Goal: Task Accomplishment & Management: Use online tool/utility

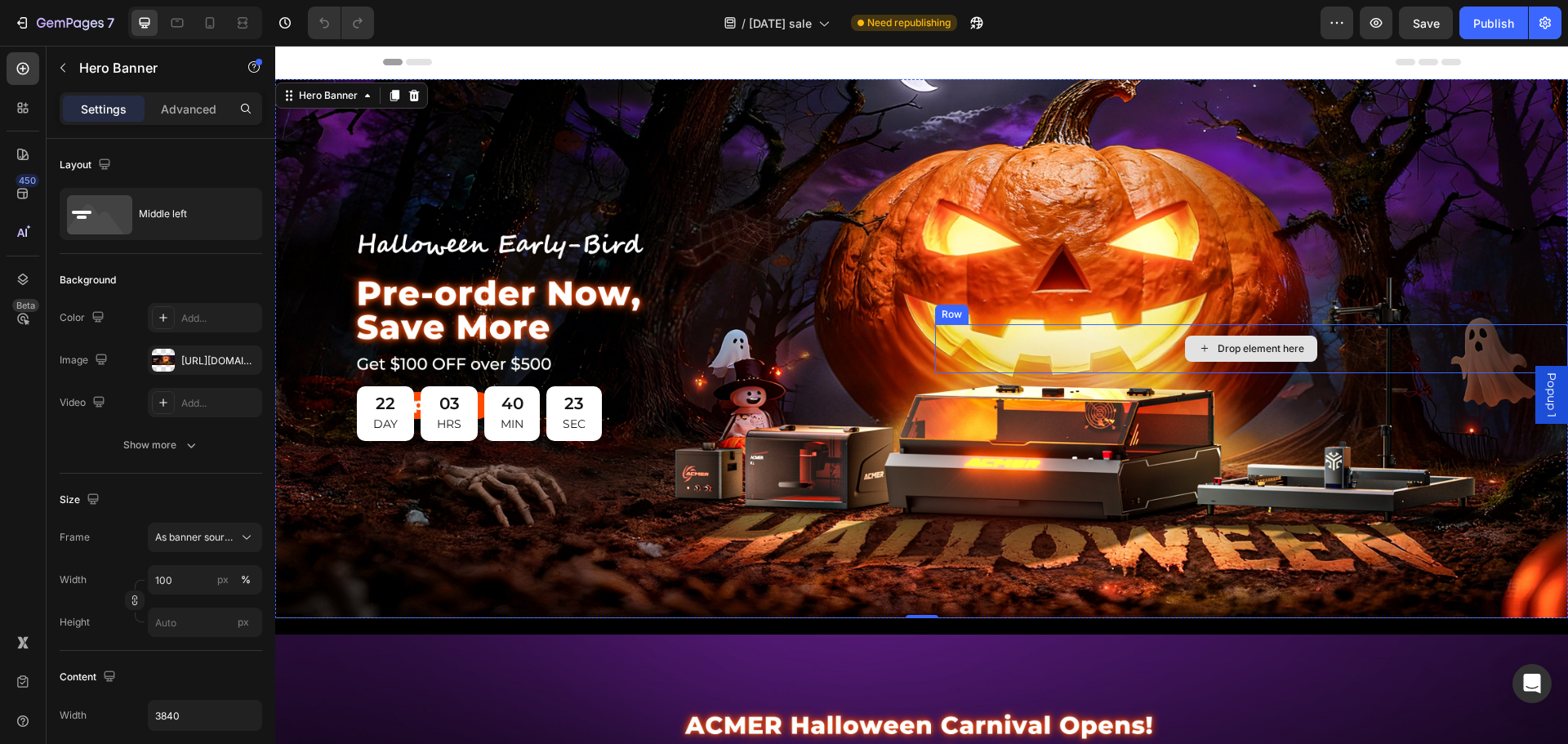
click at [1068, 345] on div "Drop element here" at bounding box center [1252, 349] width 634 height 49
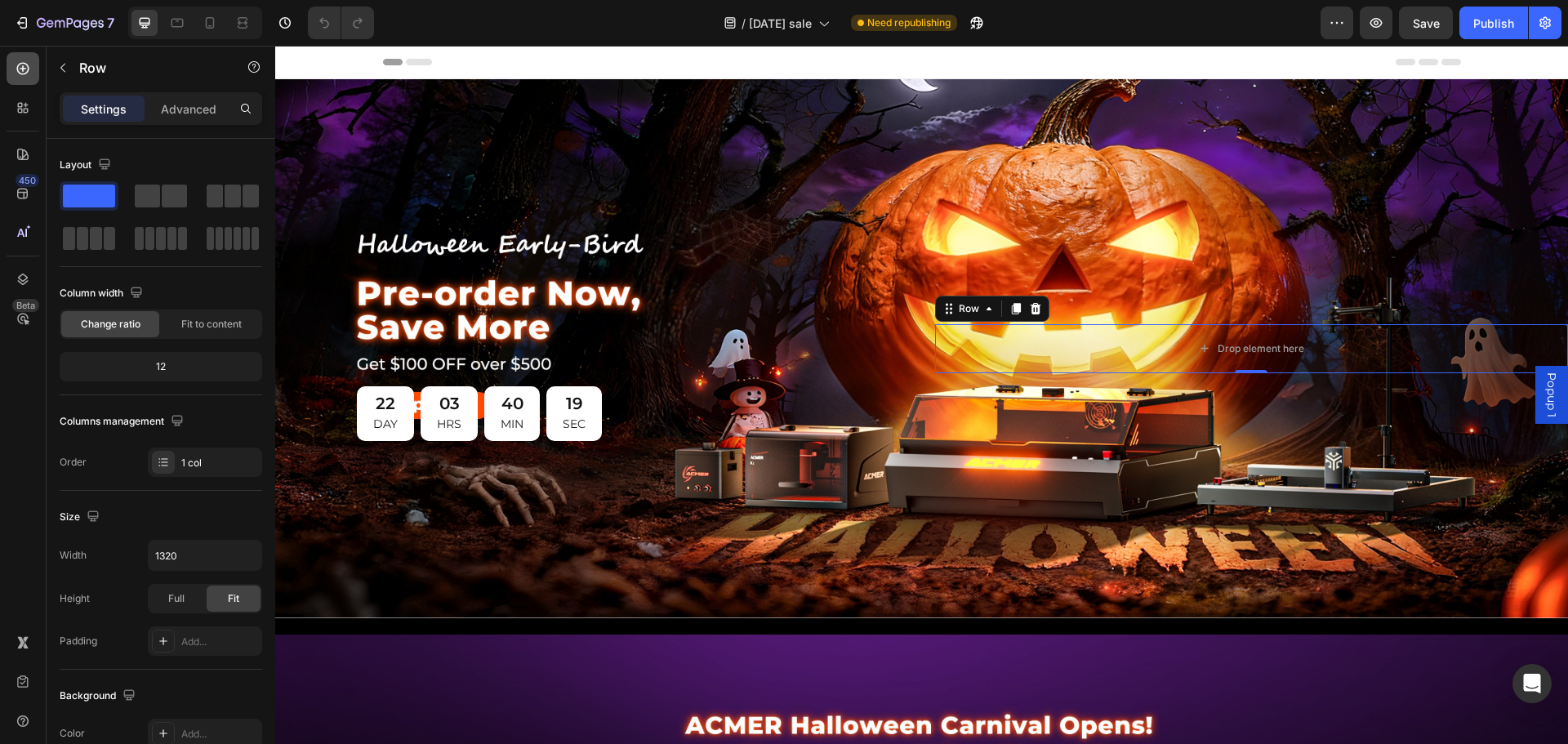
click at [13, 61] on div at bounding box center [23, 68] width 33 height 33
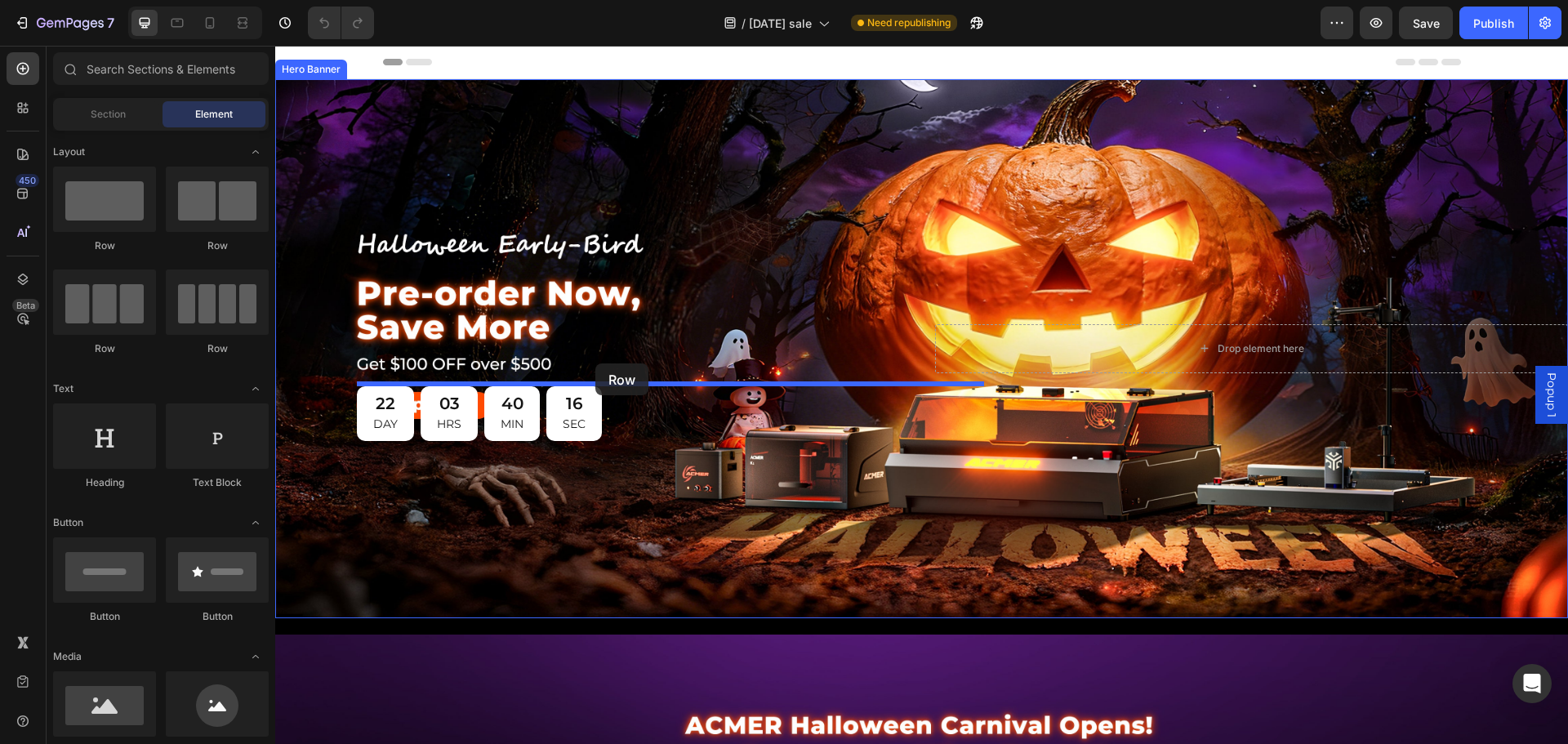
drag, startPoint x: 495, startPoint y: 272, endPoint x: 570, endPoint y: 340, distance: 101.2
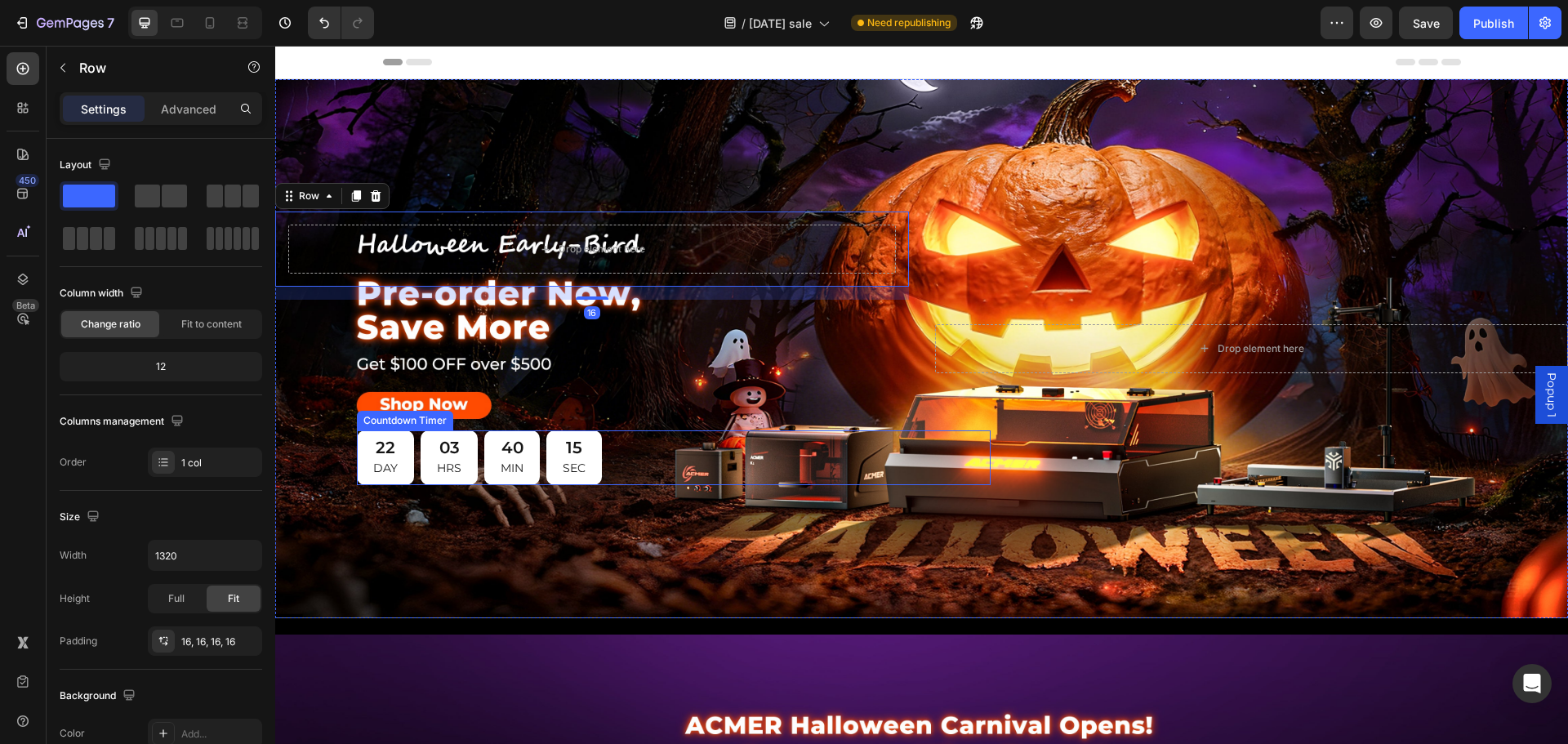
click at [545, 456] on div "22 DAY 03 HRS 40 MIN 15 SEC" at bounding box center [479, 457] width 245 height 55
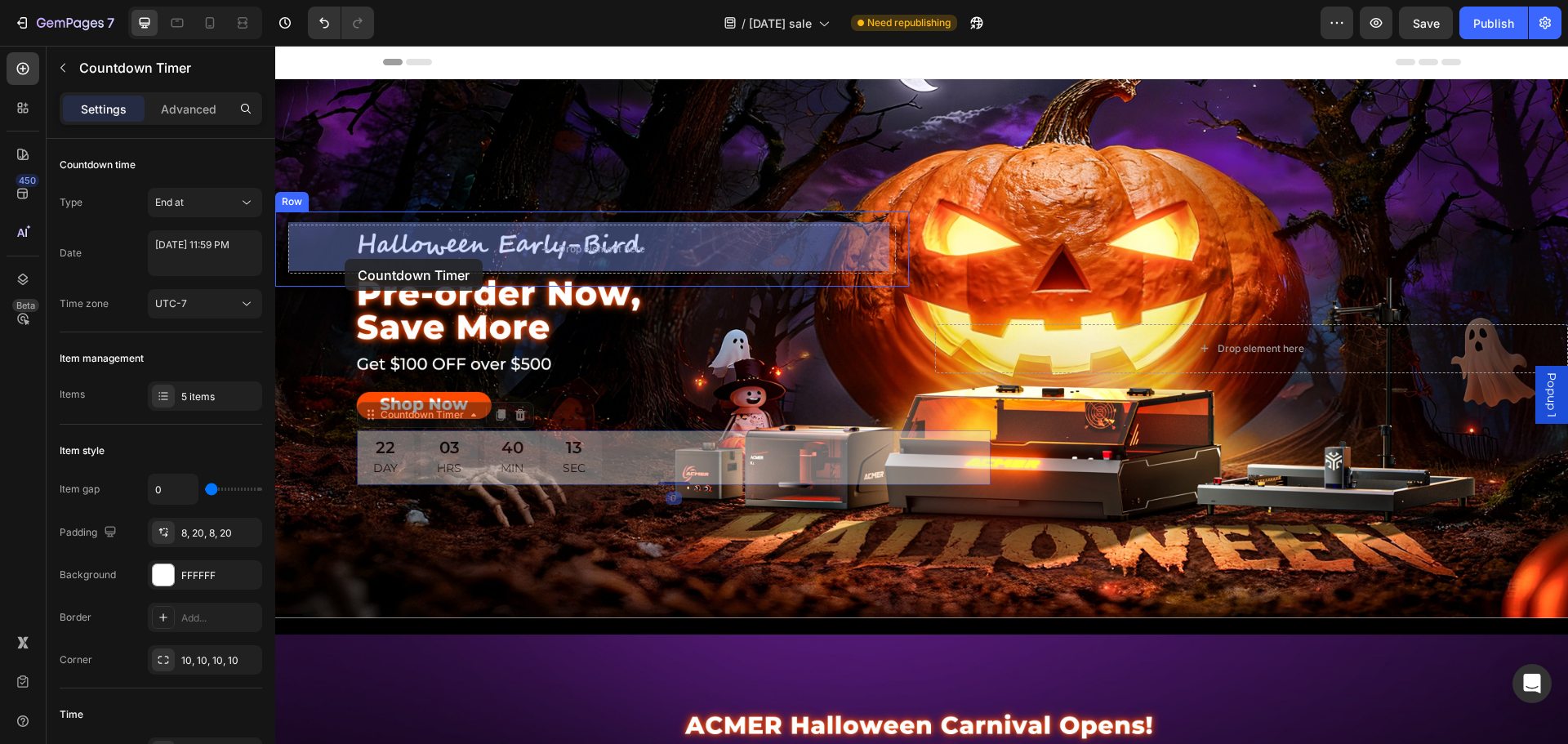
drag, startPoint x: 368, startPoint y: 424, endPoint x: 345, endPoint y: 259, distance: 166.6
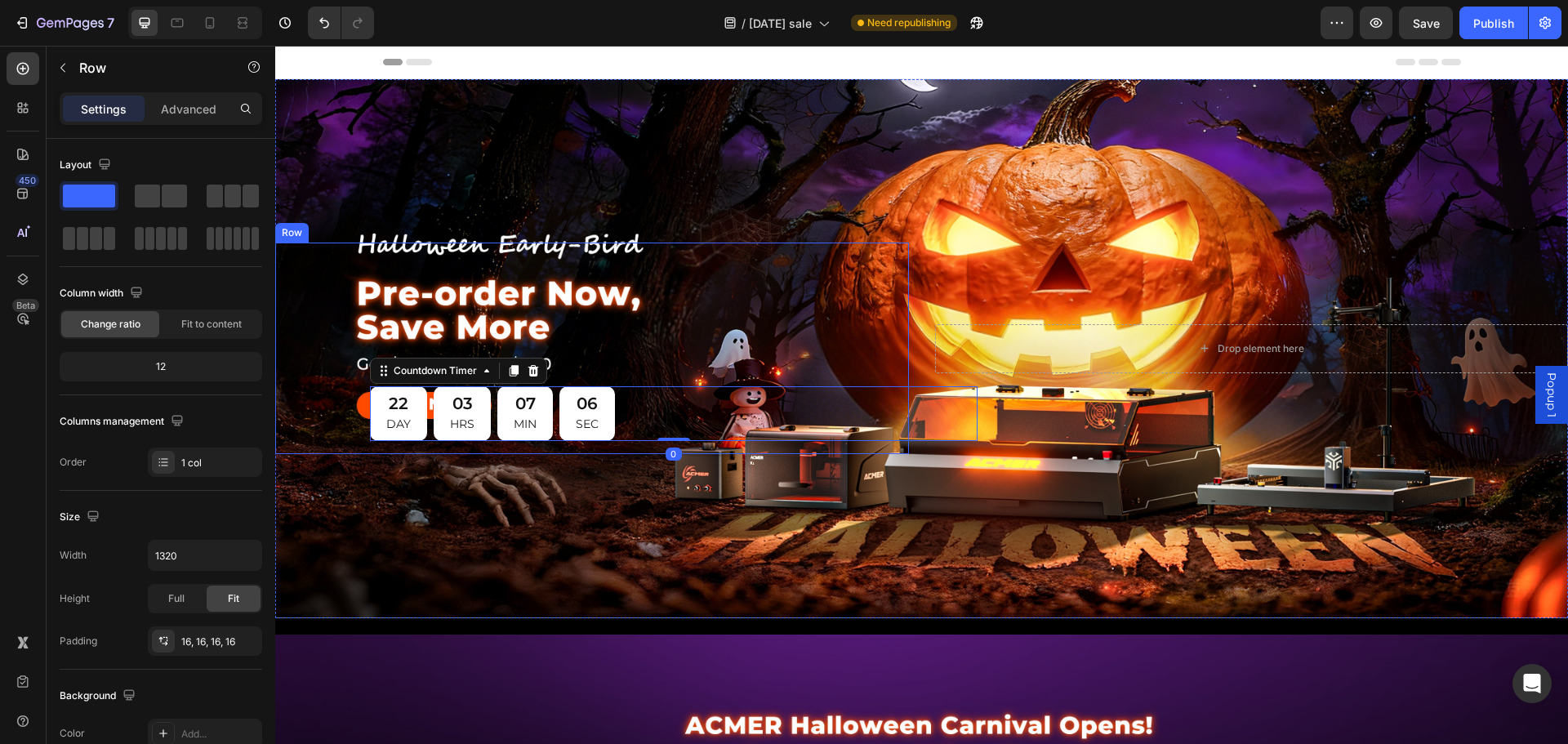
click at [539, 330] on div "22 DAY 03 HRS 07 MIN 06 SEC Countdown Timer 0" at bounding box center [592, 348] width 608 height 185
click at [25, 63] on icon at bounding box center [23, 68] width 16 height 16
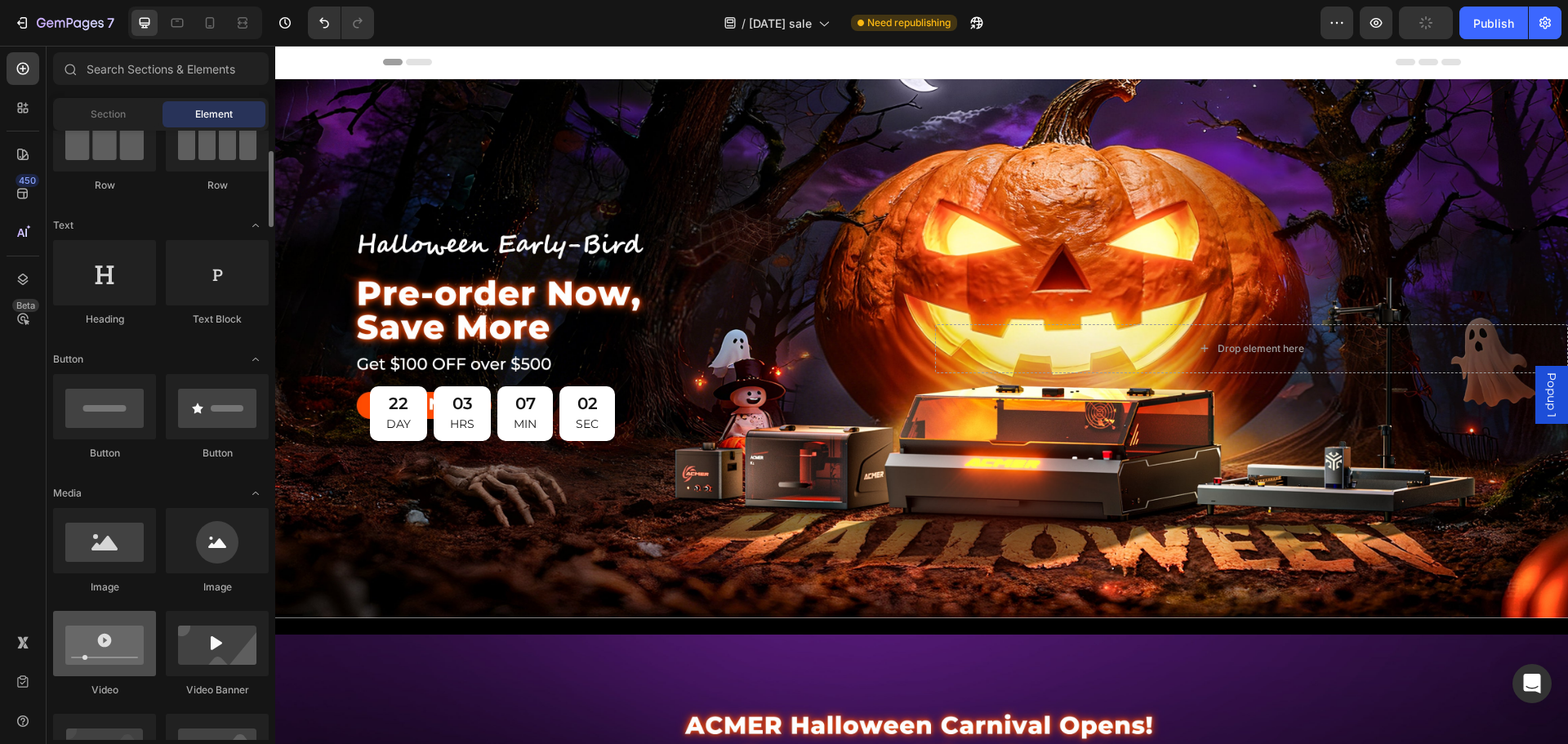
scroll to position [245, 0]
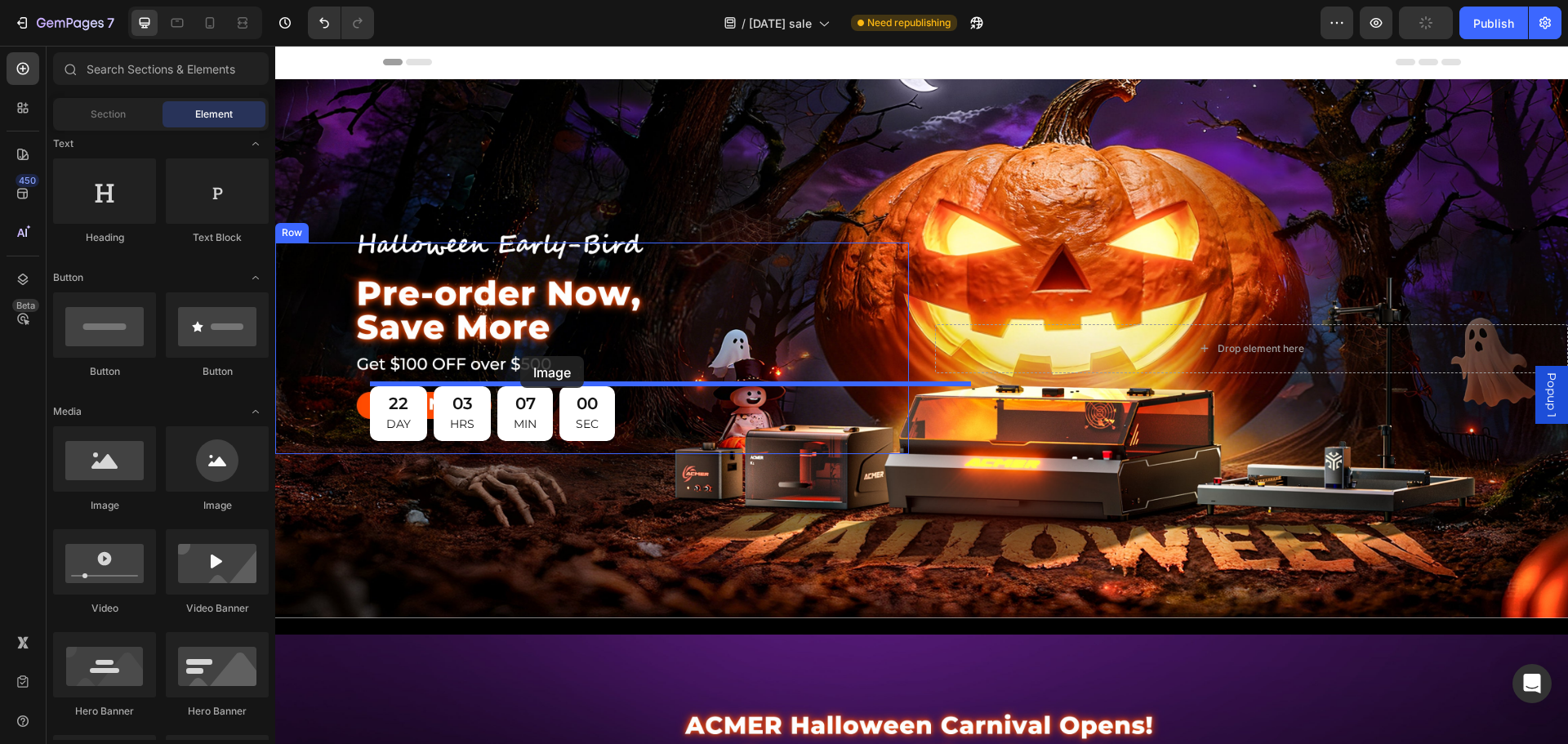
drag, startPoint x: 373, startPoint y: 521, endPoint x: 513, endPoint y: 362, distance: 211.9
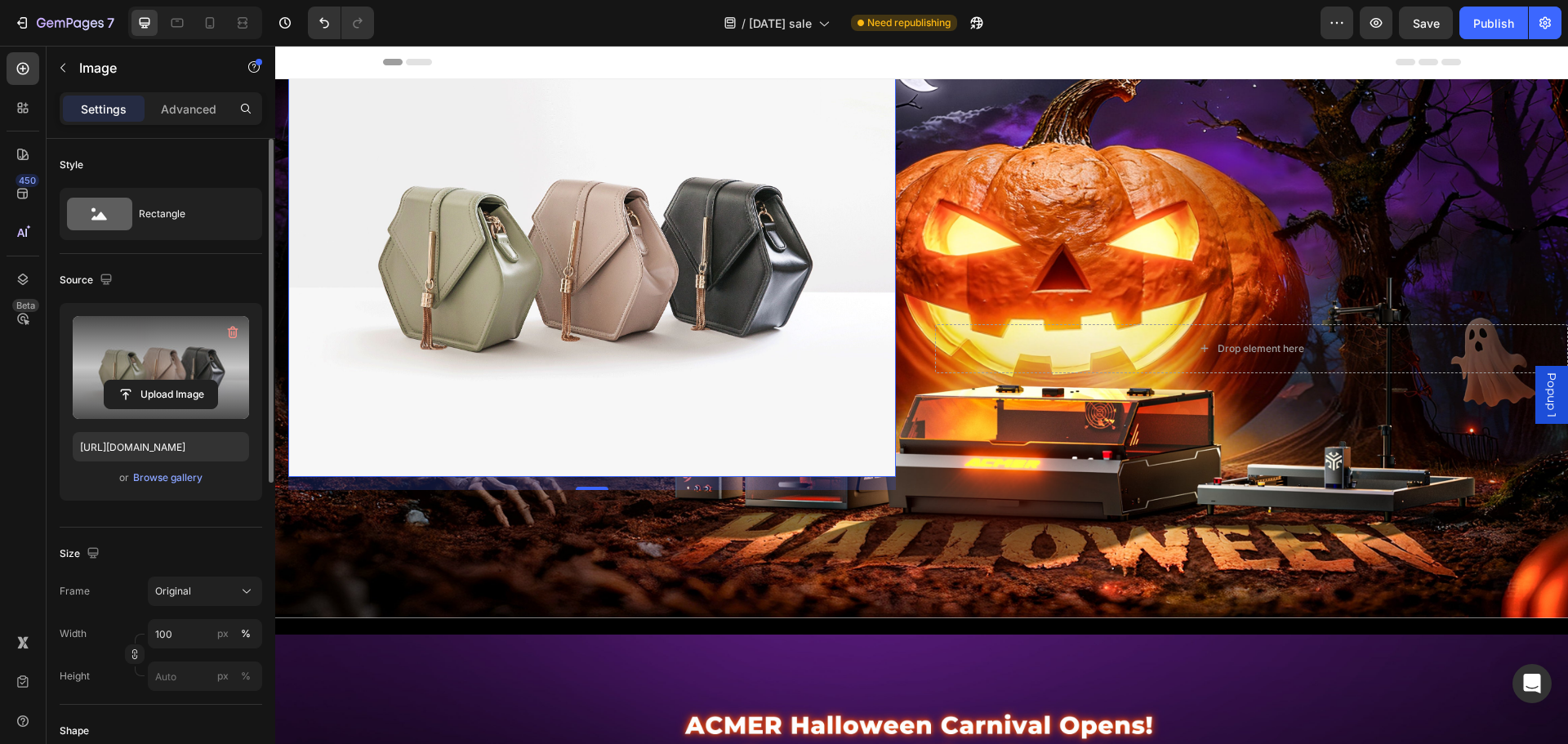
click at [170, 357] on label at bounding box center [161, 367] width 177 height 103
click at [170, 381] on input "file" at bounding box center [161, 395] width 113 height 28
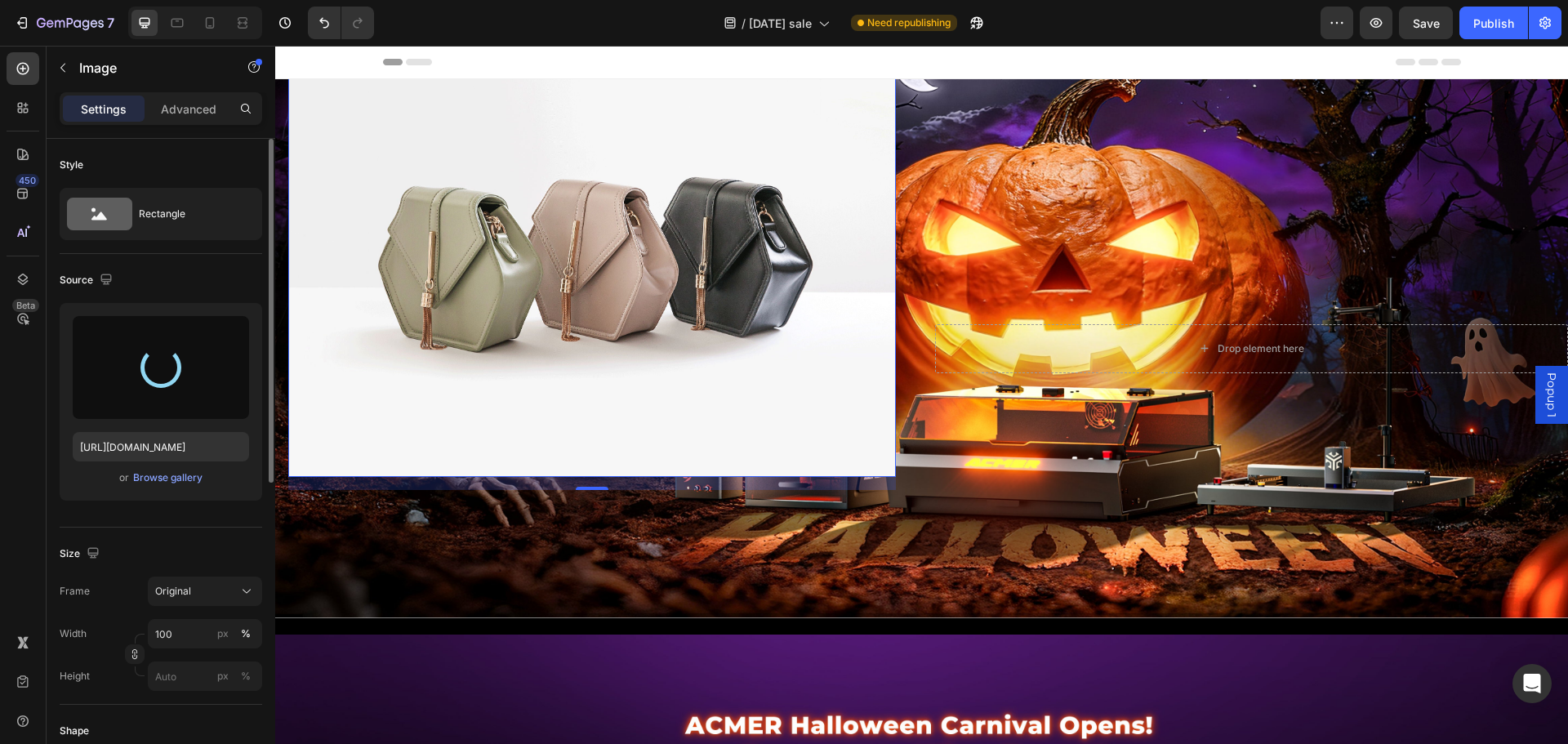
type input "[URL][DOMAIN_NAME]"
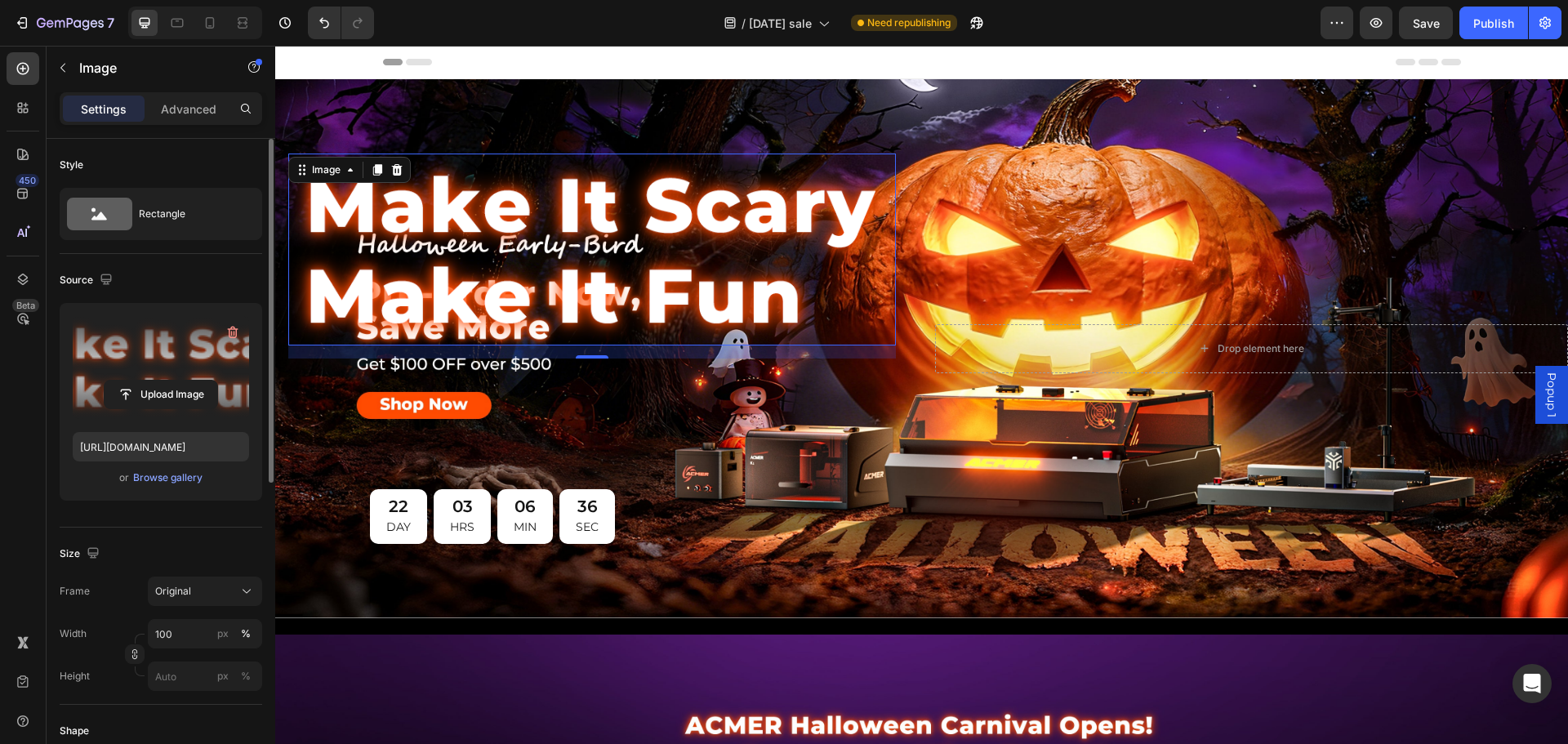
click at [749, 268] on img at bounding box center [592, 249] width 608 height 192
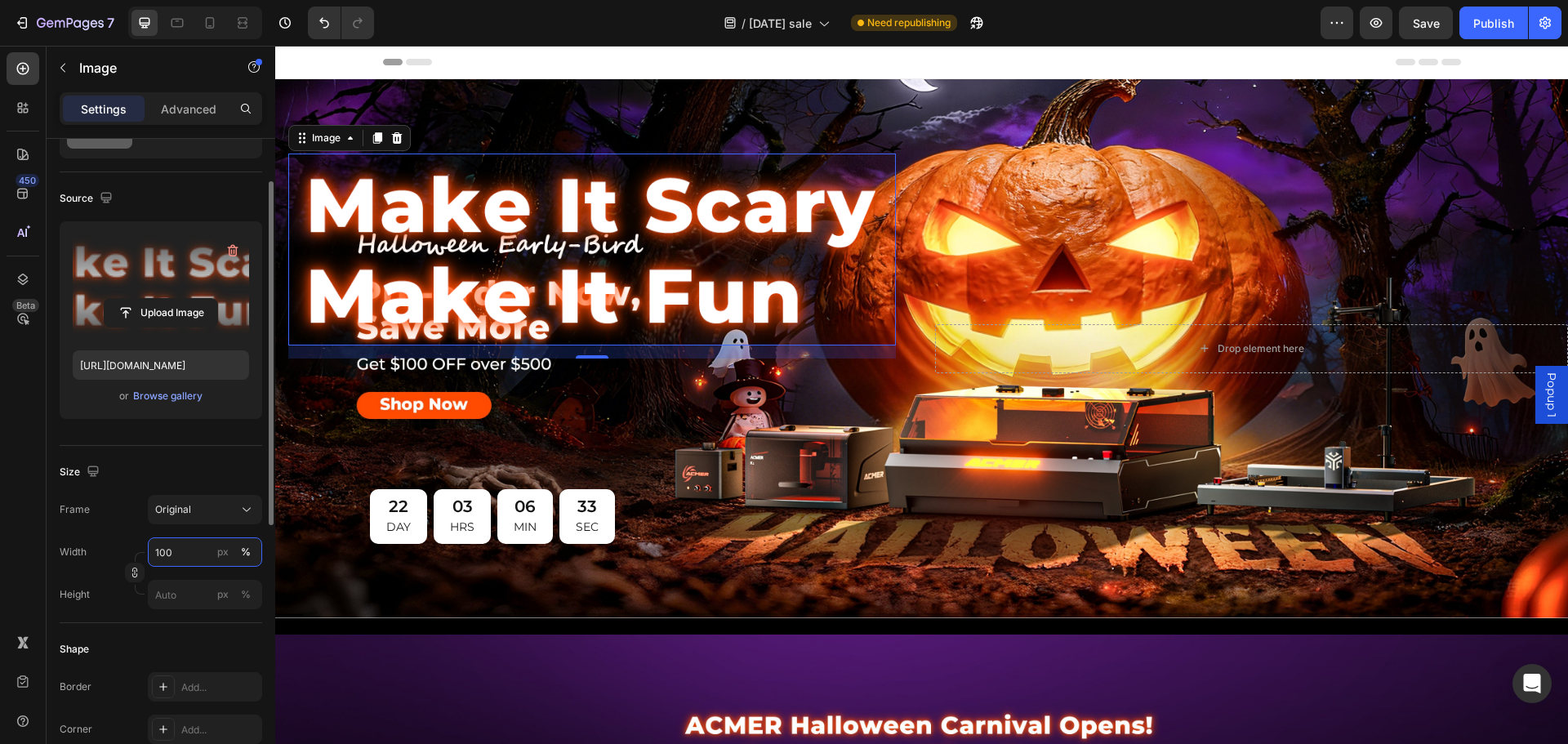
click at [177, 556] on input "100" at bounding box center [205, 553] width 114 height 29
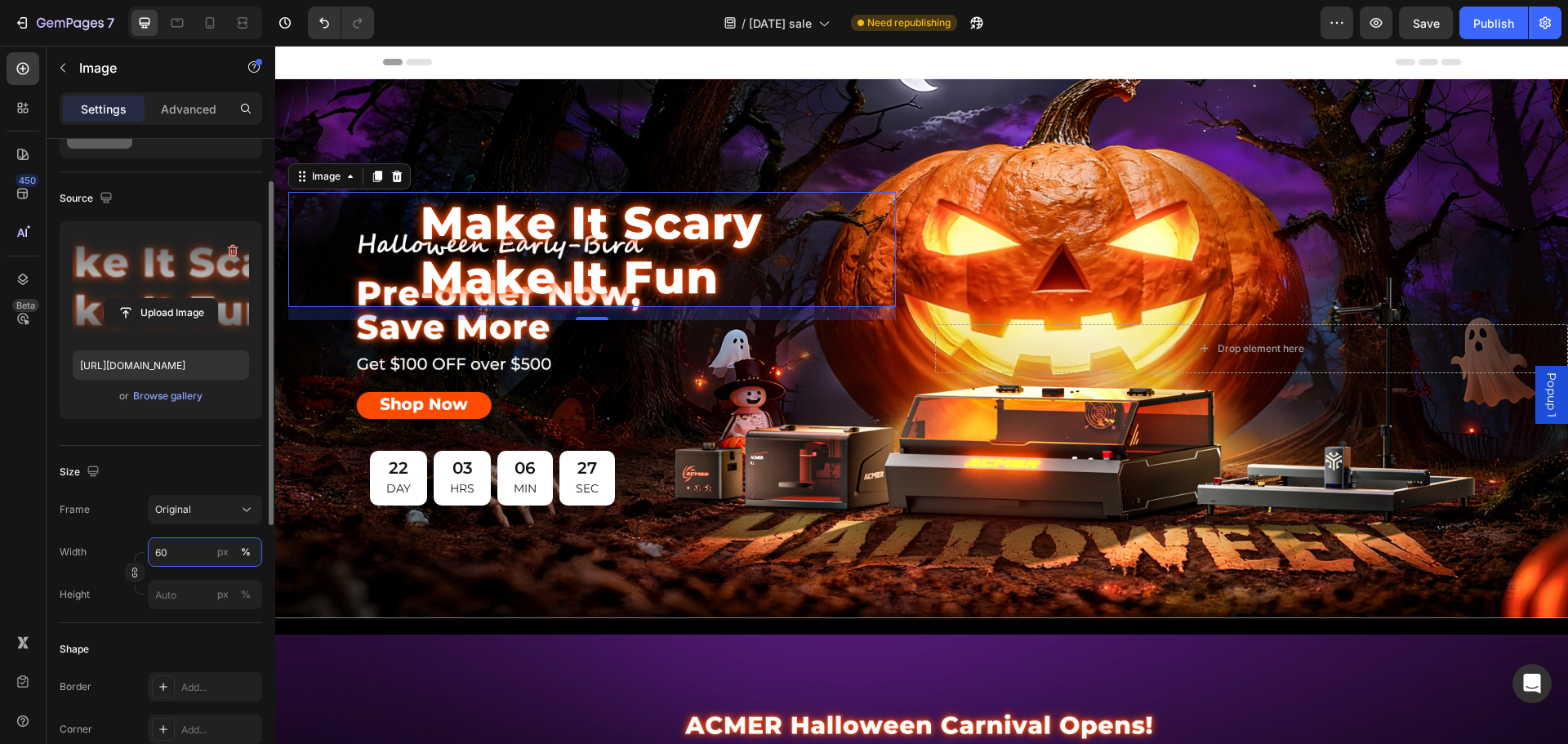
click at [158, 552] on input "60" at bounding box center [205, 553] width 114 height 29
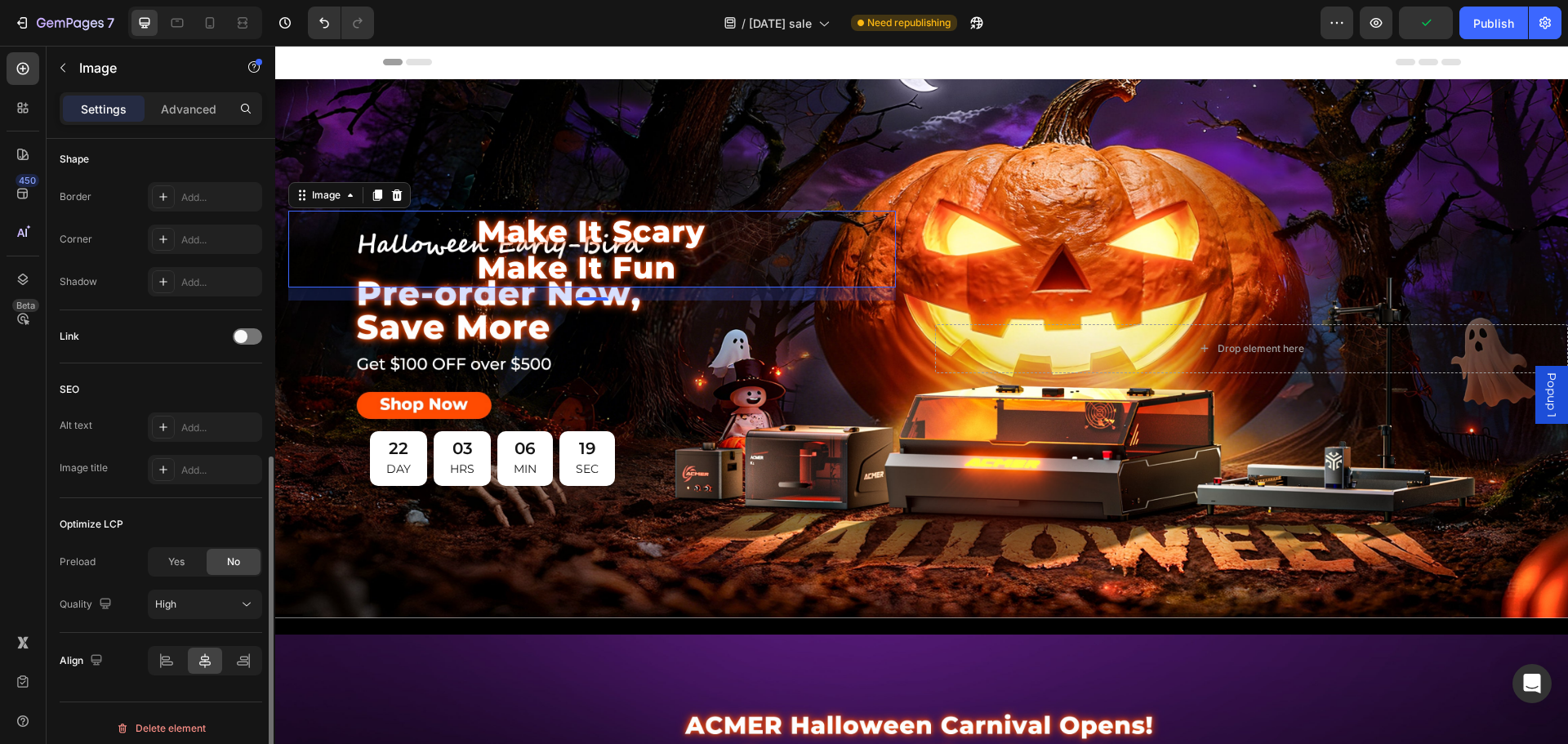
scroll to position [582, 0]
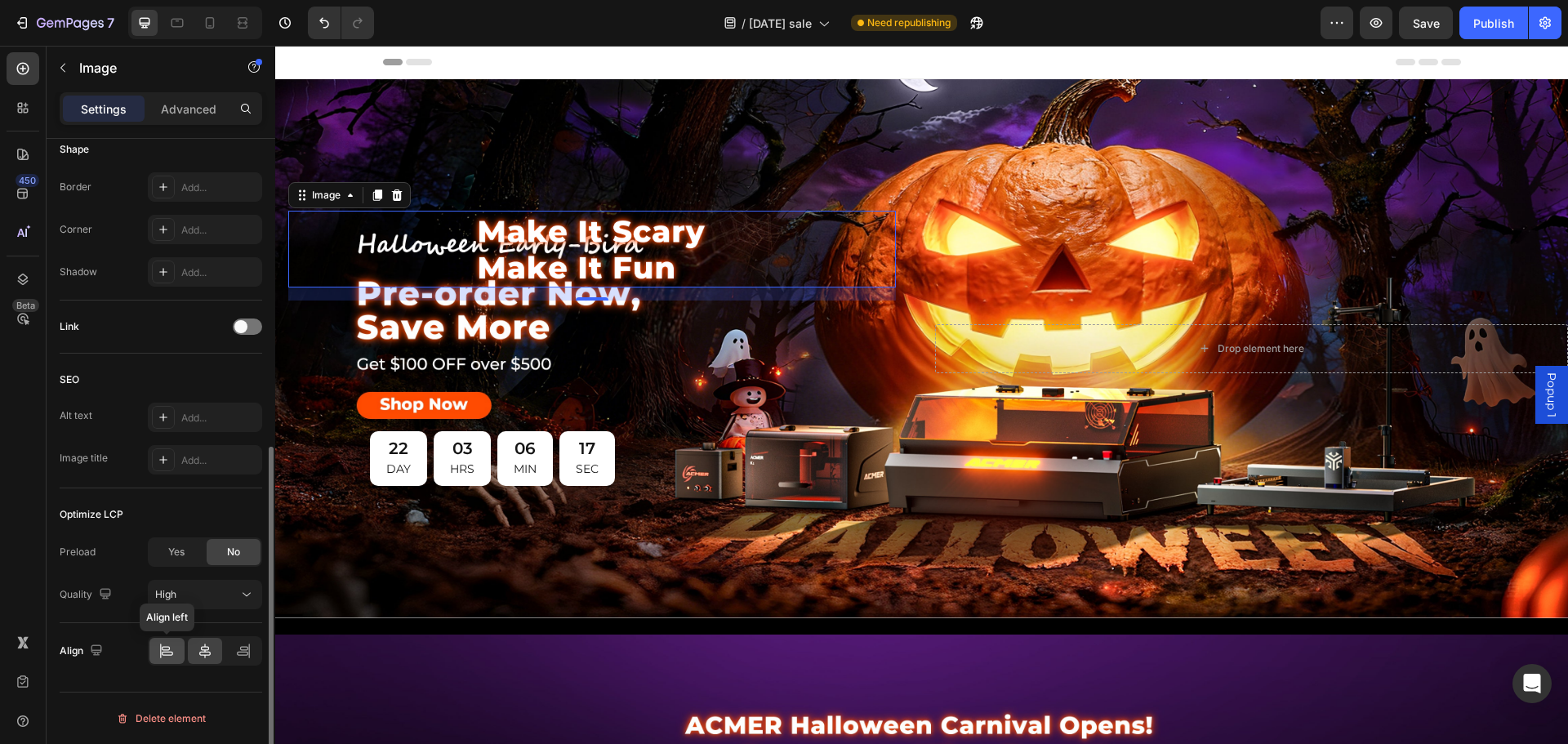
type input "40"
click at [165, 646] on icon at bounding box center [166, 650] width 16 height 16
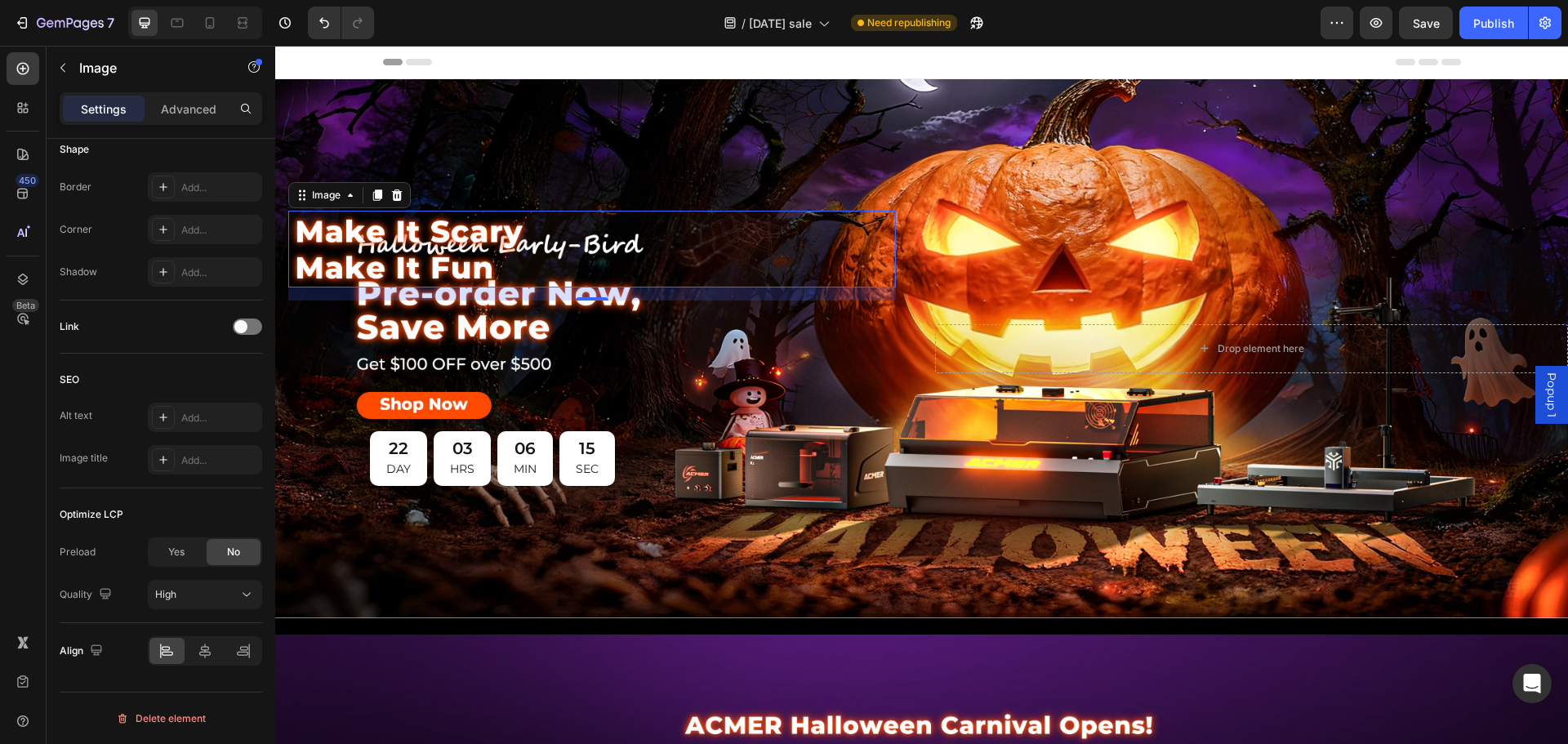
click at [503, 261] on img at bounding box center [410, 249] width 242 height 77
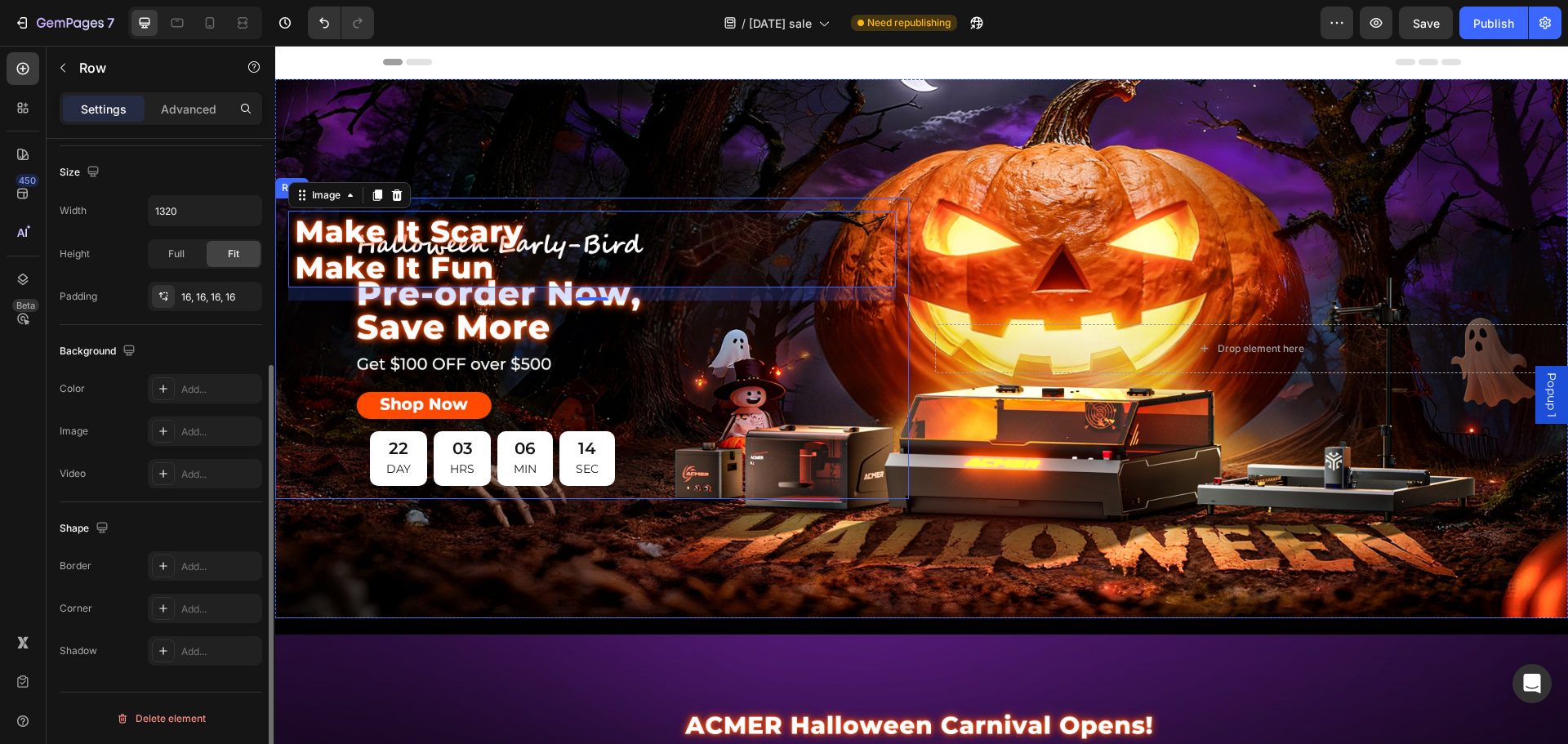
click at [476, 389] on div "Image 16 22 DAY 03 HRS 06 MIN 14 SEC Countdown Timer" at bounding box center [592, 348] width 608 height 275
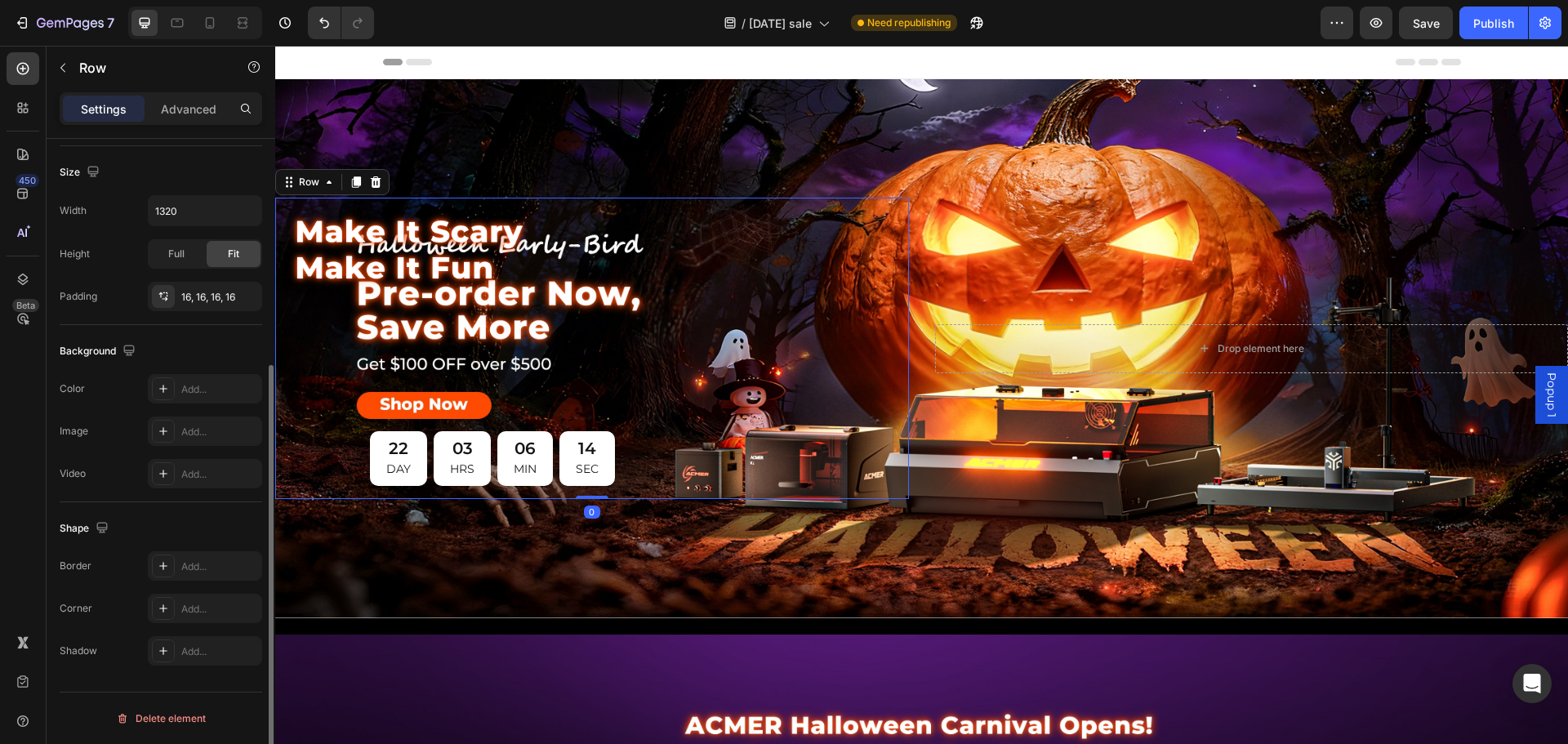
scroll to position [0, 0]
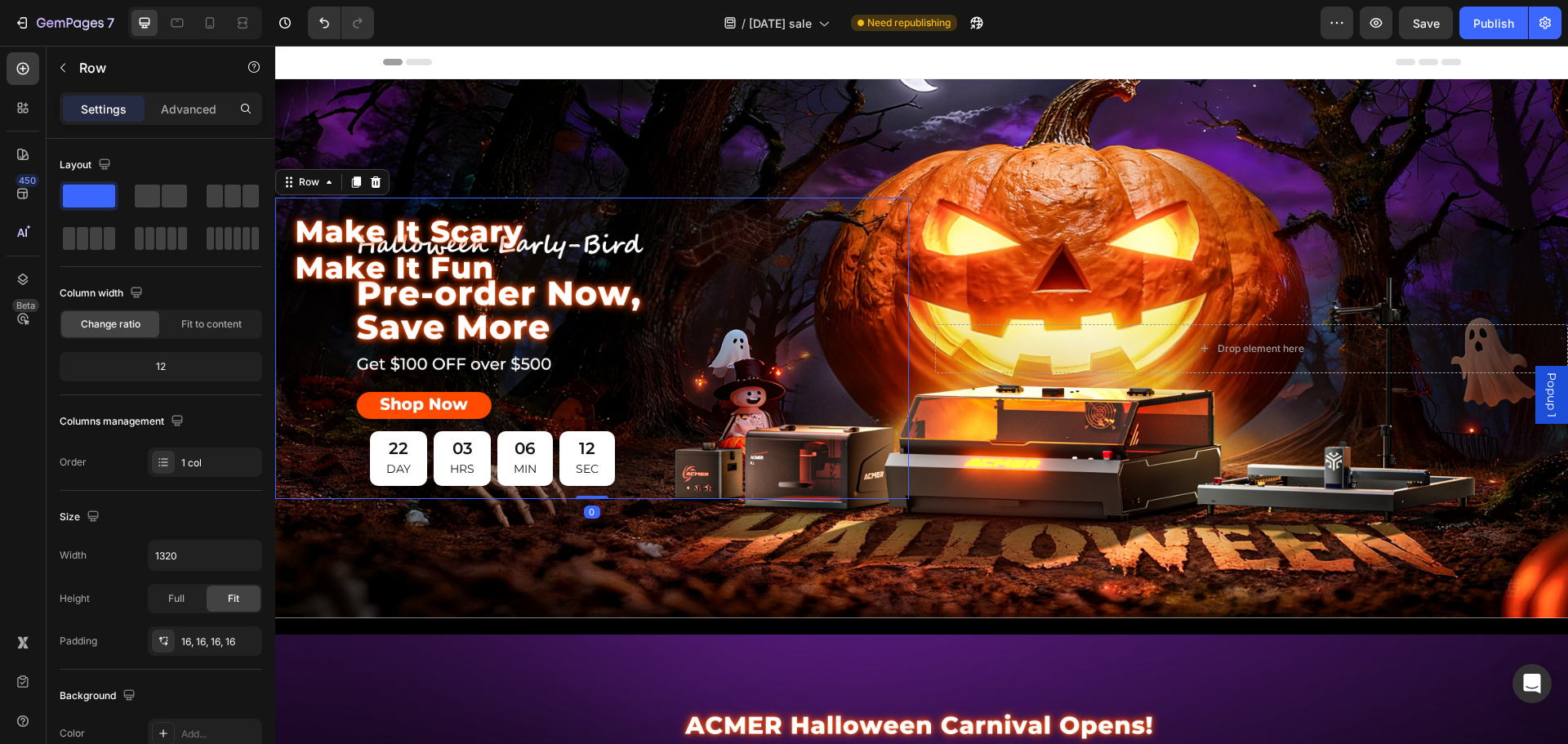
click at [744, 334] on div "Image 22 DAY 03 HRS 06 MIN 12 SEC Countdown Timer" at bounding box center [592, 348] width 608 height 275
click at [587, 441] on div "12" at bounding box center [587, 449] width 23 height 22
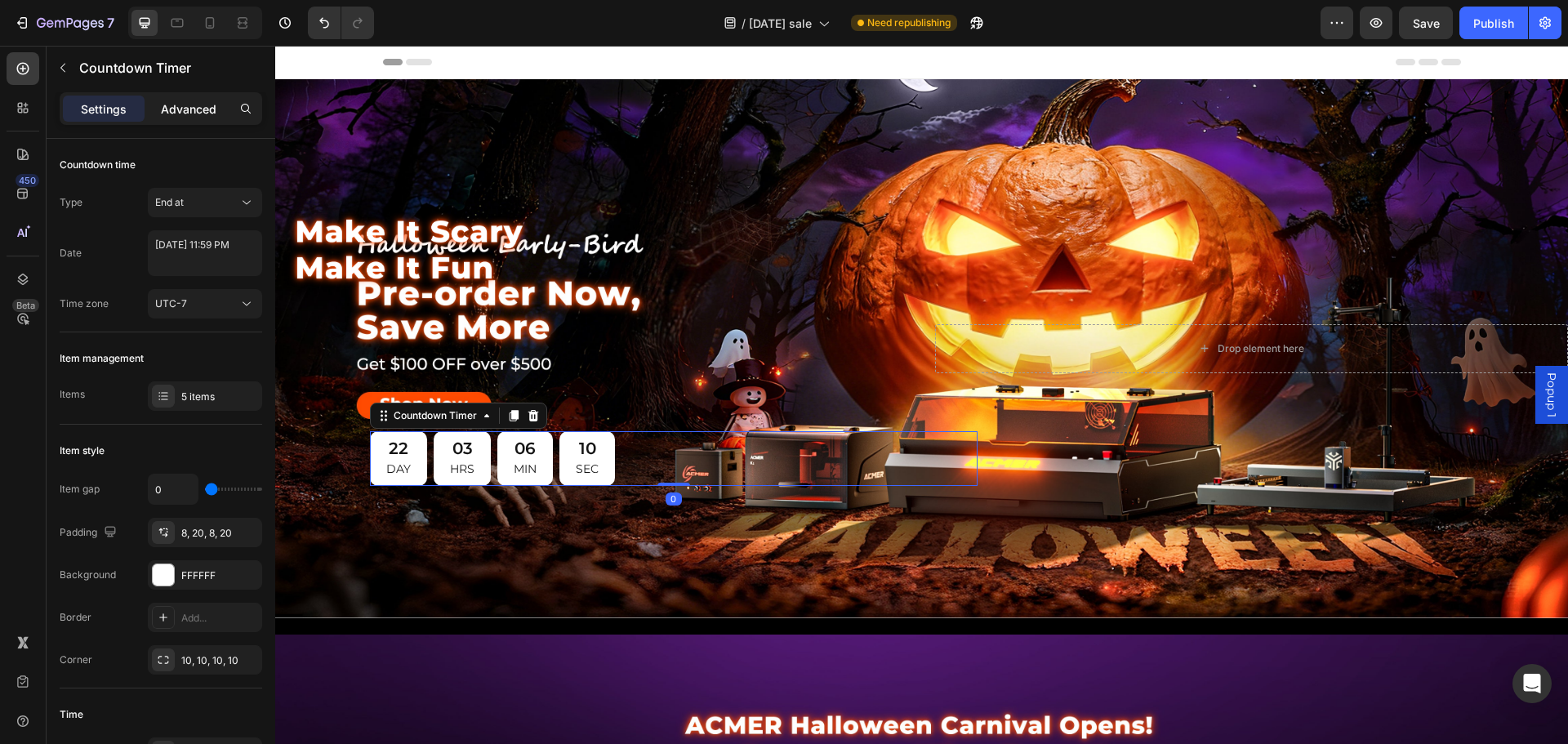
click at [189, 102] on p "Advanced" at bounding box center [189, 109] width 55 height 17
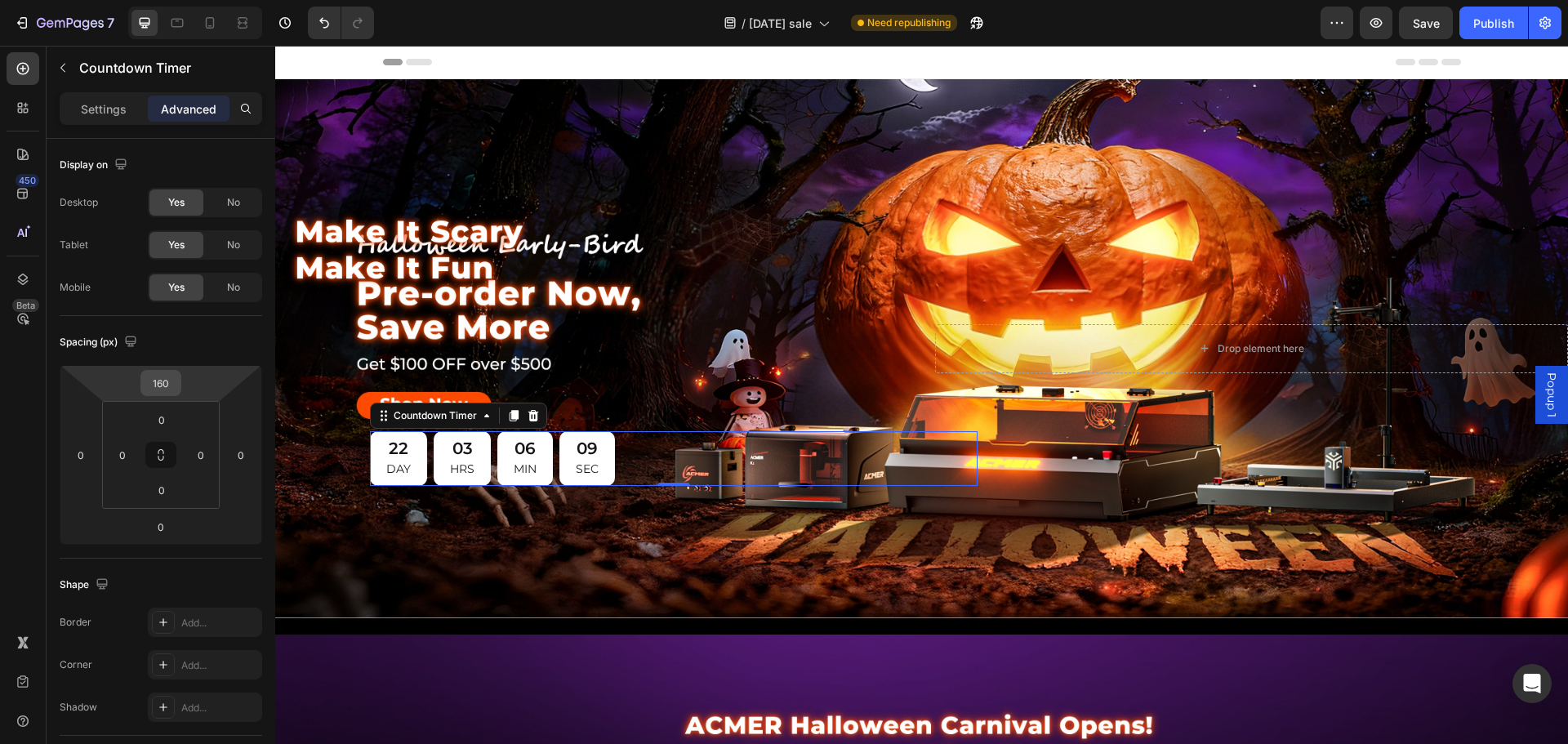
click at [160, 385] on input "160" at bounding box center [161, 383] width 33 height 24
type input "0"
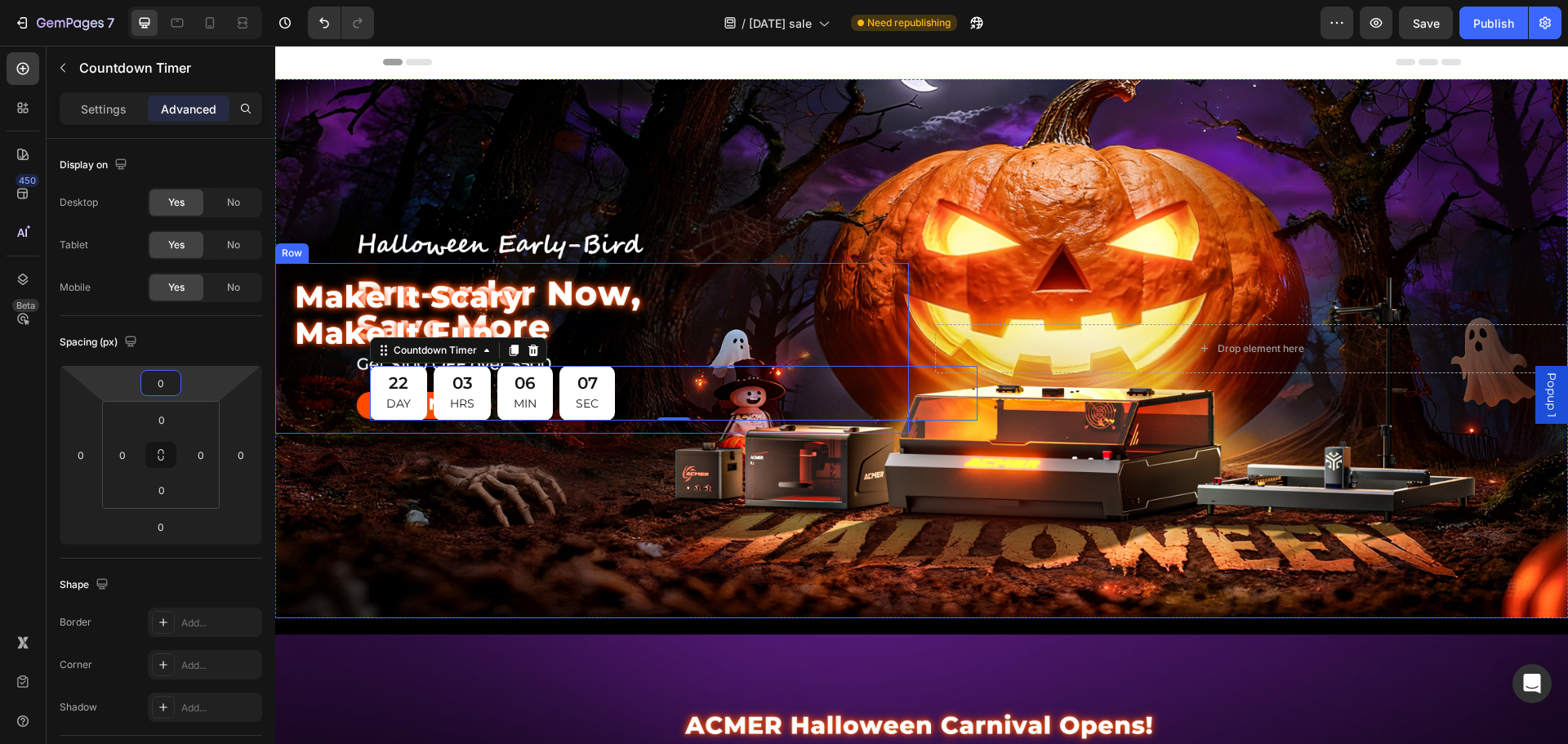
click at [808, 260] on div "Image 22 DAY 03 HRS 06 MIN 07 SEC Countdown Timer 0 Row Drop element here Row" at bounding box center [921, 349] width 1293 height 223
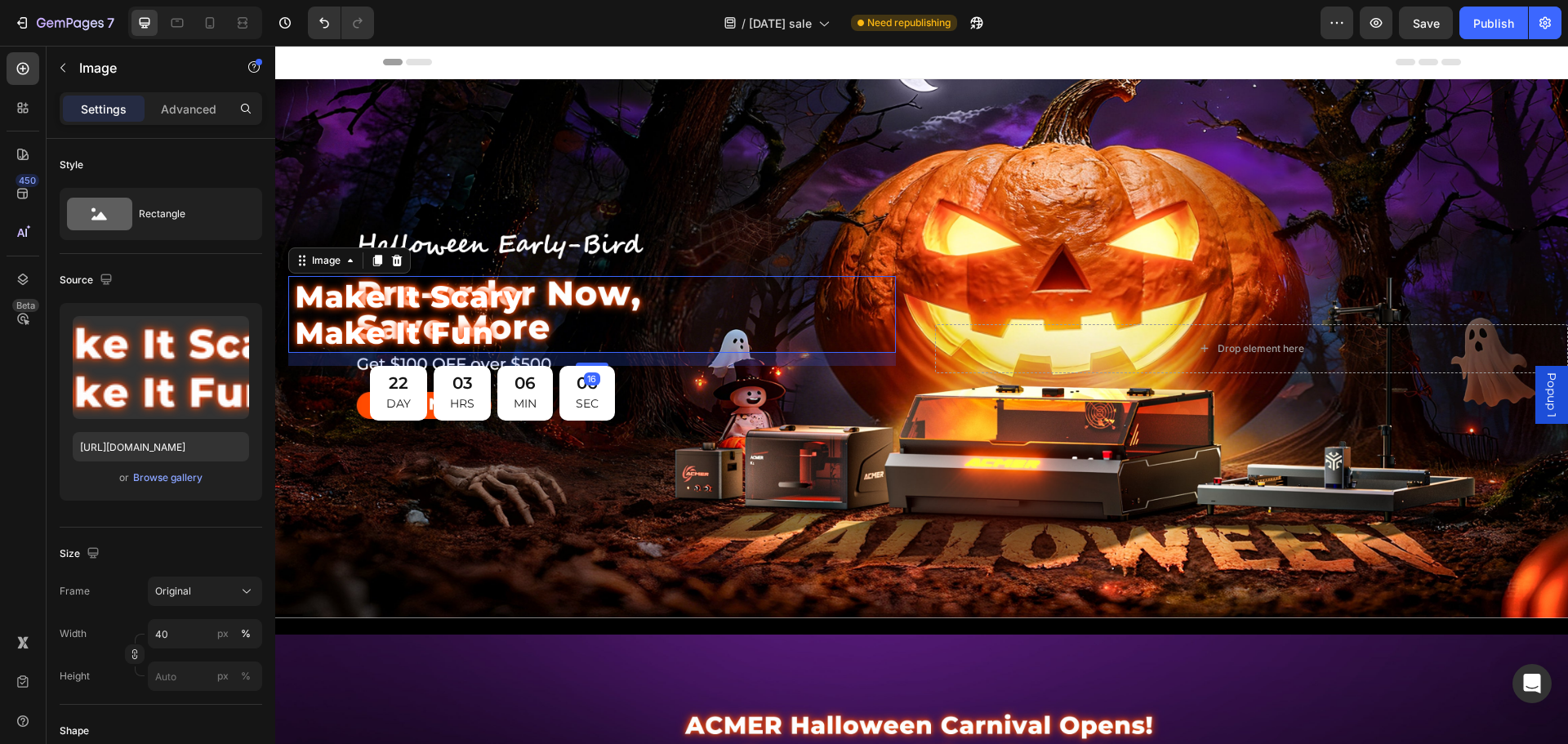
click at [416, 336] on img at bounding box center [410, 314] width 242 height 77
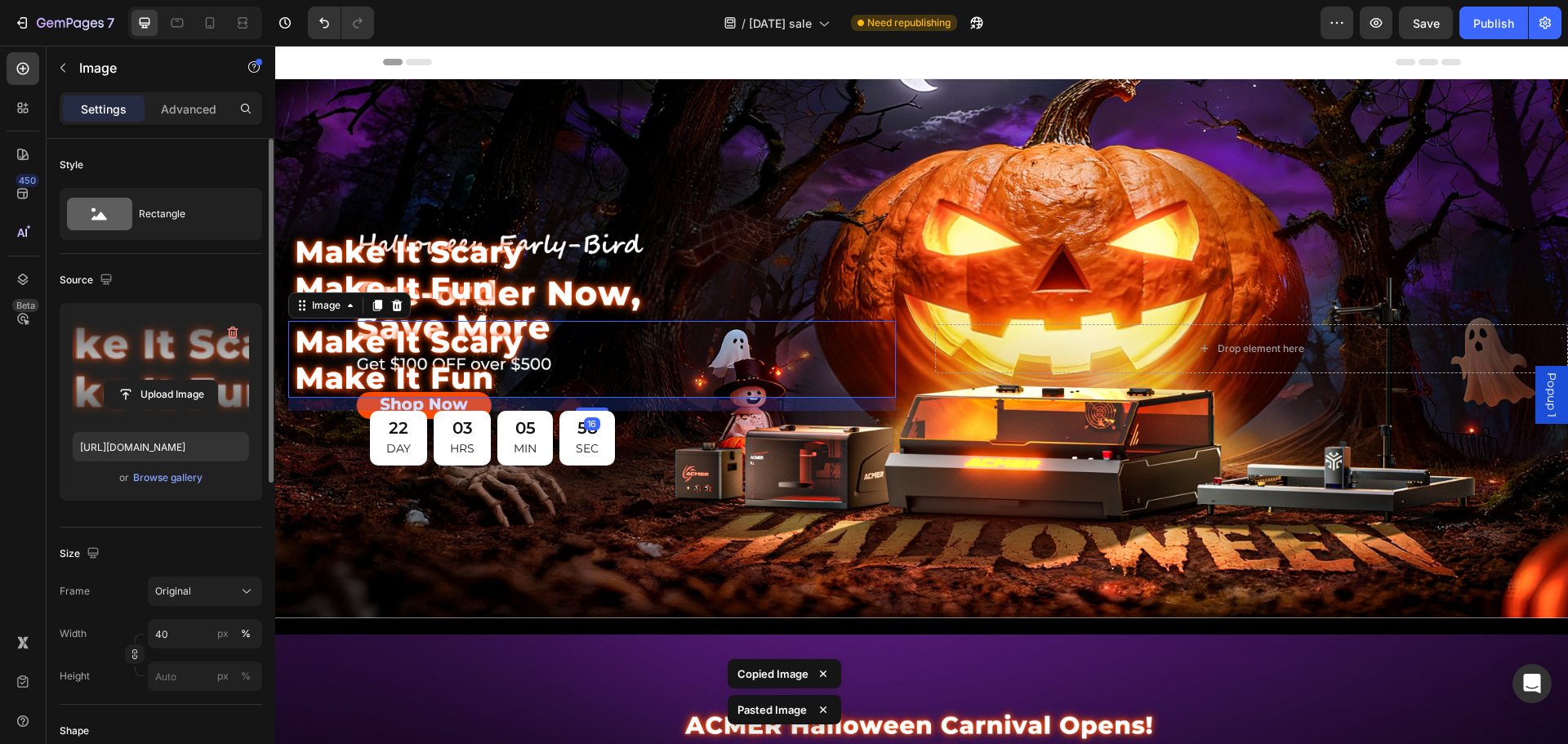
click at [154, 377] on label at bounding box center [161, 367] width 177 height 103
click at [154, 381] on input "file" at bounding box center [161, 395] width 113 height 28
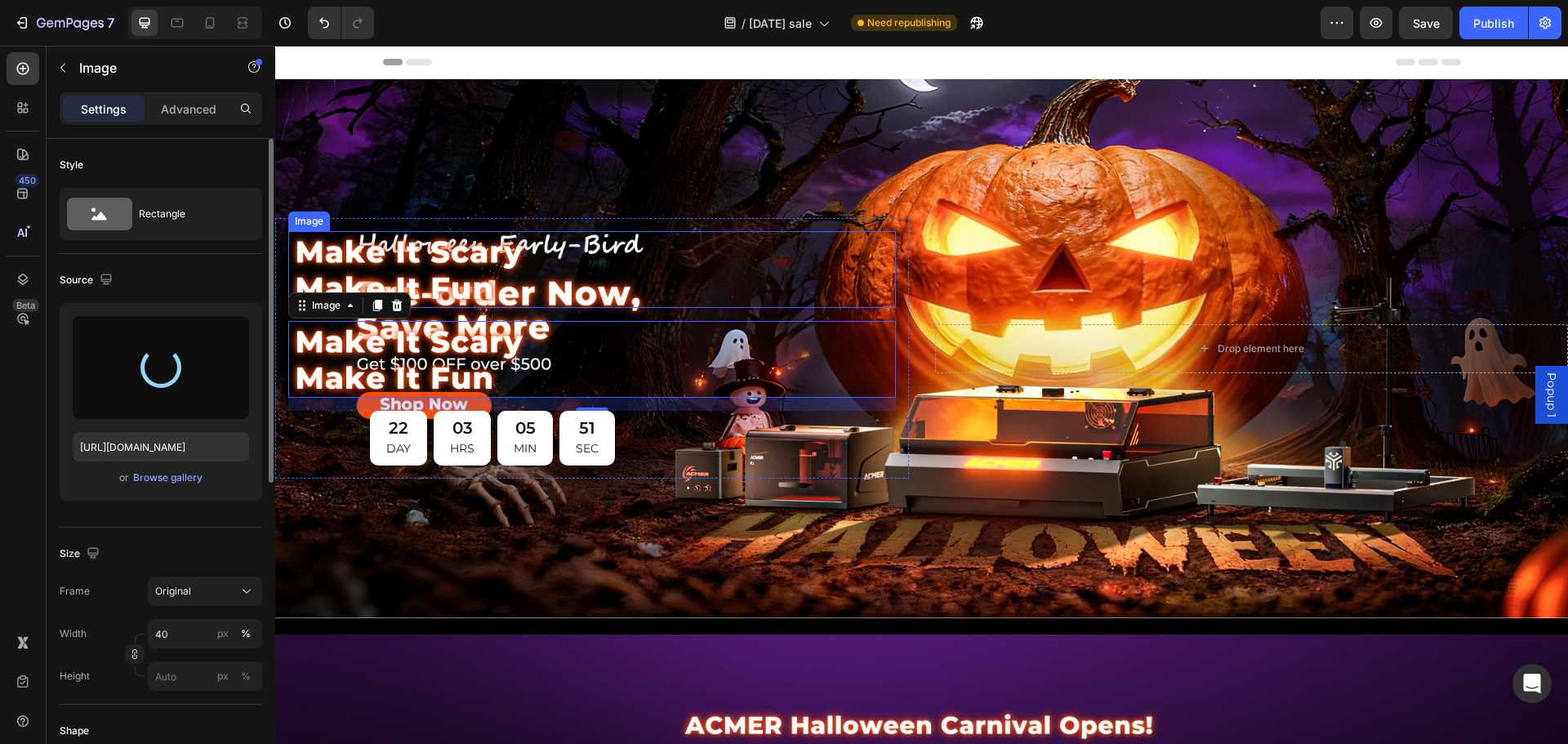
type input "[URL][DOMAIN_NAME]"
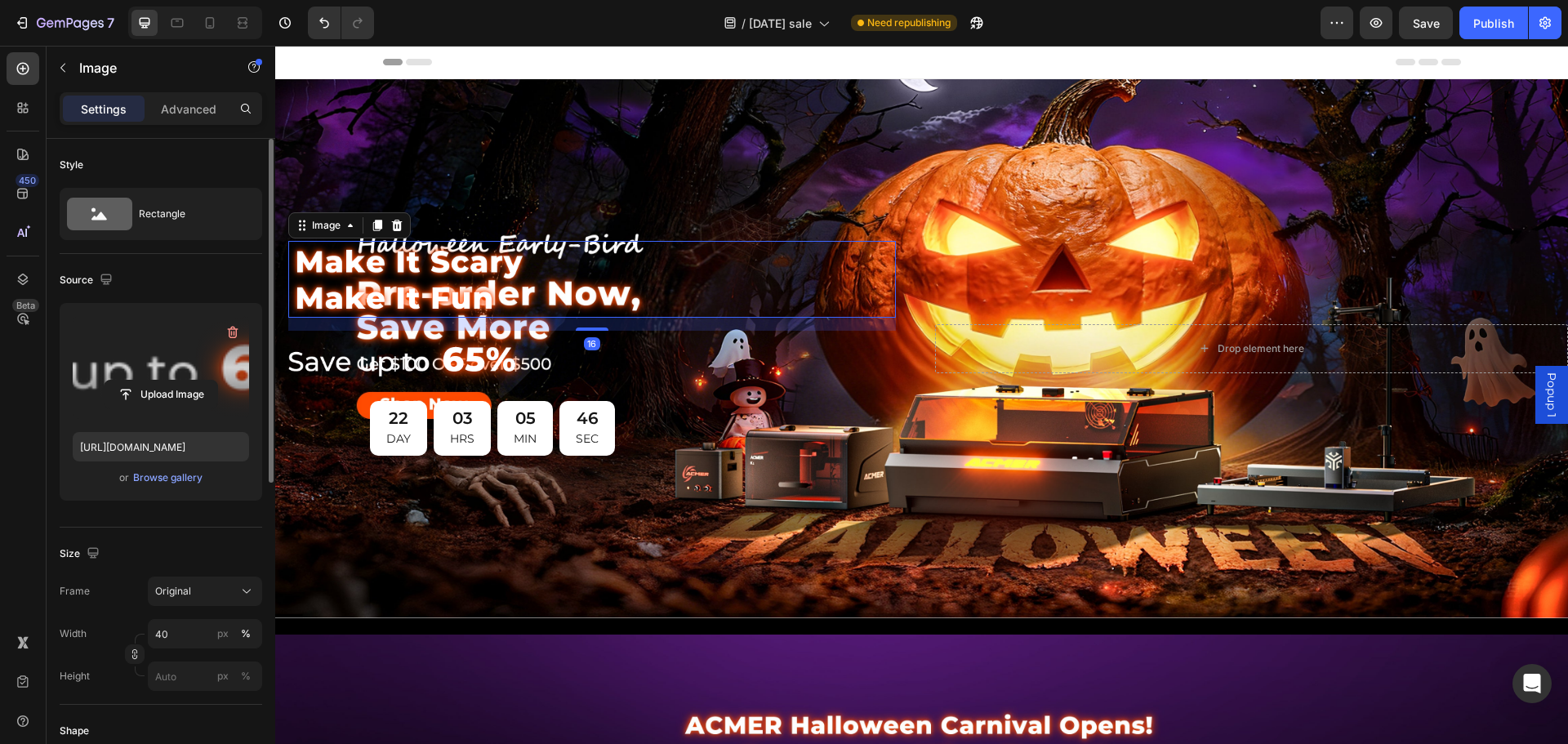
click at [467, 291] on img at bounding box center [410, 279] width 242 height 77
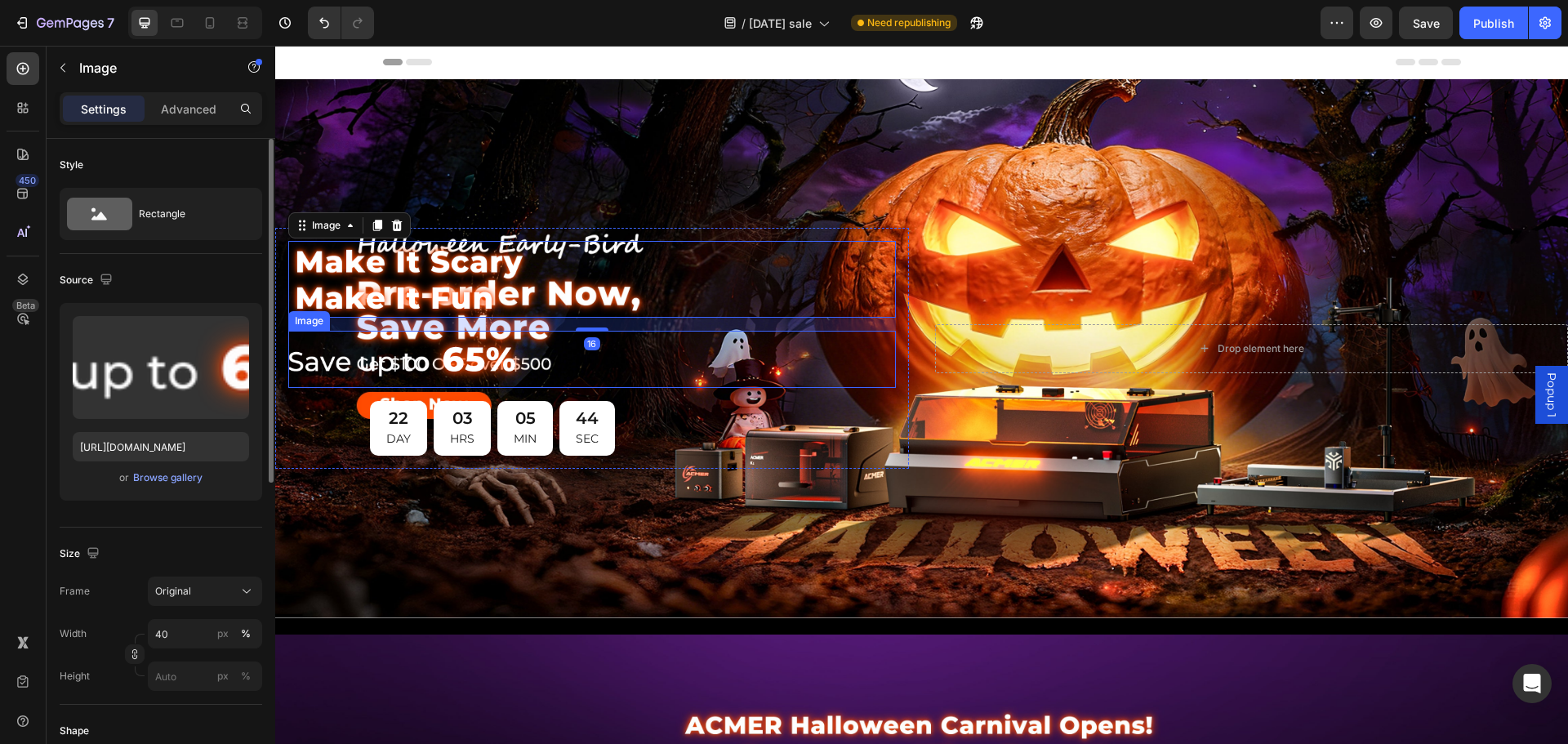
click at [466, 349] on img at bounding box center [410, 359] width 242 height 57
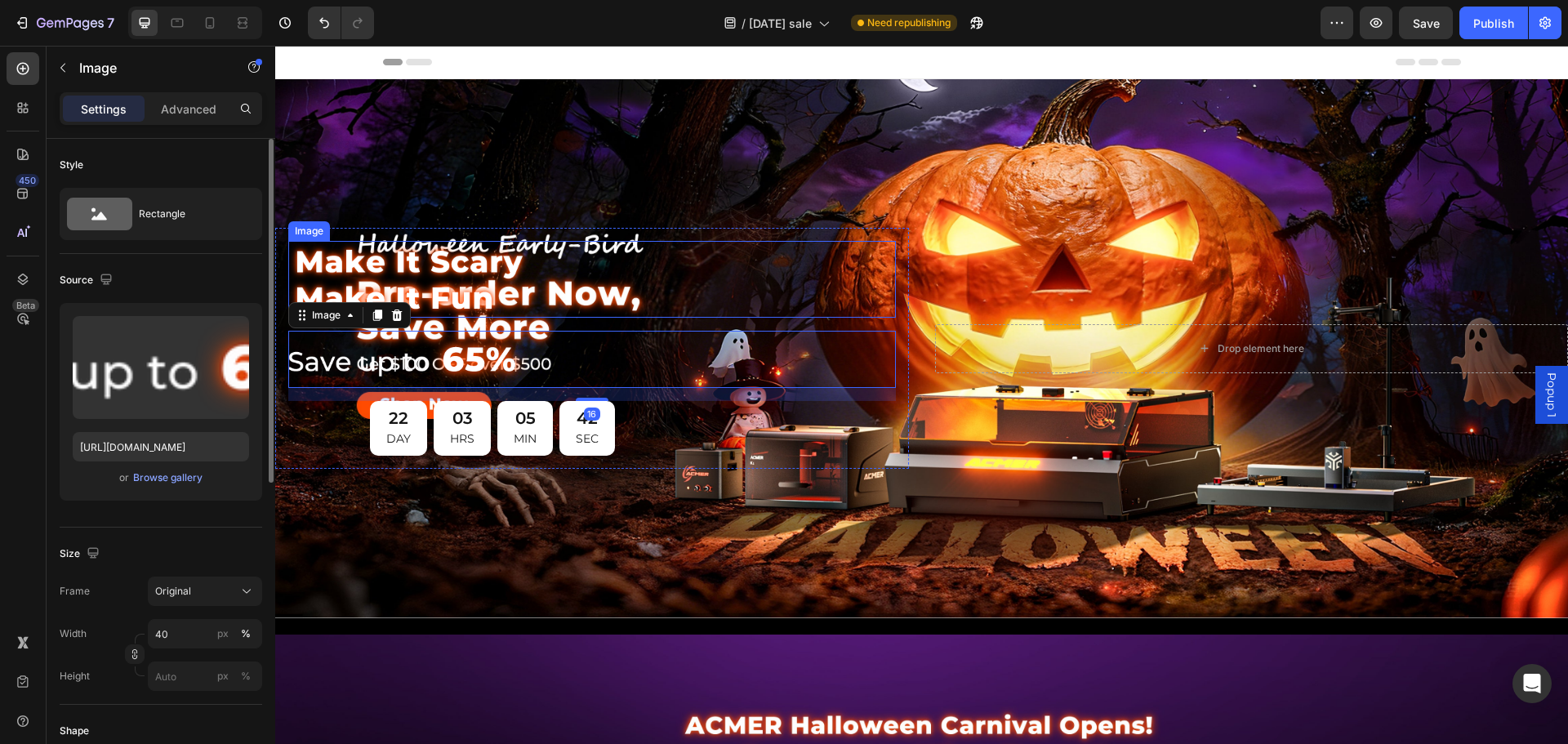
click at [483, 281] on img at bounding box center [410, 279] width 242 height 77
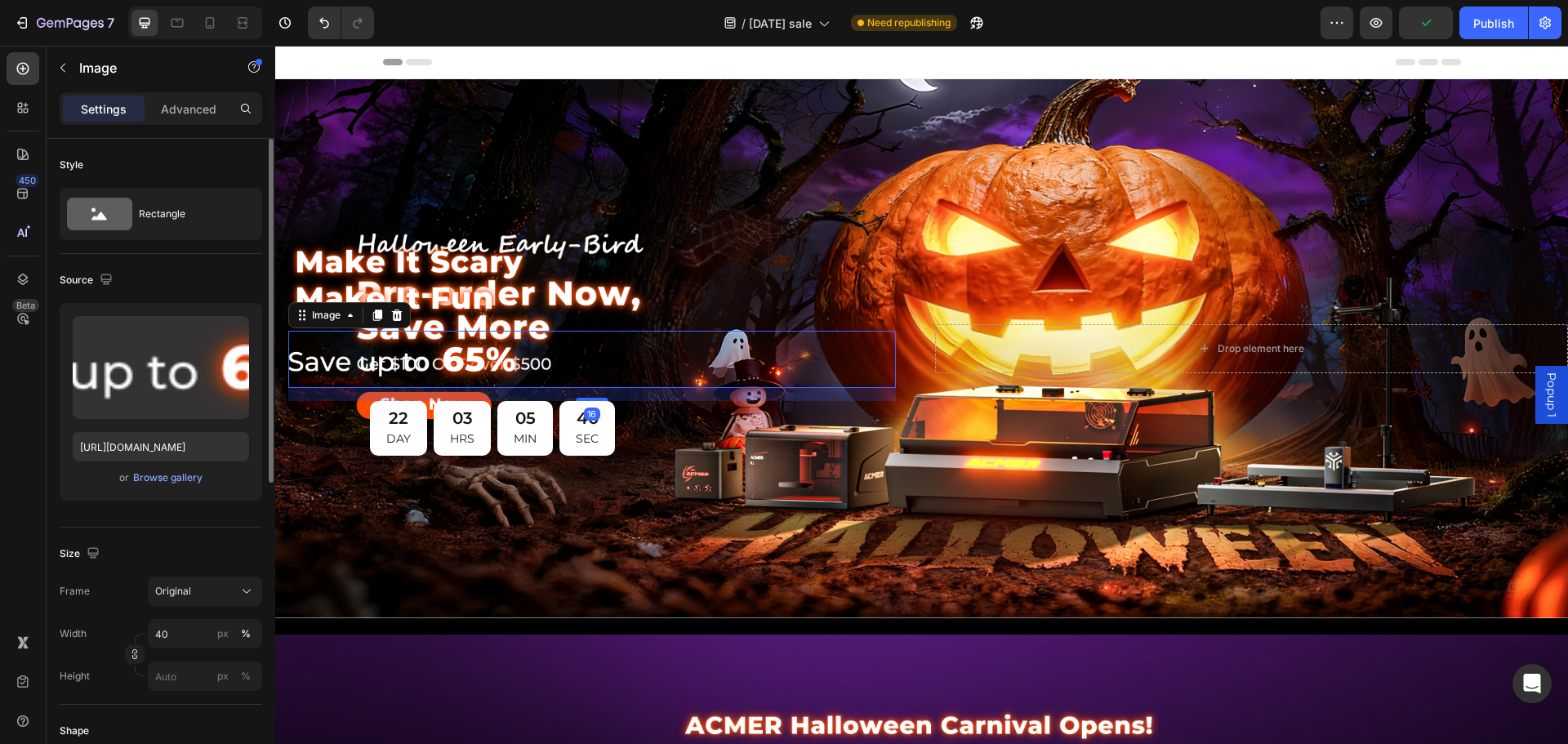
click at [406, 342] on img at bounding box center [410, 359] width 242 height 57
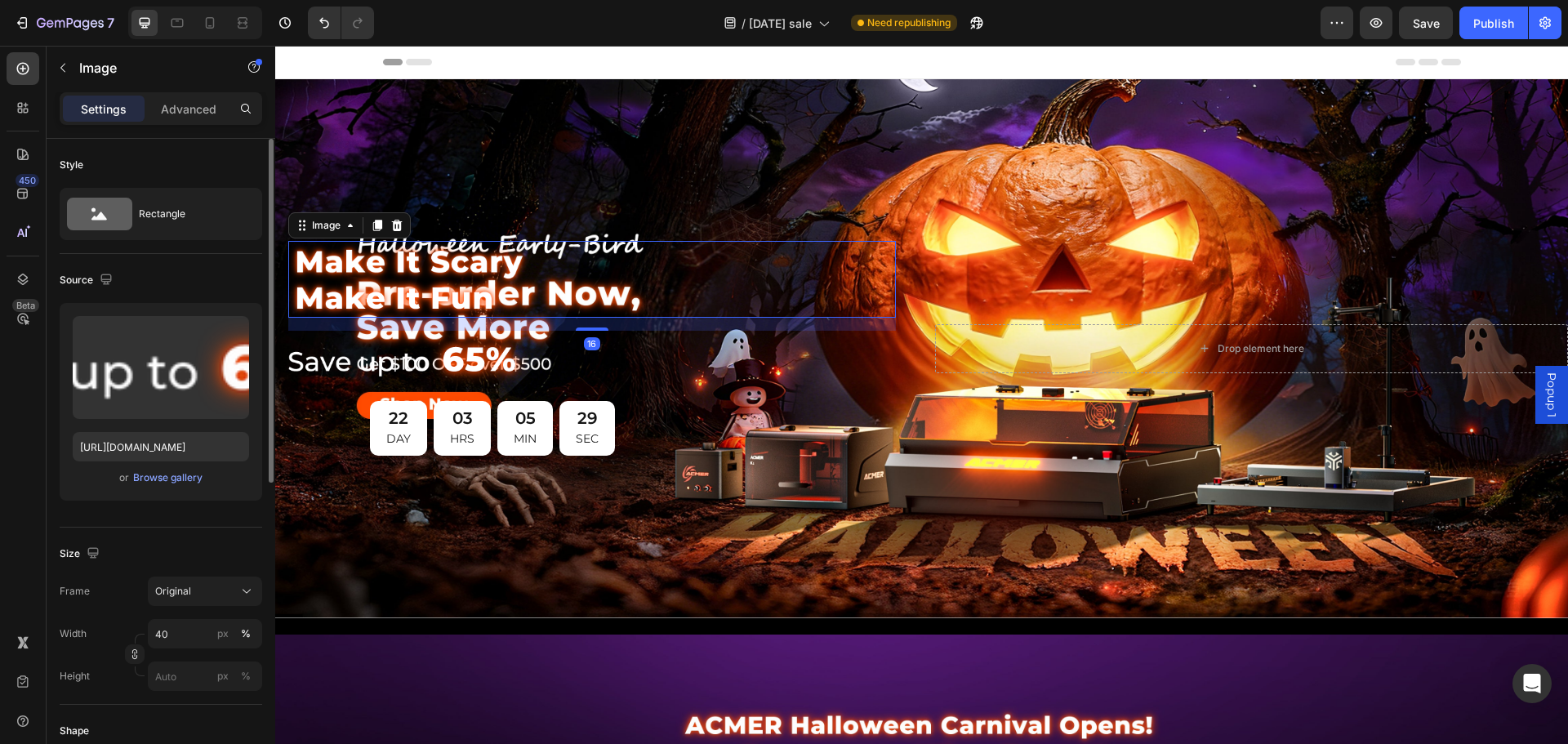
click at [483, 270] on img at bounding box center [410, 279] width 242 height 77
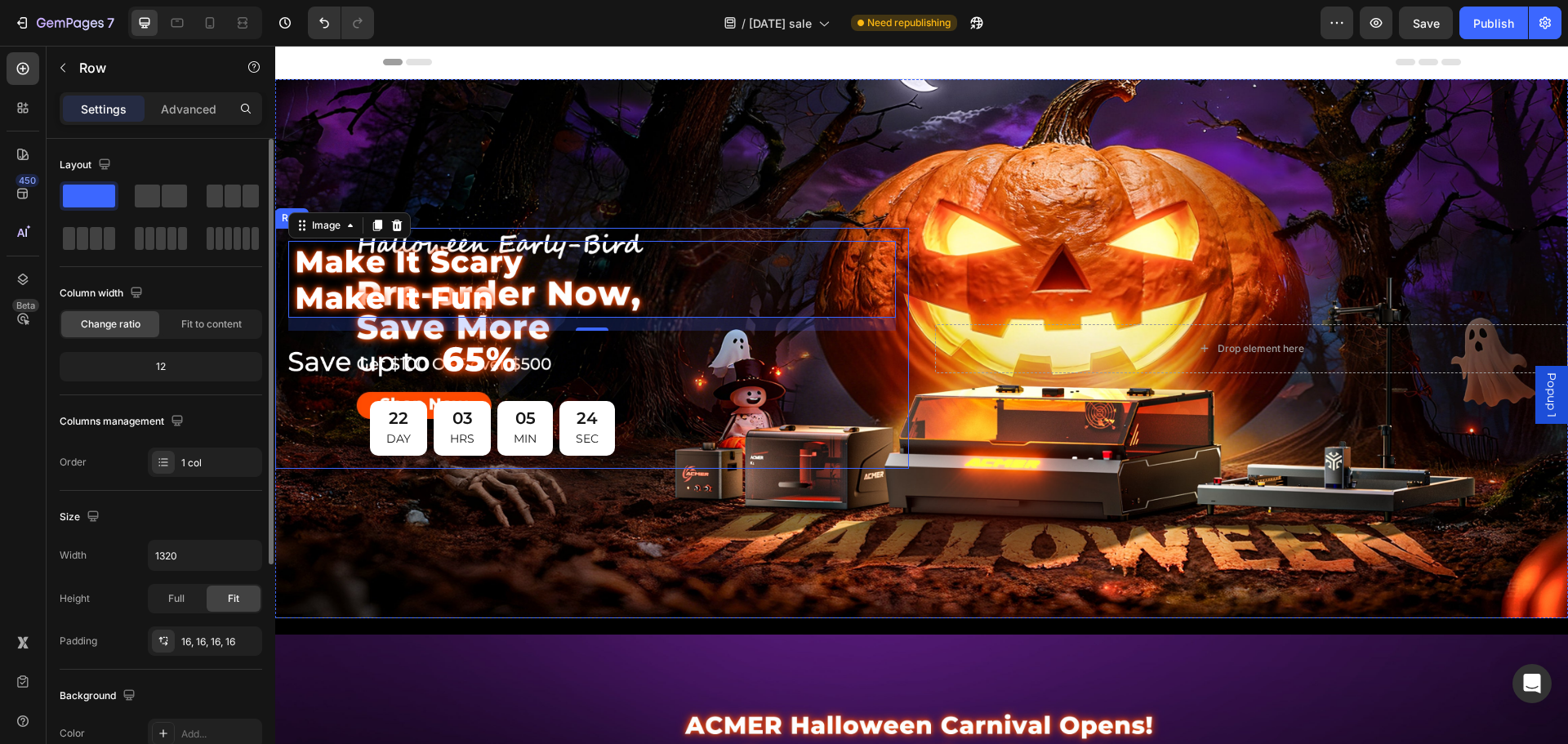
click at [329, 439] on div "Image 16 Image 22 DAY 03 HRS 05 MIN 24 SEC Countdown Timer" at bounding box center [592, 348] width 608 height 215
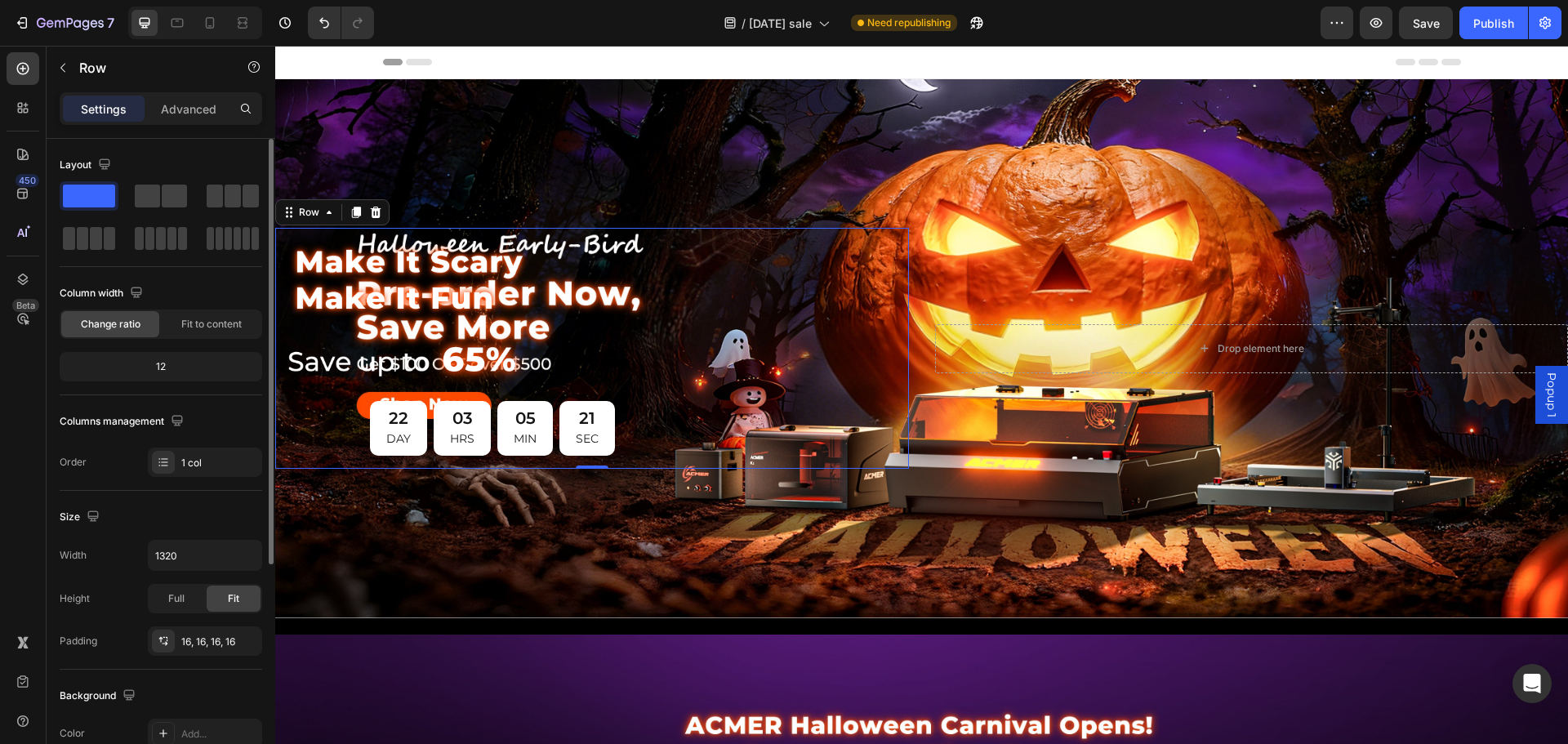
click at [777, 230] on div "Image Image 22 DAY 03 HRS 05 MIN 21 SEC Countdown Timer Row 0" at bounding box center [592, 348] width 634 height 241
click at [192, 110] on p "Advanced" at bounding box center [189, 109] width 55 height 17
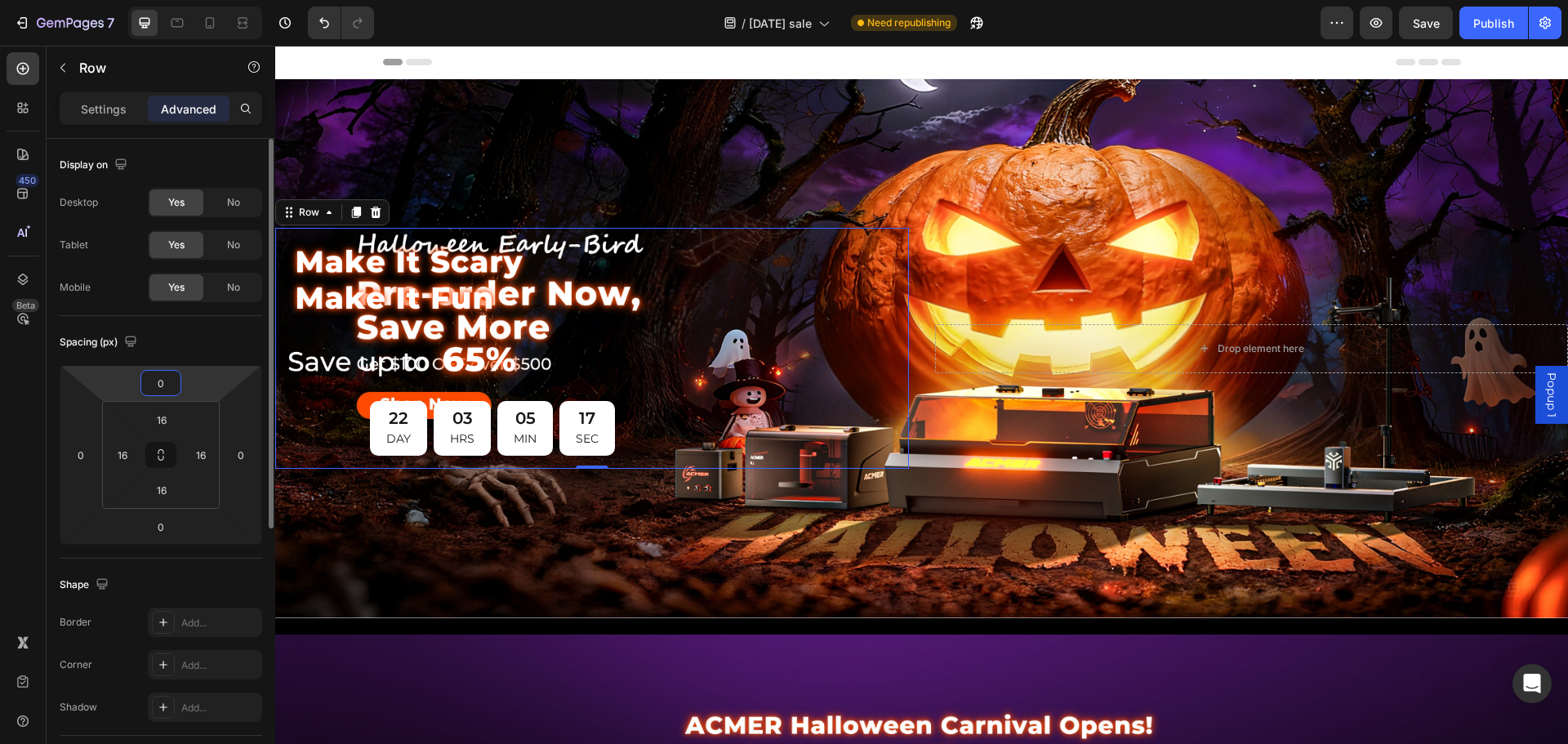
click at [166, 392] on input "0" at bounding box center [161, 383] width 33 height 24
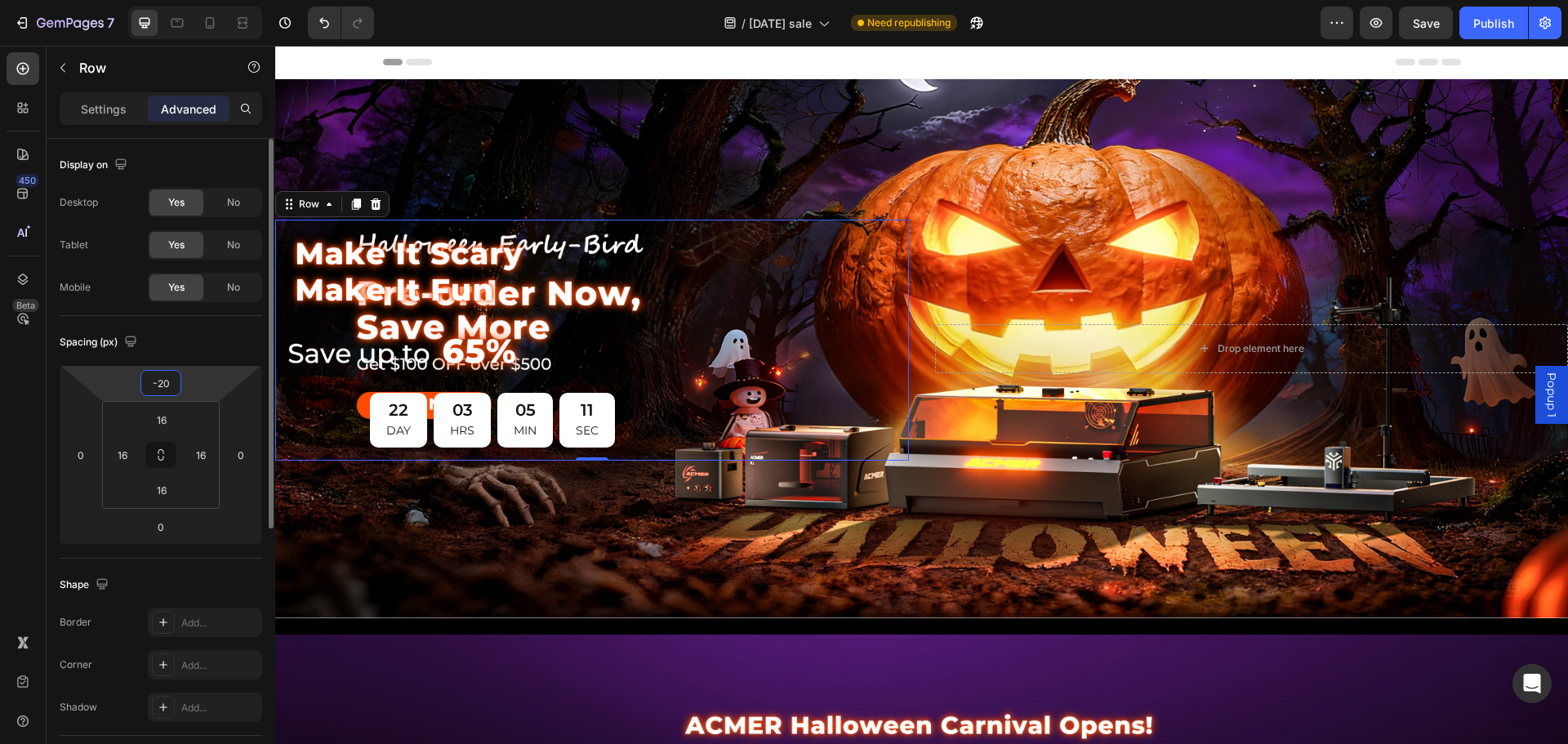
type input "-2"
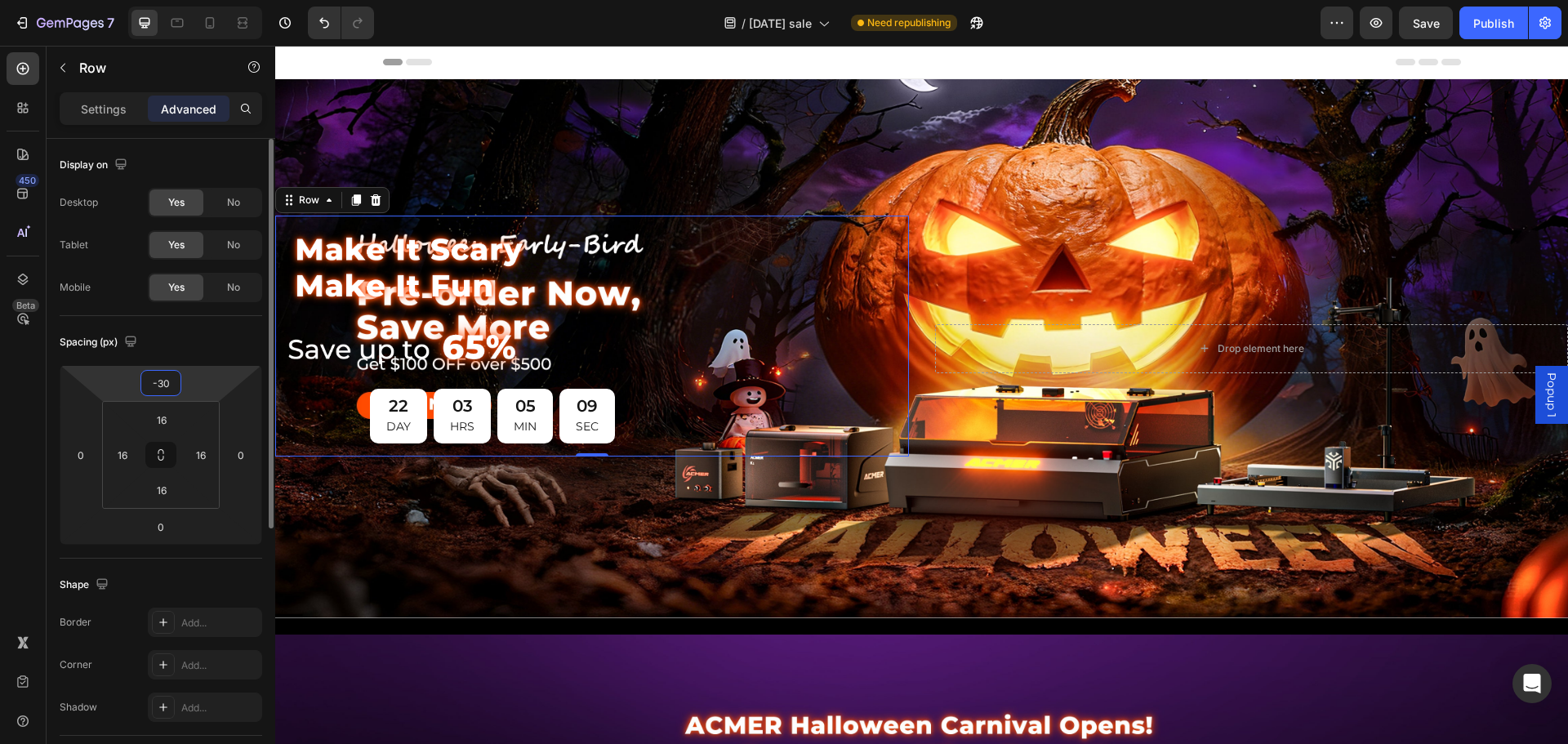
type input "-300"
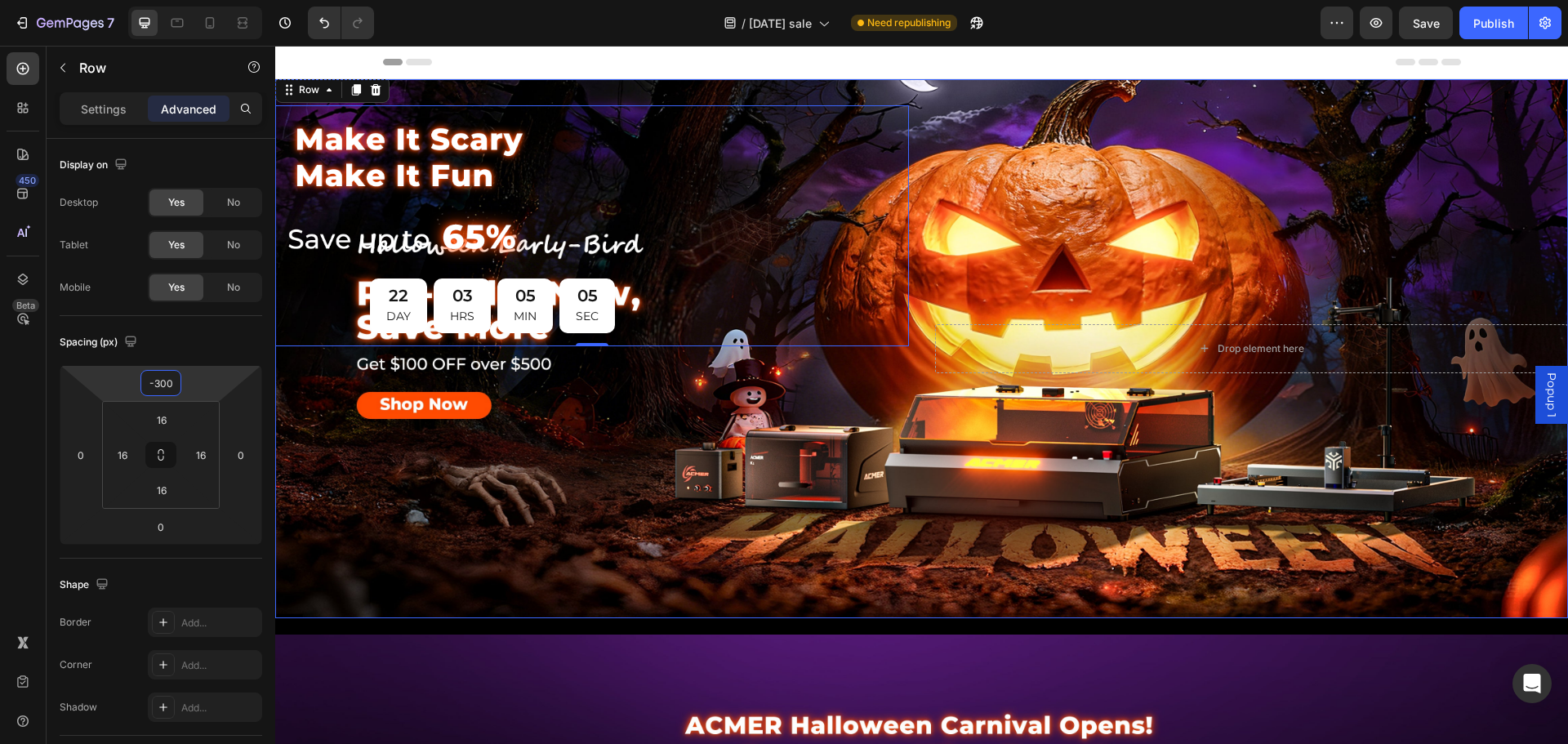
drag, startPoint x: 607, startPoint y: 414, endPoint x: 593, endPoint y: 306, distance: 108.9
click at [607, 412] on div "Background Image" at bounding box center [921, 349] width 1293 height 540
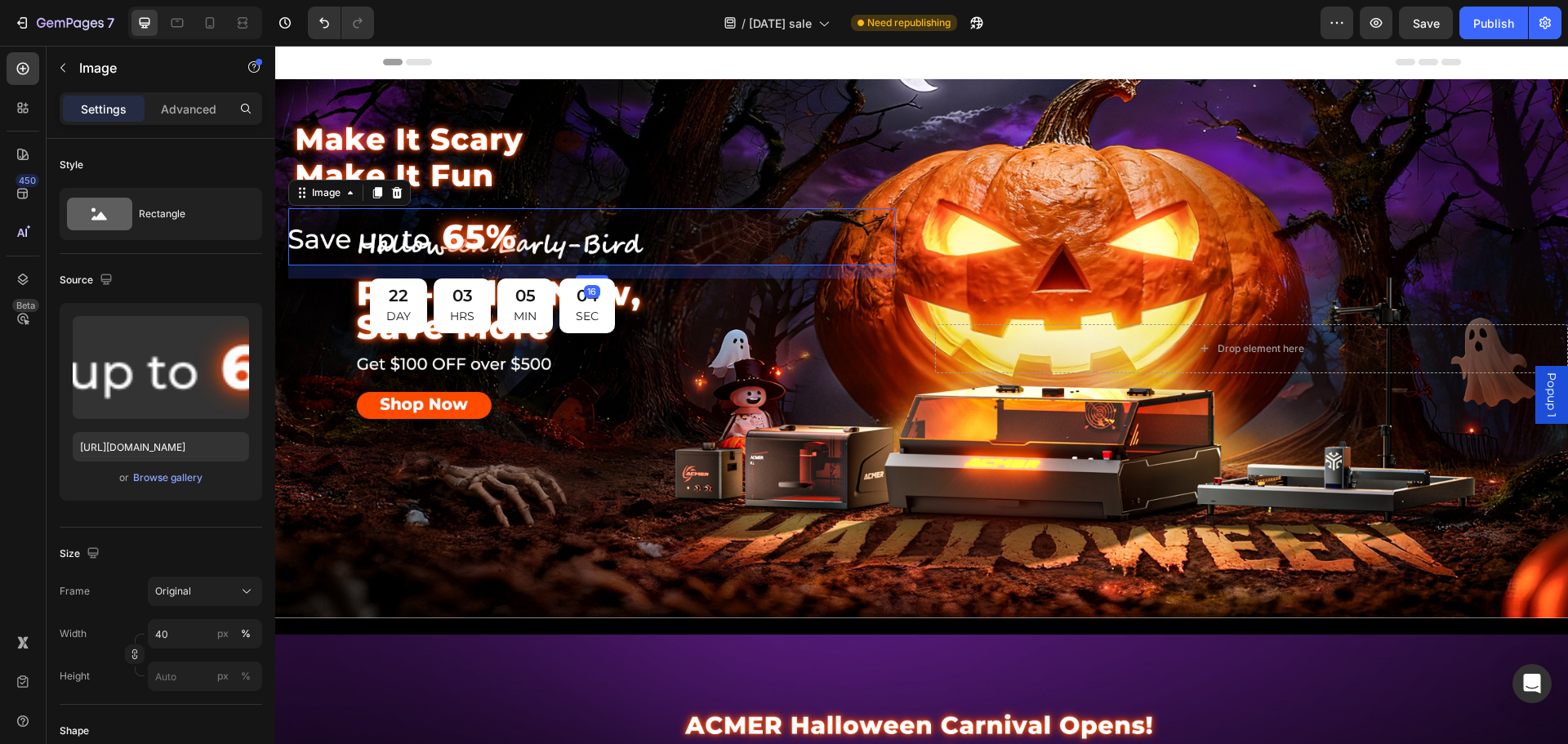
click at [469, 228] on img at bounding box center [410, 237] width 242 height 57
click at [587, 119] on div at bounding box center [592, 157] width 608 height 77
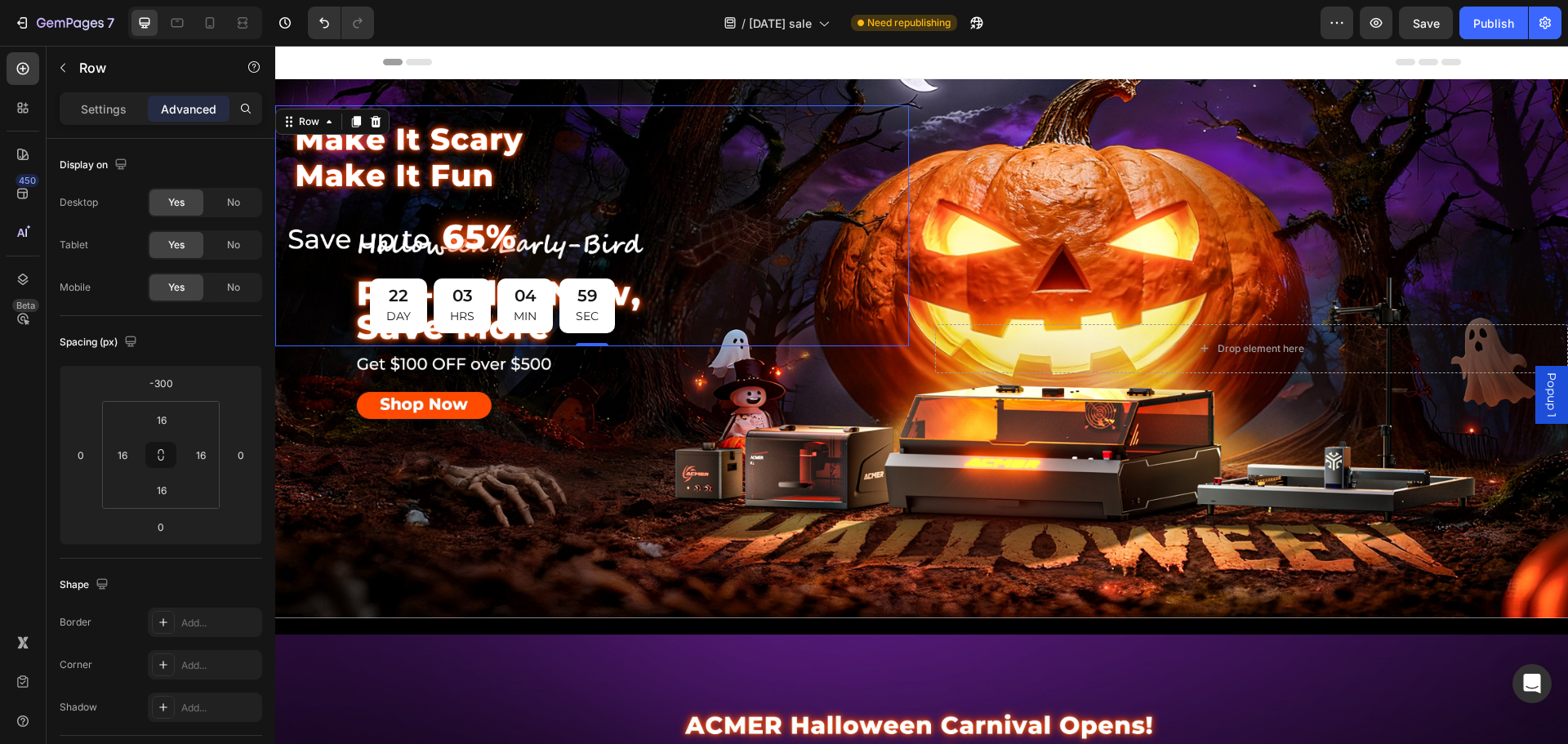
click at [655, 108] on div "Image Image 22 DAY 03 HRS 04 MIN 59 SEC Countdown Timer Row 0" at bounding box center [592, 226] width 634 height 241
click at [177, 378] on div "-300" at bounding box center [160, 383] width 41 height 26
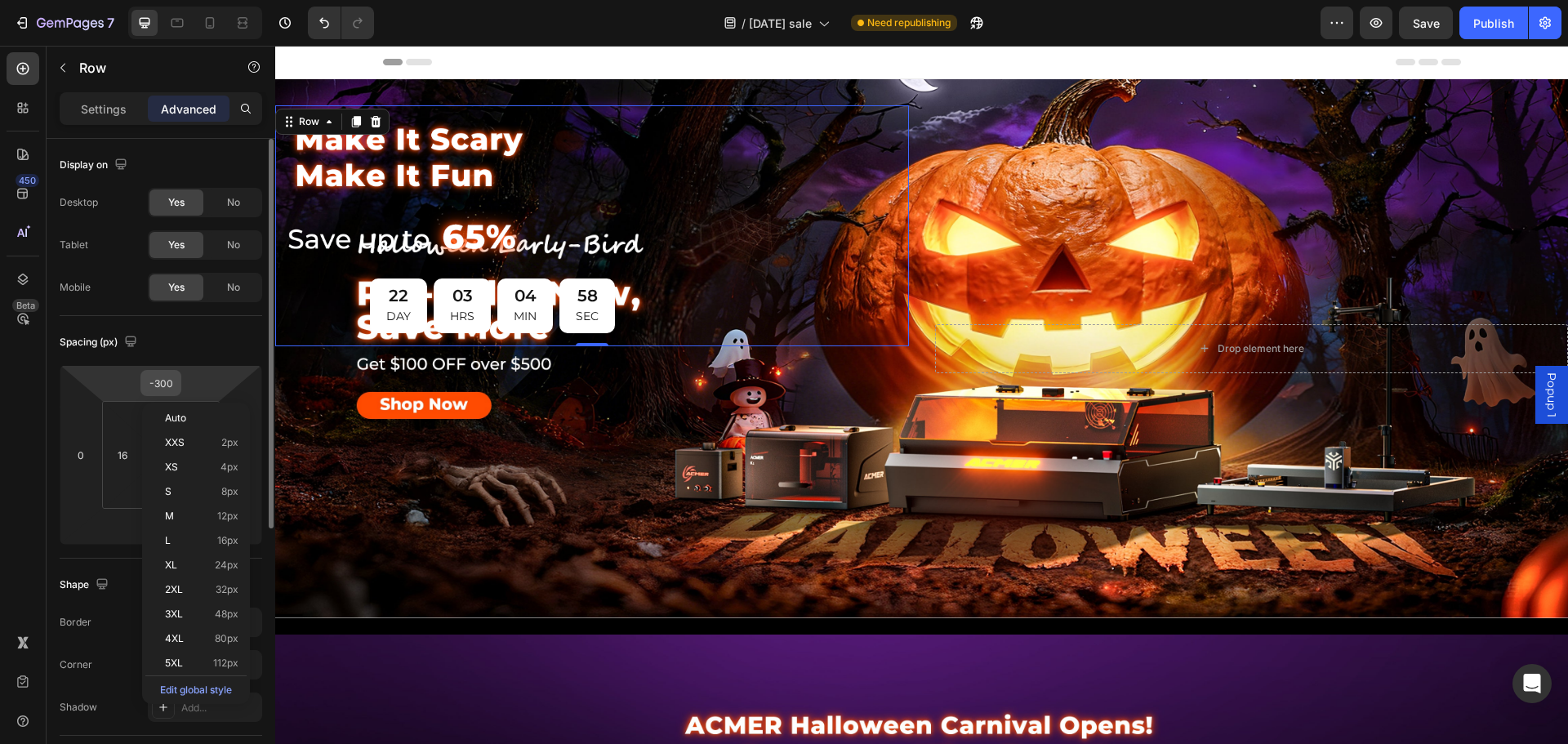
click at [166, 382] on input "-300" at bounding box center [161, 383] width 33 height 24
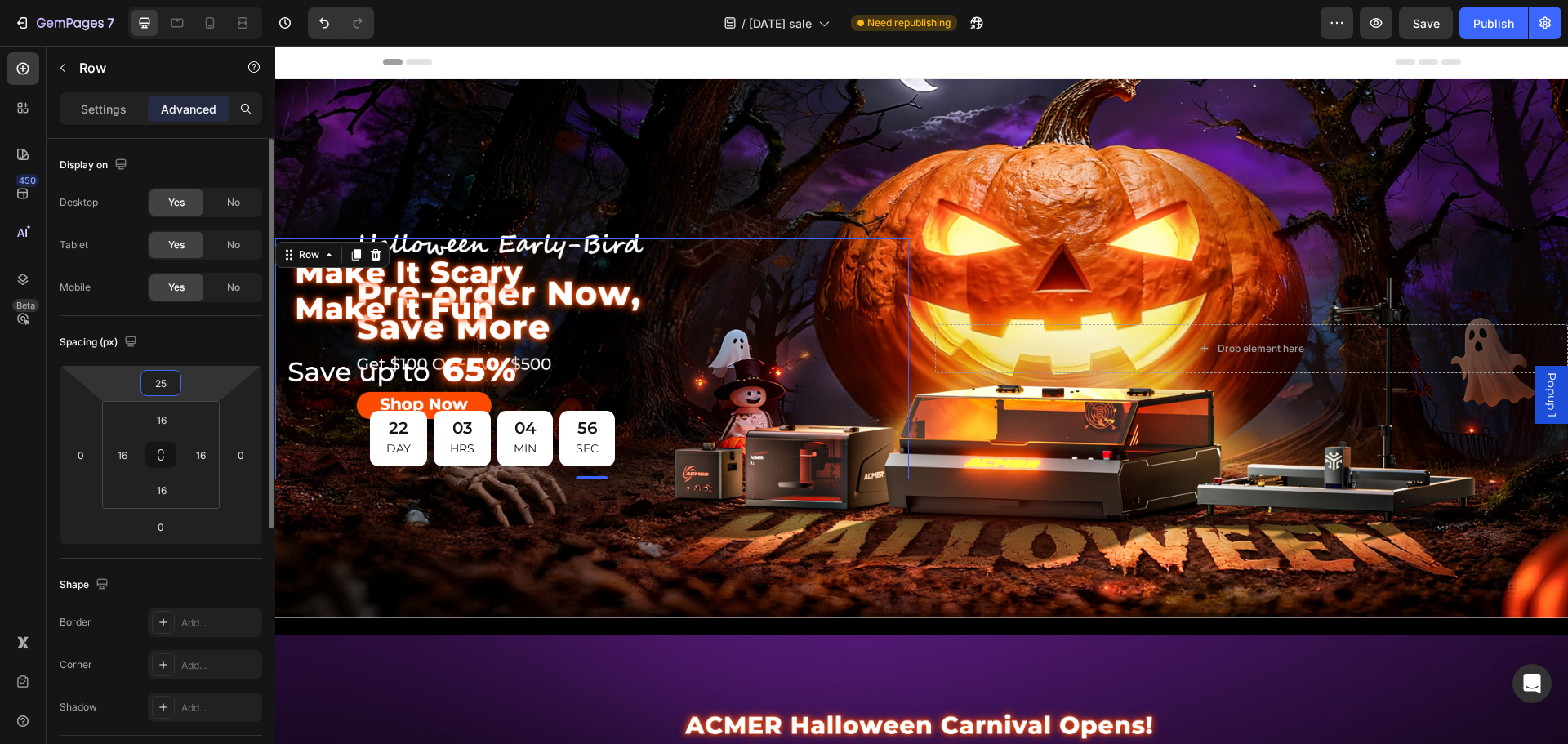
type input "250"
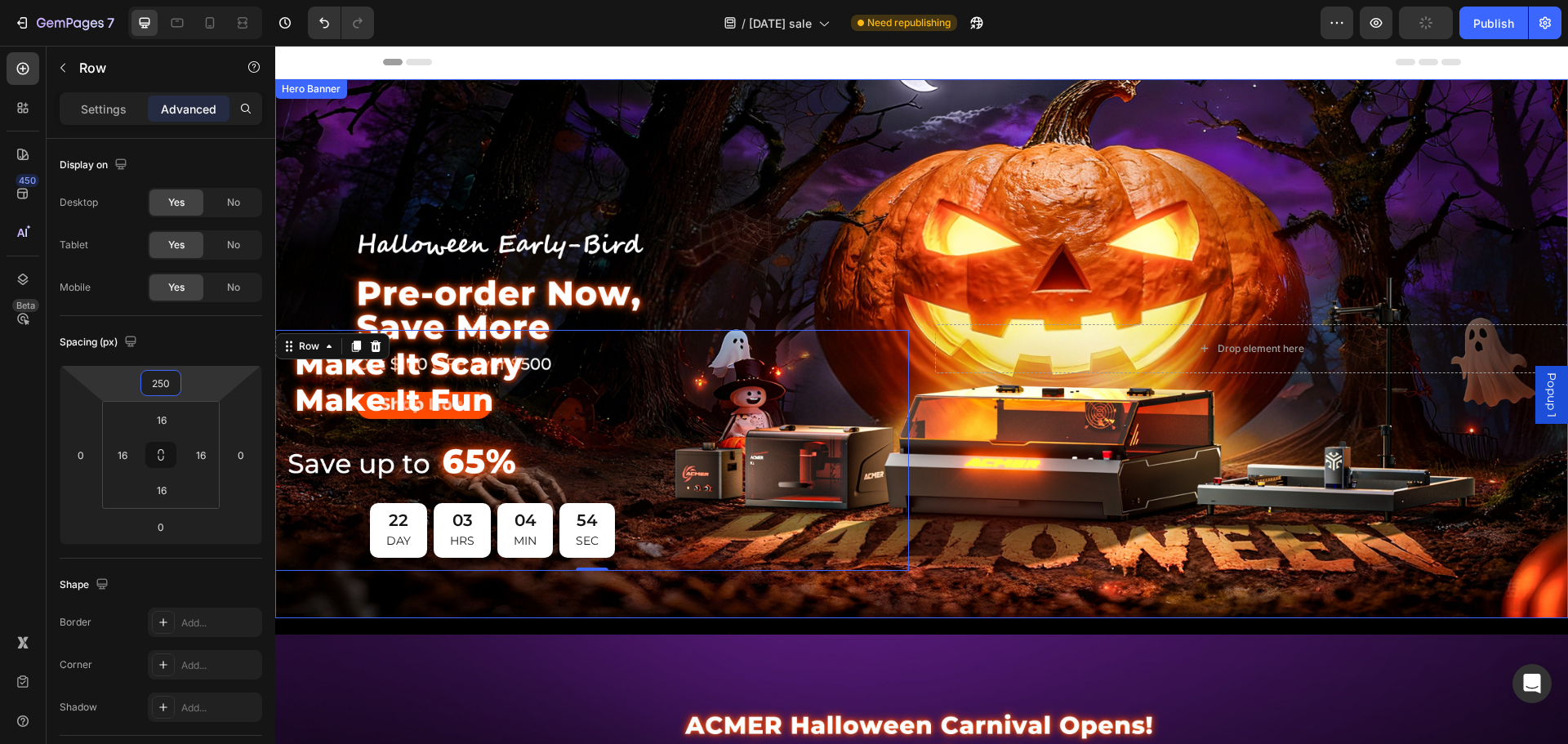
click at [769, 276] on div "Image Image 22 DAY 03 HRS 04 MIN 54 SEC Countdown Timer Row 0" at bounding box center [592, 348] width 634 height 445
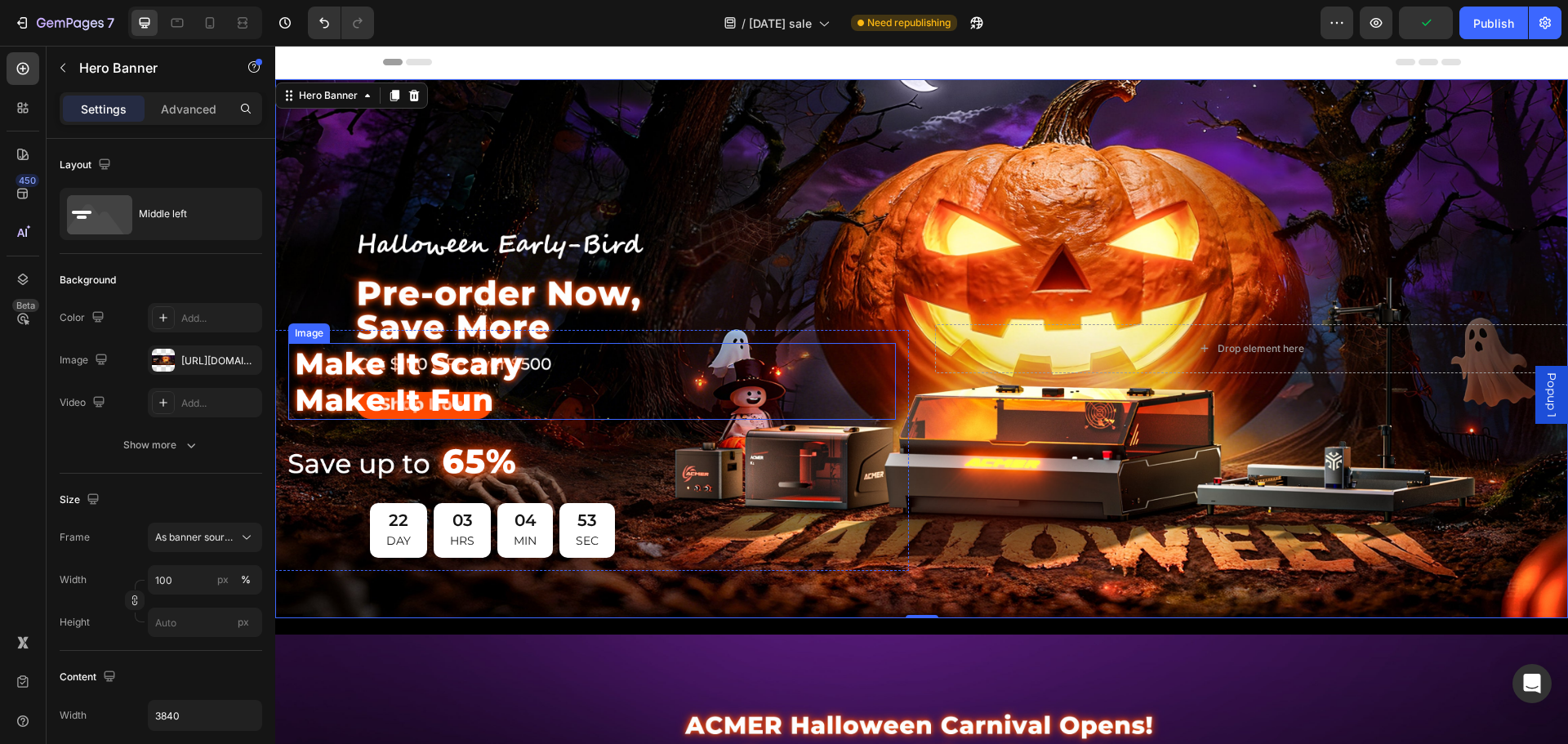
click at [660, 344] on div at bounding box center [592, 381] width 608 height 77
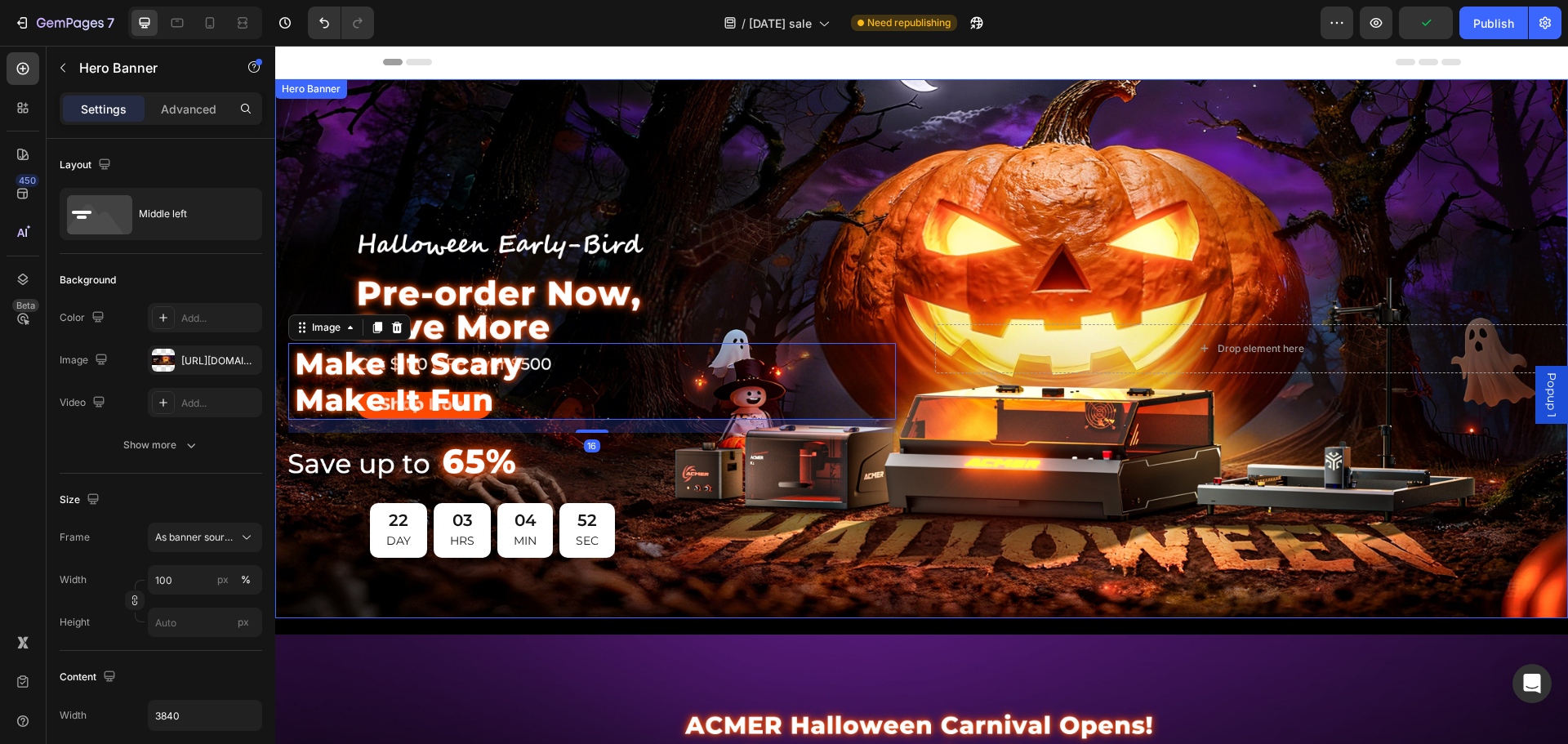
click at [659, 327] on div "Image 16 Image 22 DAY 03 HRS 04 MIN 52 SEC Countdown Timer Row" at bounding box center [592, 348] width 634 height 445
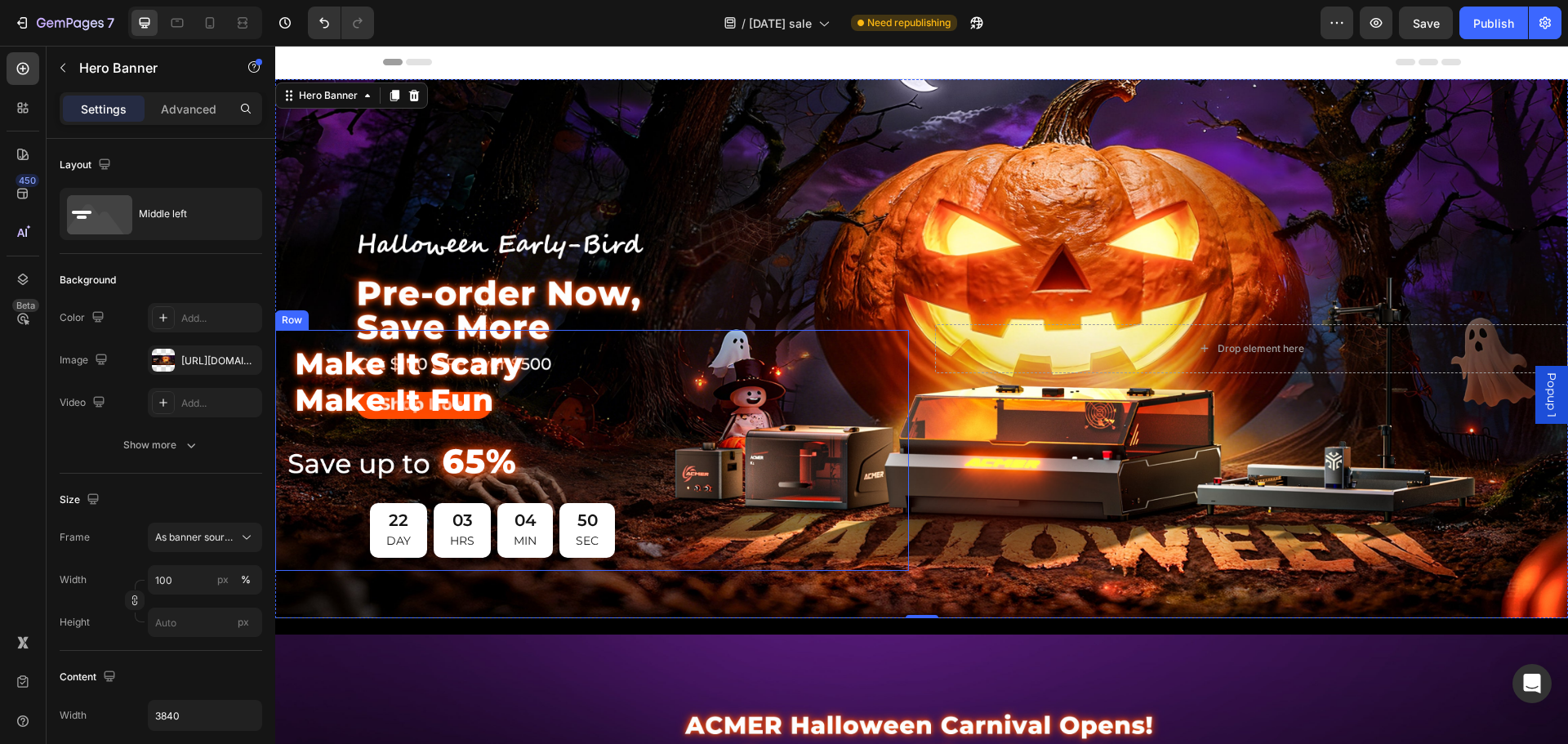
click at [783, 559] on div "Image Image 22 DAY 03 HRS 04 MIN 50 SEC Countdown Timer Row" at bounding box center [592, 450] width 634 height 241
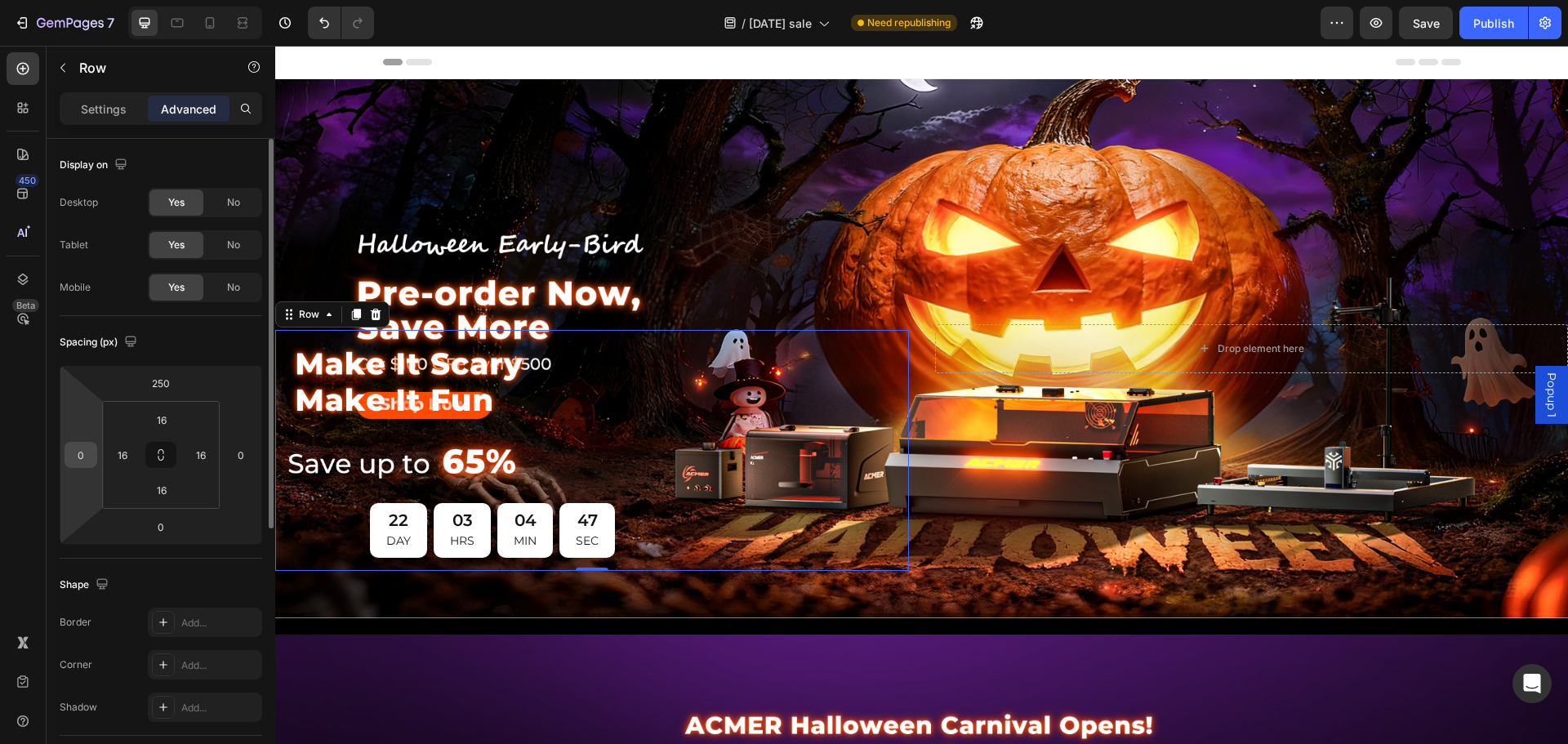
click at [83, 456] on input "0" at bounding box center [81, 455] width 24 height 24
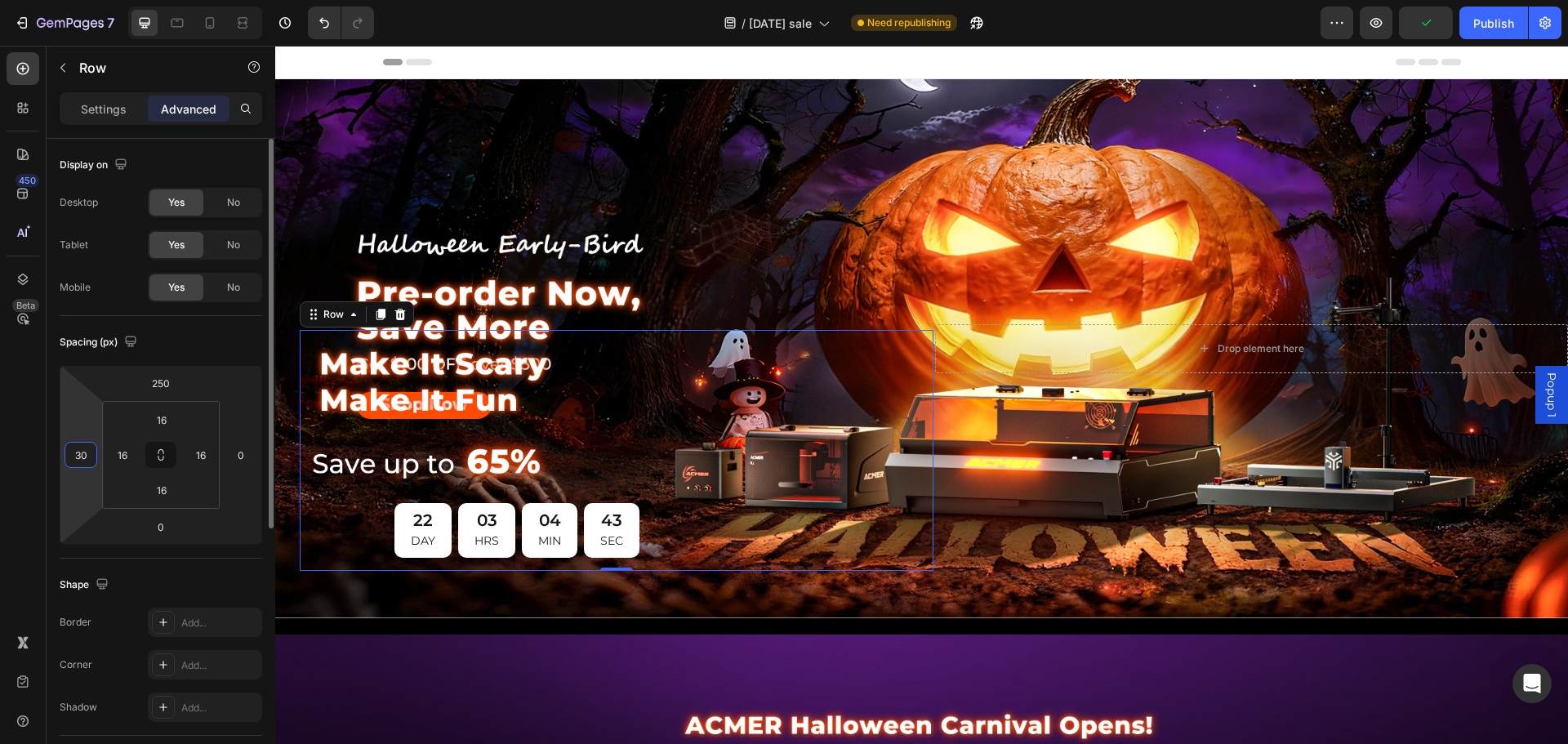
type input "3"
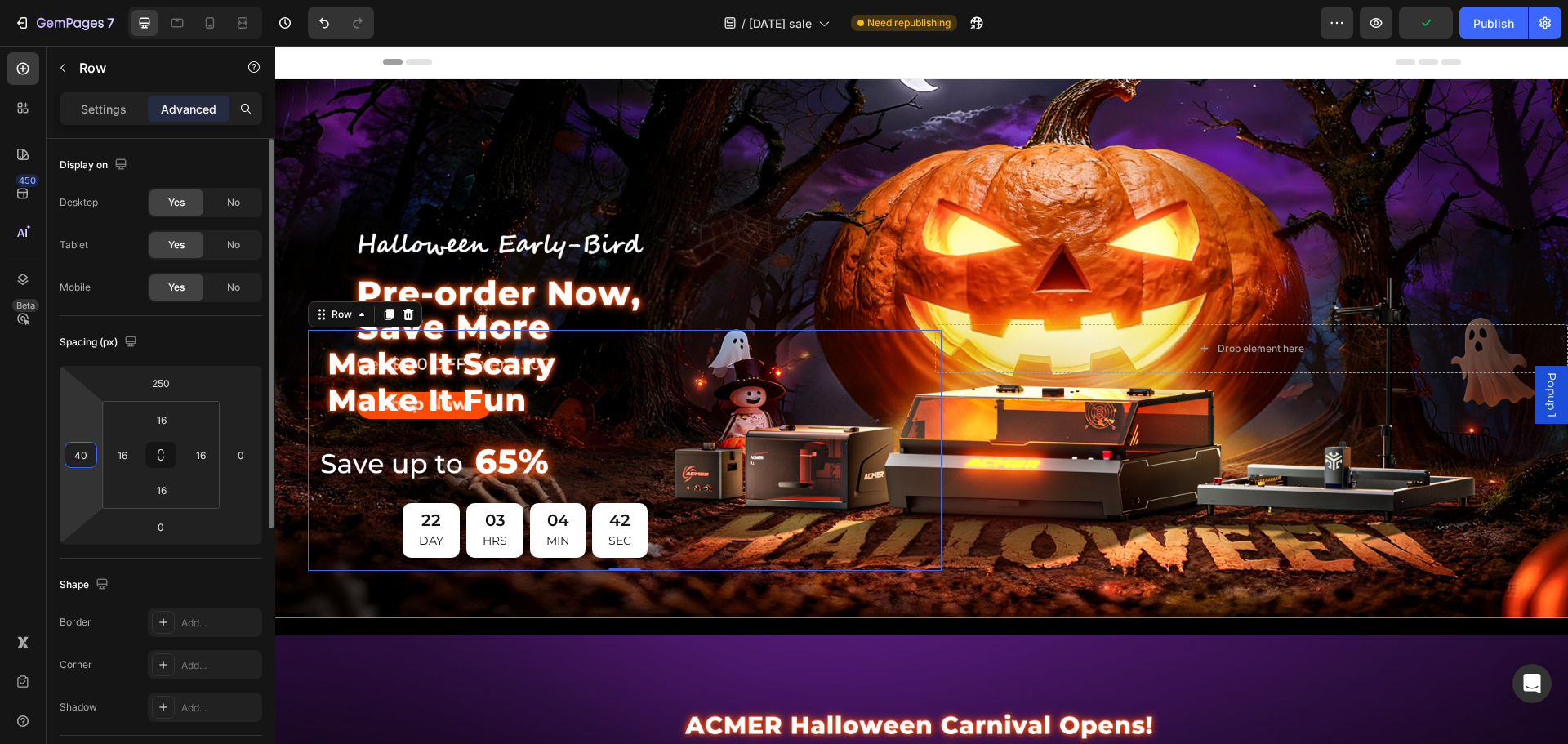
type input "400"
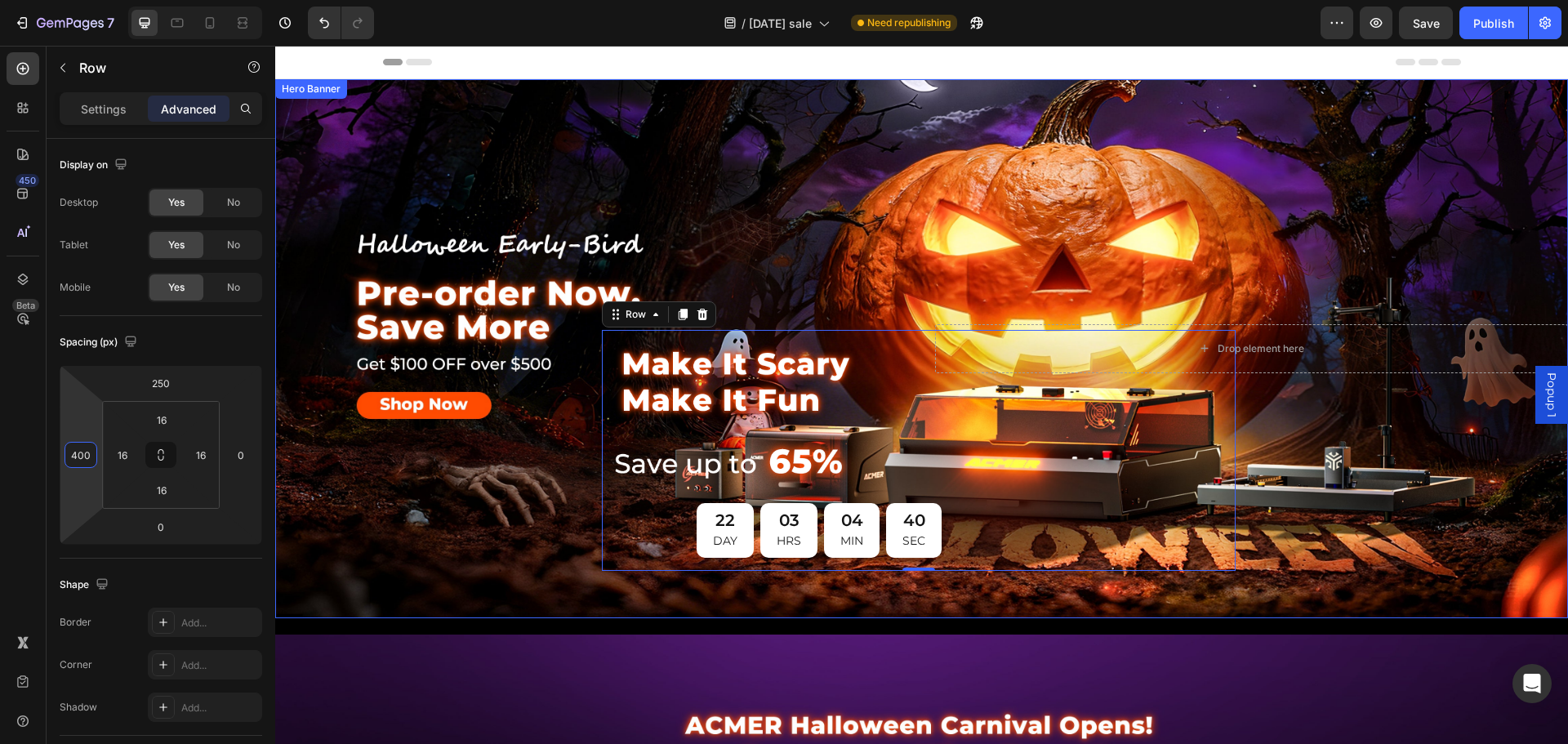
click at [758, 232] on div "Image Image 22 DAY 03 HRS 04 MIN 40 SEC Countdown Timer Row 0" at bounding box center [592, 348] width 634 height 445
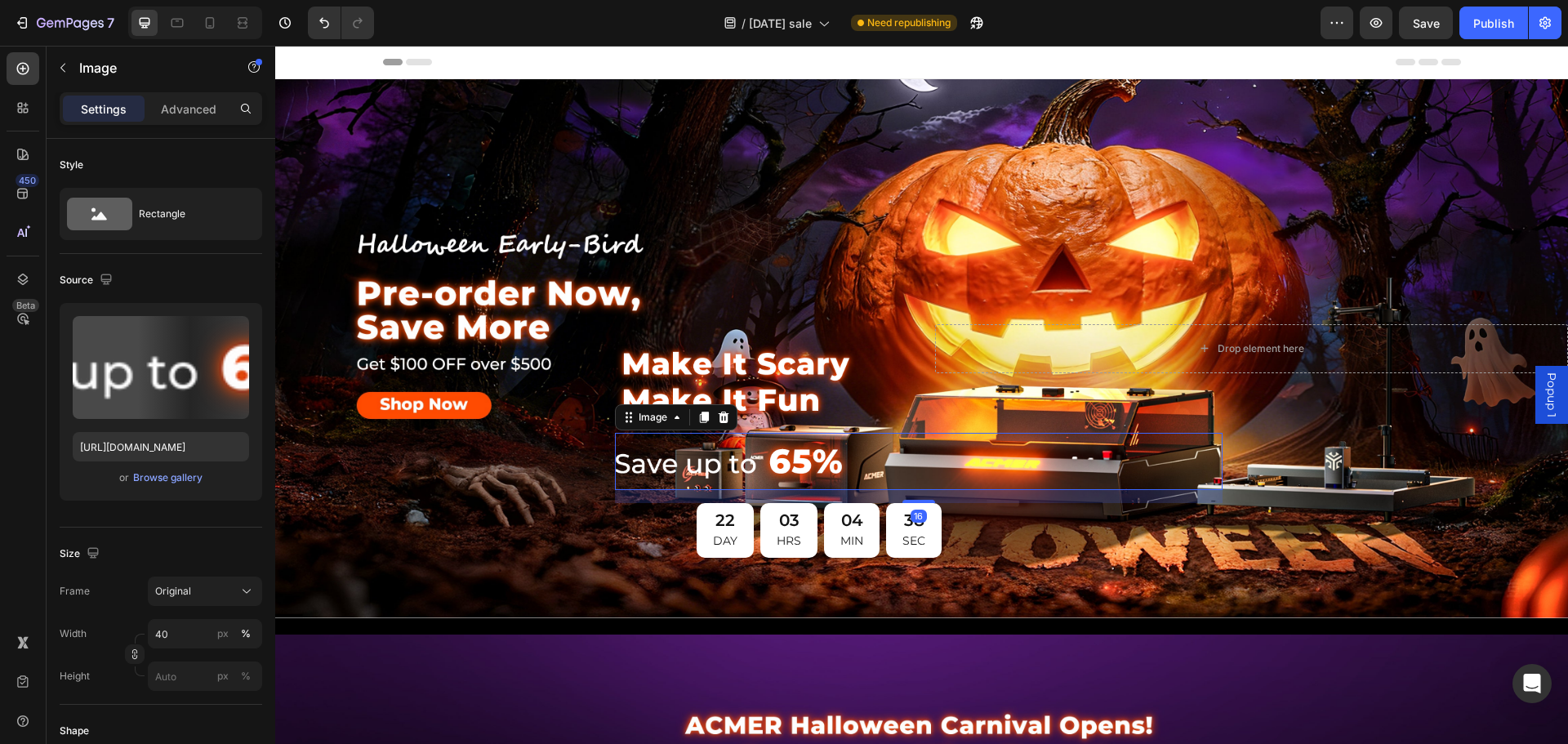
click at [729, 464] on img at bounding box center [736, 462] width 242 height 57
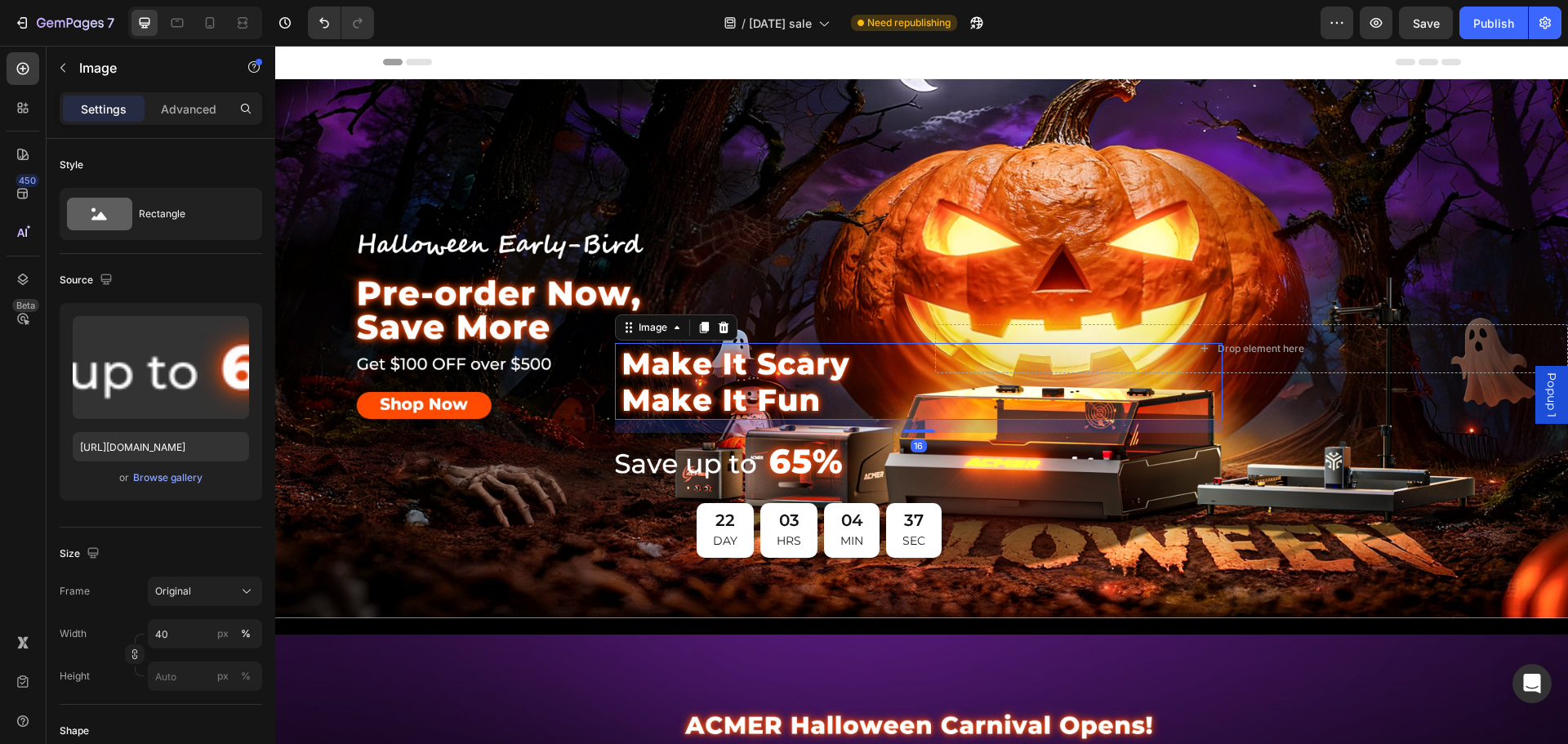
click at [797, 390] on img at bounding box center [736, 381] width 242 height 77
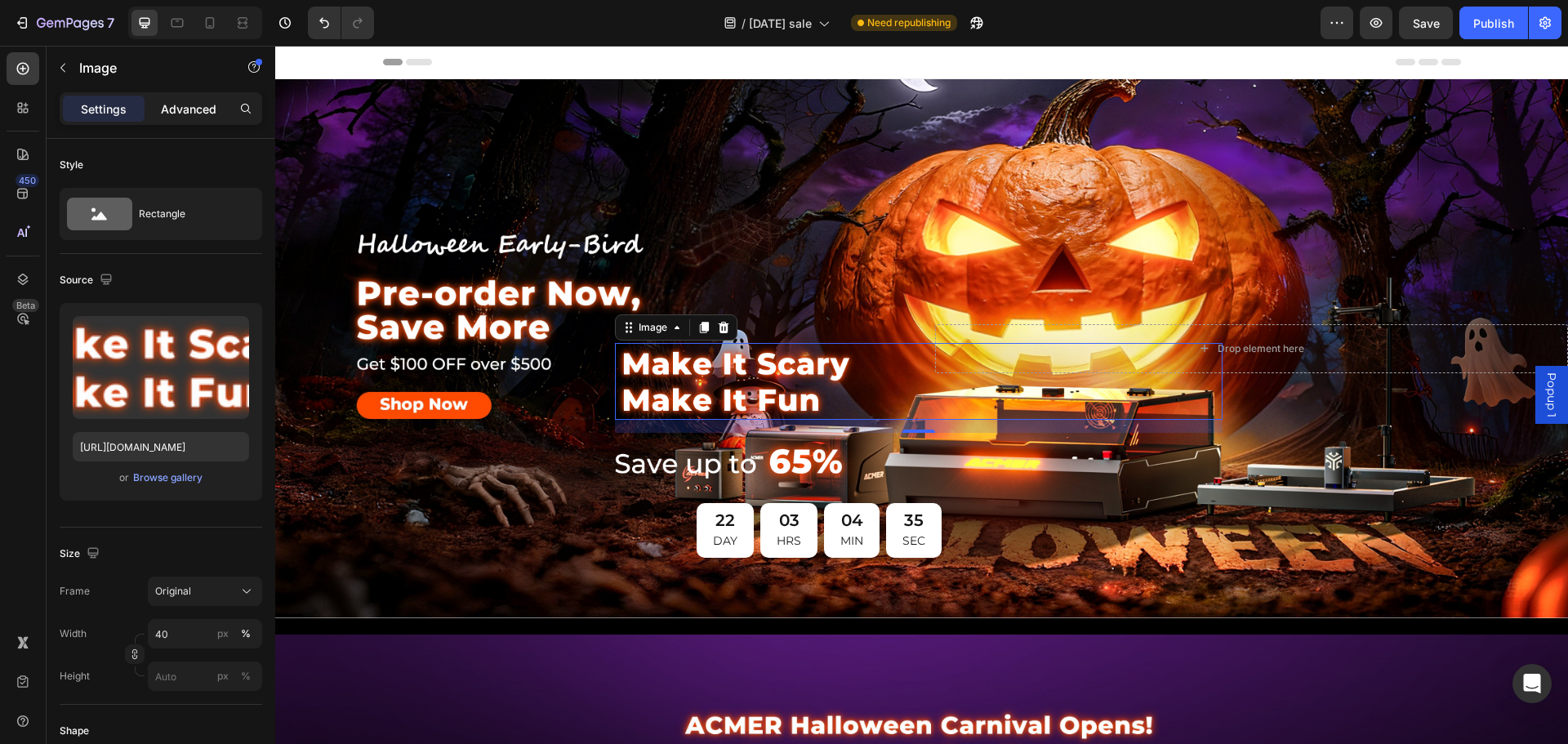
click at [201, 117] on p "Advanced" at bounding box center [189, 109] width 55 height 17
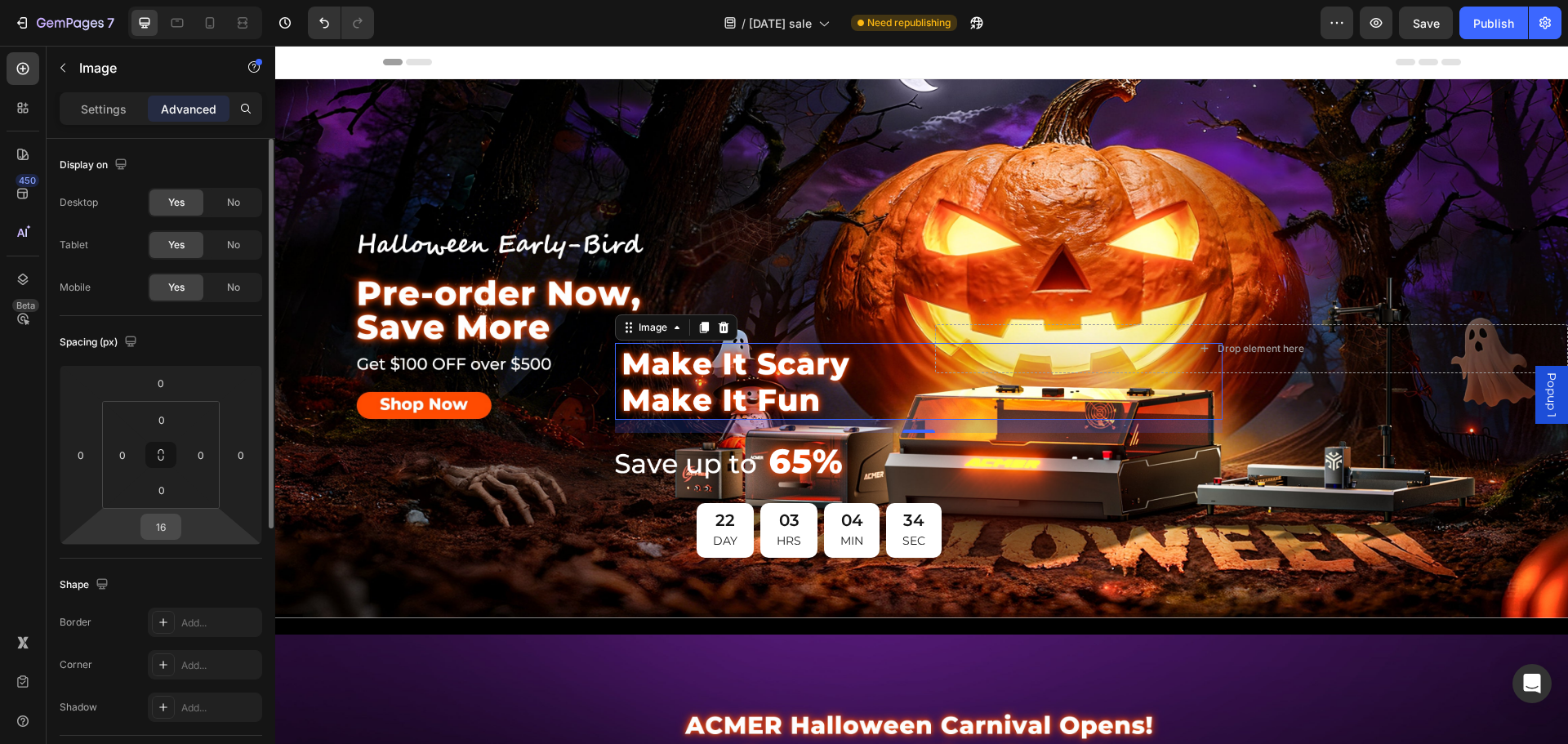
click at [162, 527] on input "16" at bounding box center [161, 527] width 33 height 24
type input "0"
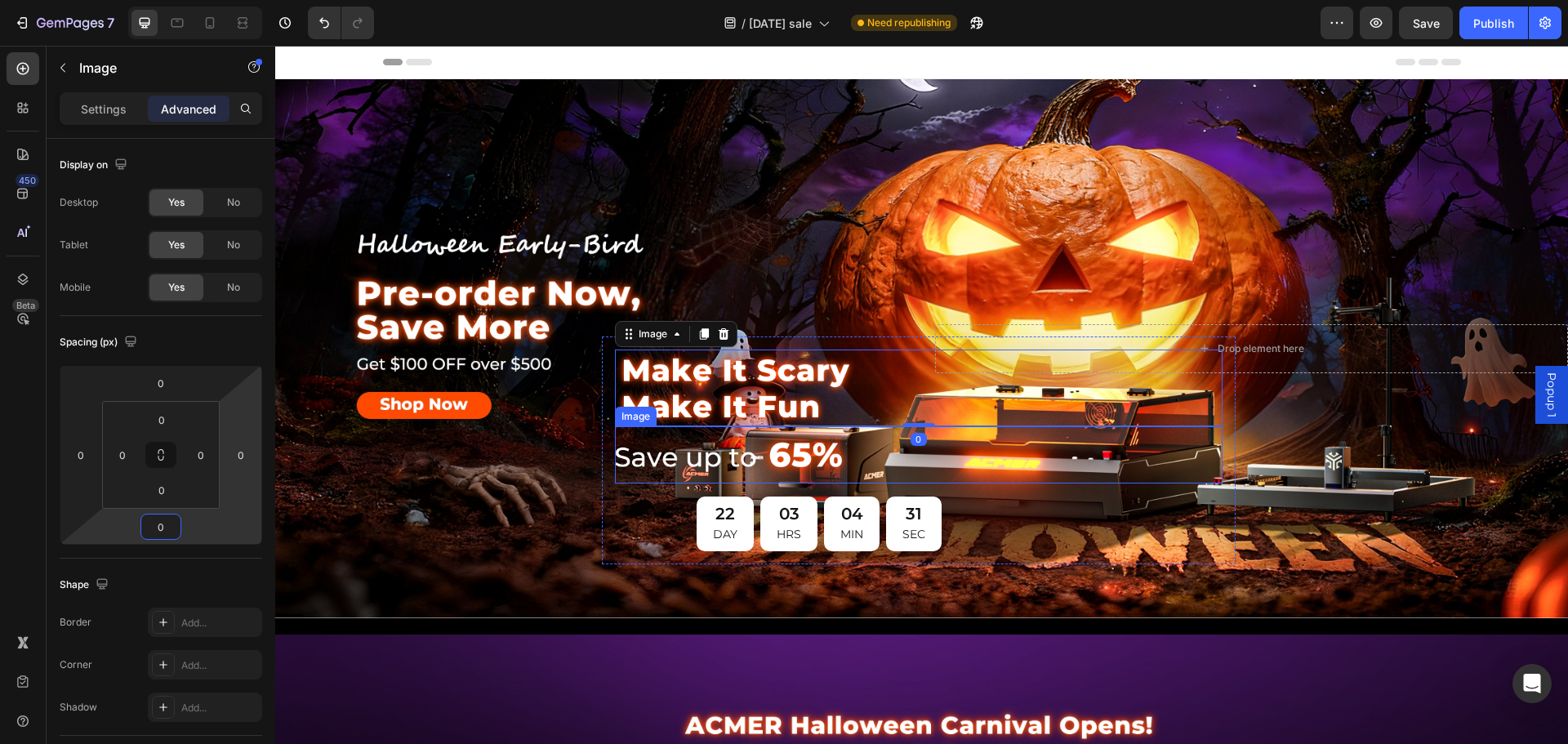
click at [824, 456] on img at bounding box center [736, 455] width 242 height 57
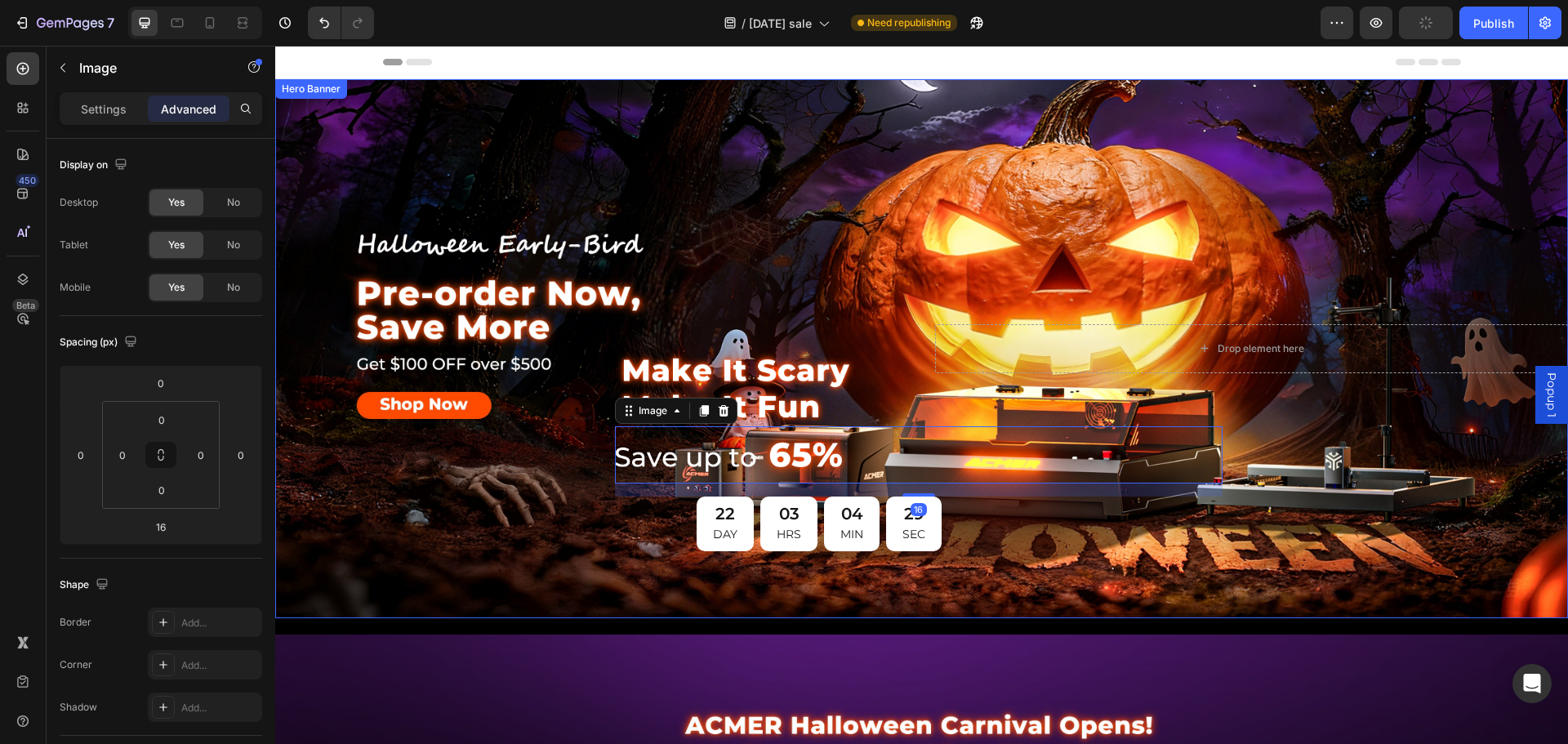
click at [940, 286] on div "Drop element here Row" at bounding box center [1252, 348] width 634 height 432
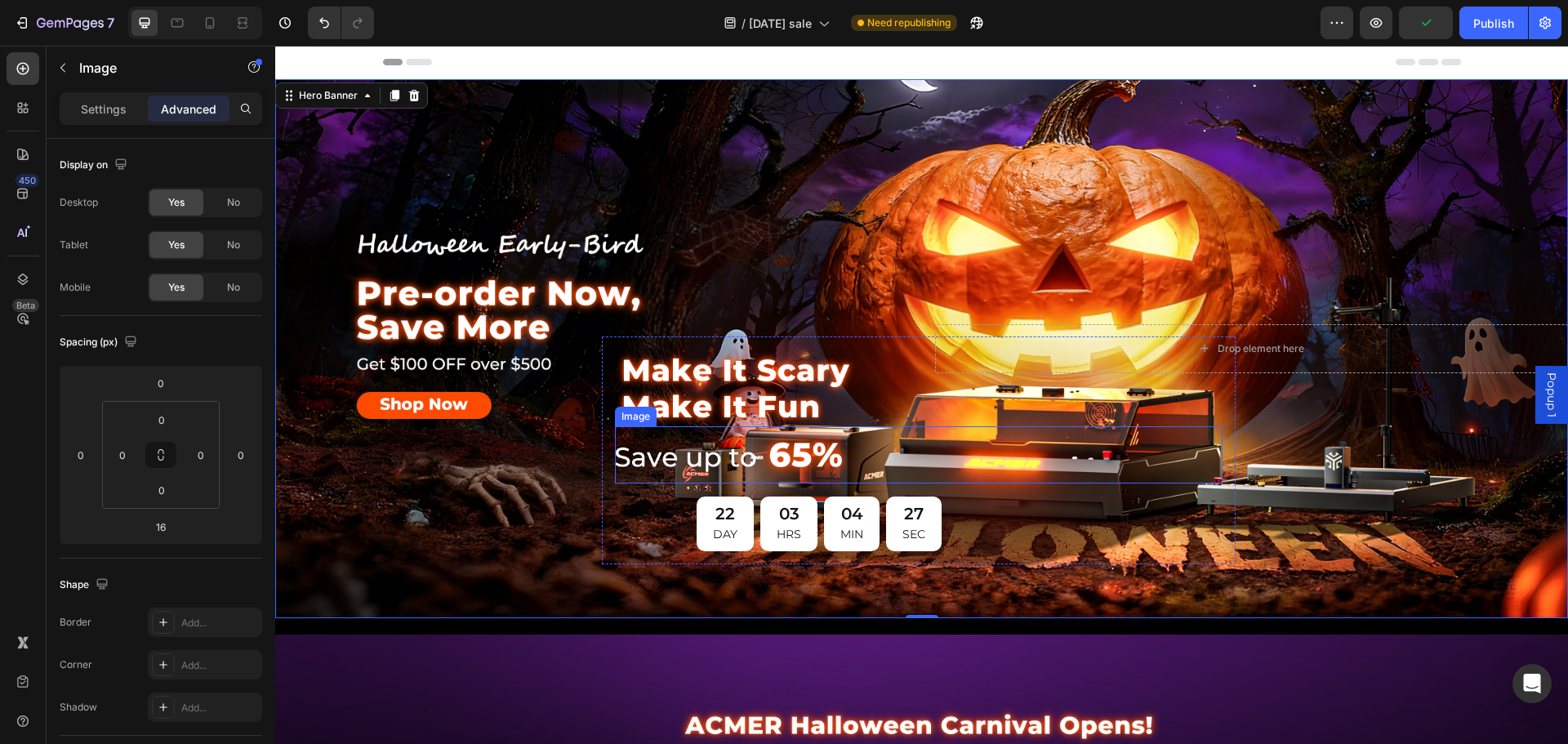
click at [785, 443] on img at bounding box center [736, 455] width 242 height 57
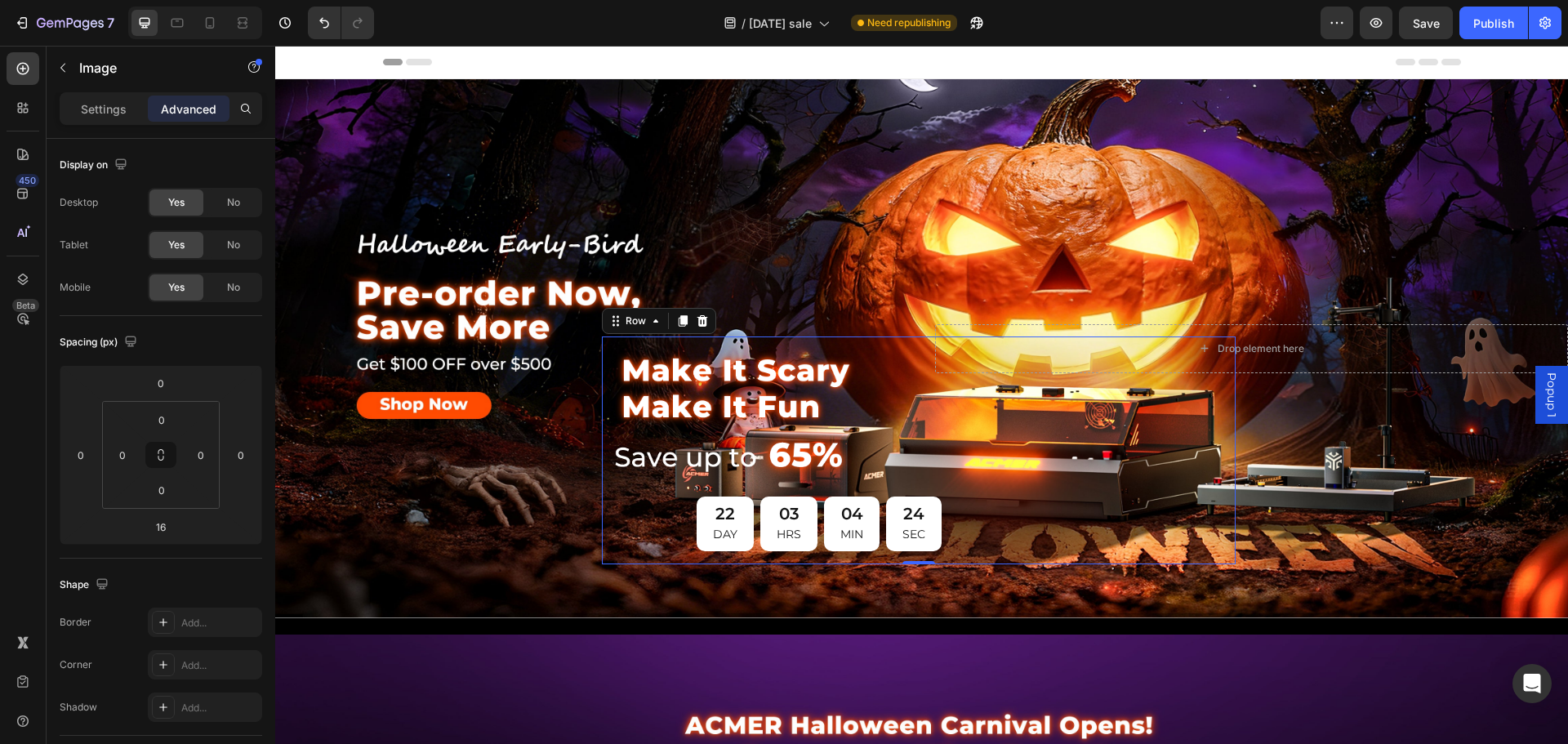
click at [884, 338] on div "Image Image 22 DAY 03 HRS 04 MIN 24 SEC Countdown Timer Row 0" at bounding box center [919, 450] width 634 height 228
click at [822, 385] on img at bounding box center [736, 388] width 242 height 77
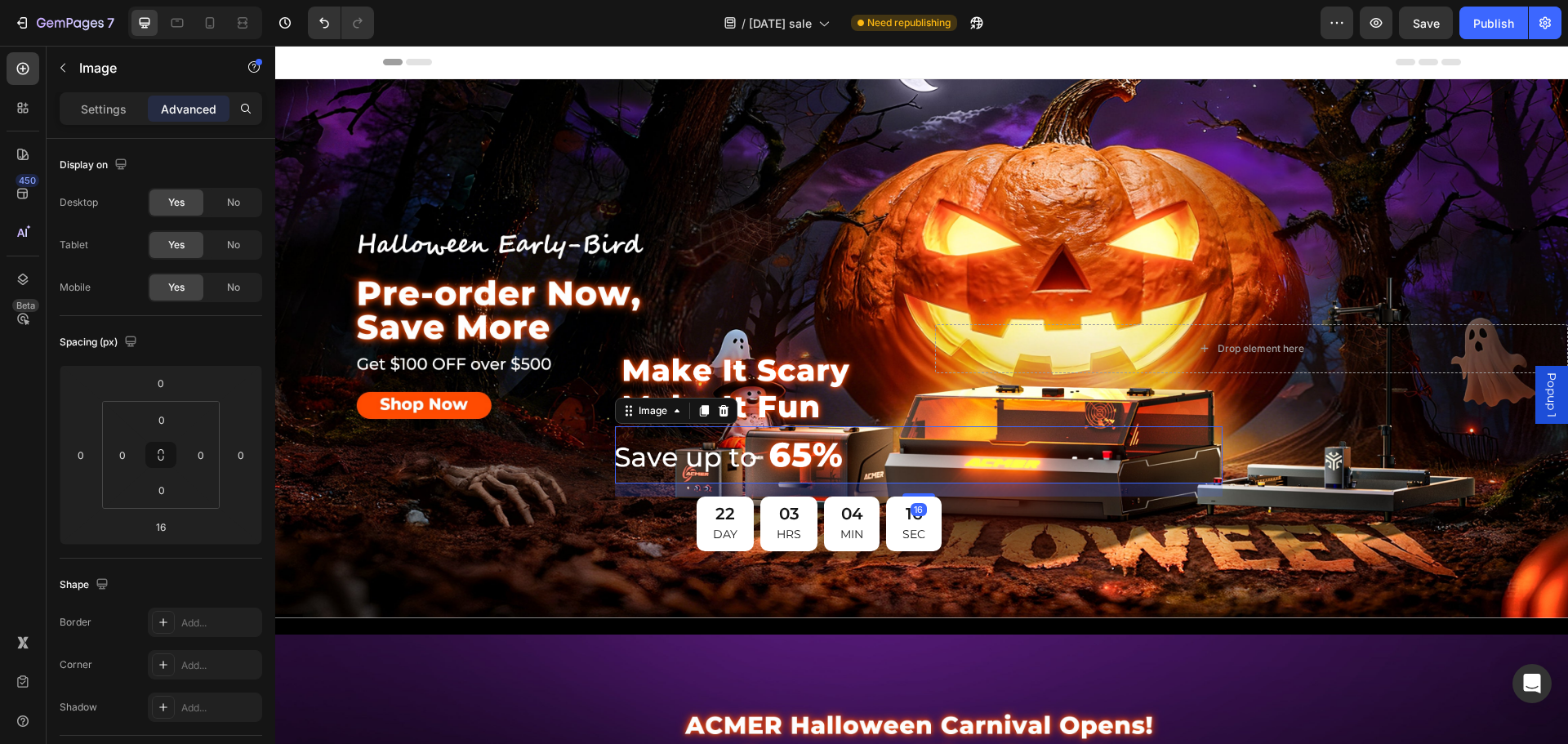
click at [799, 450] on img at bounding box center [736, 455] width 242 height 57
click at [94, 456] on div "0" at bounding box center [81, 455] width 33 height 26
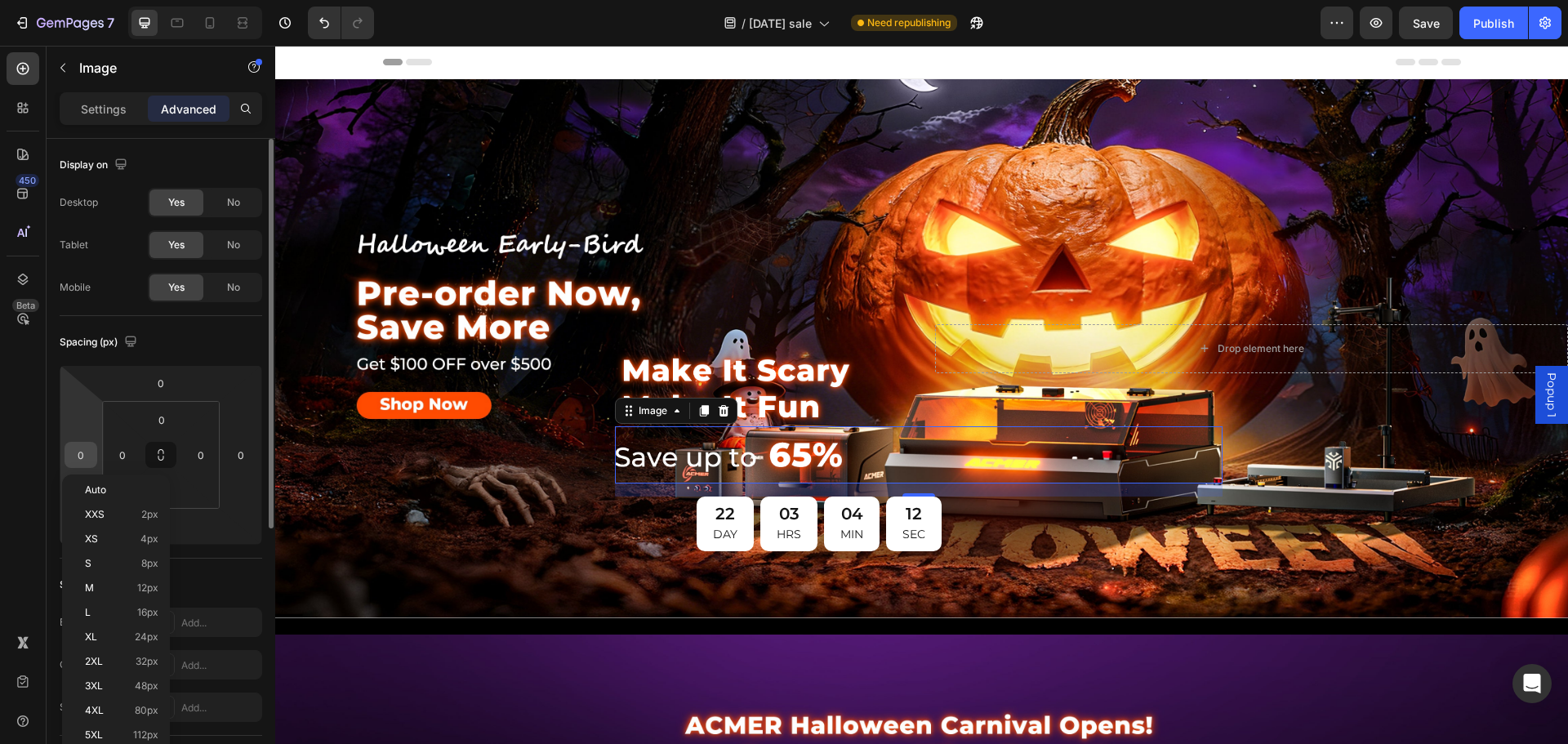
click at [79, 457] on input "0" at bounding box center [81, 455] width 24 height 24
type input "5"
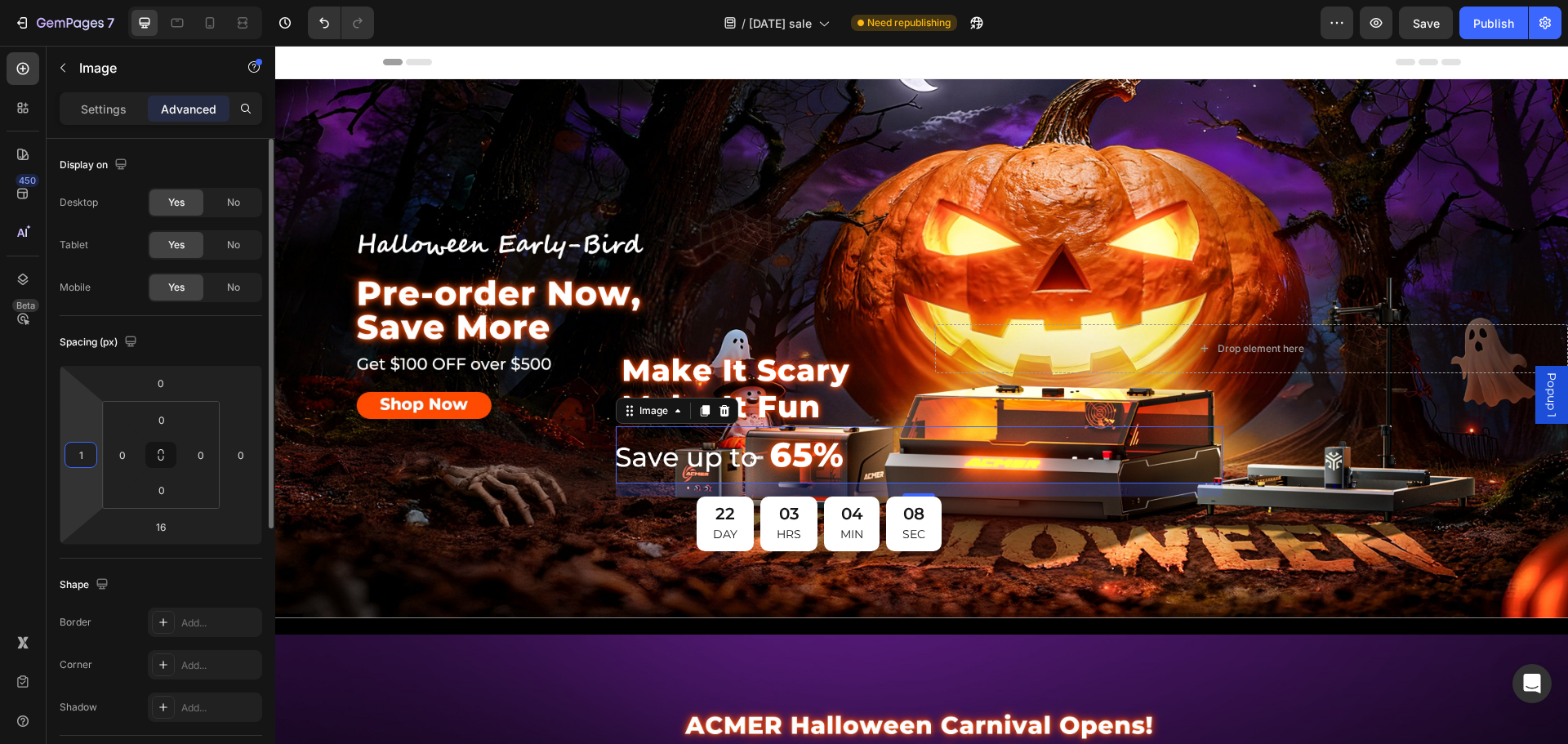
type input "10"
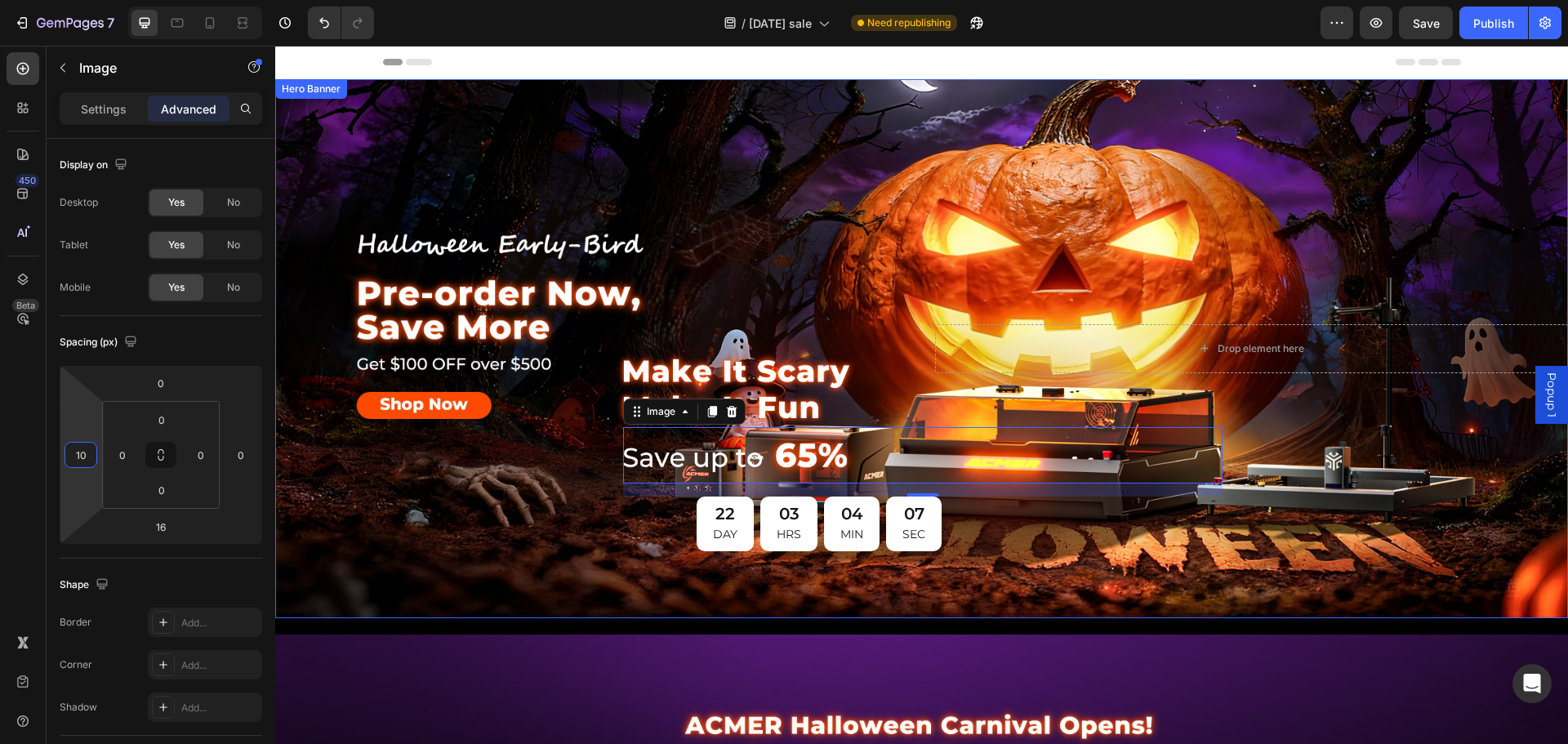
click at [937, 281] on div "Drop element here Row" at bounding box center [1252, 349] width 634 height 431
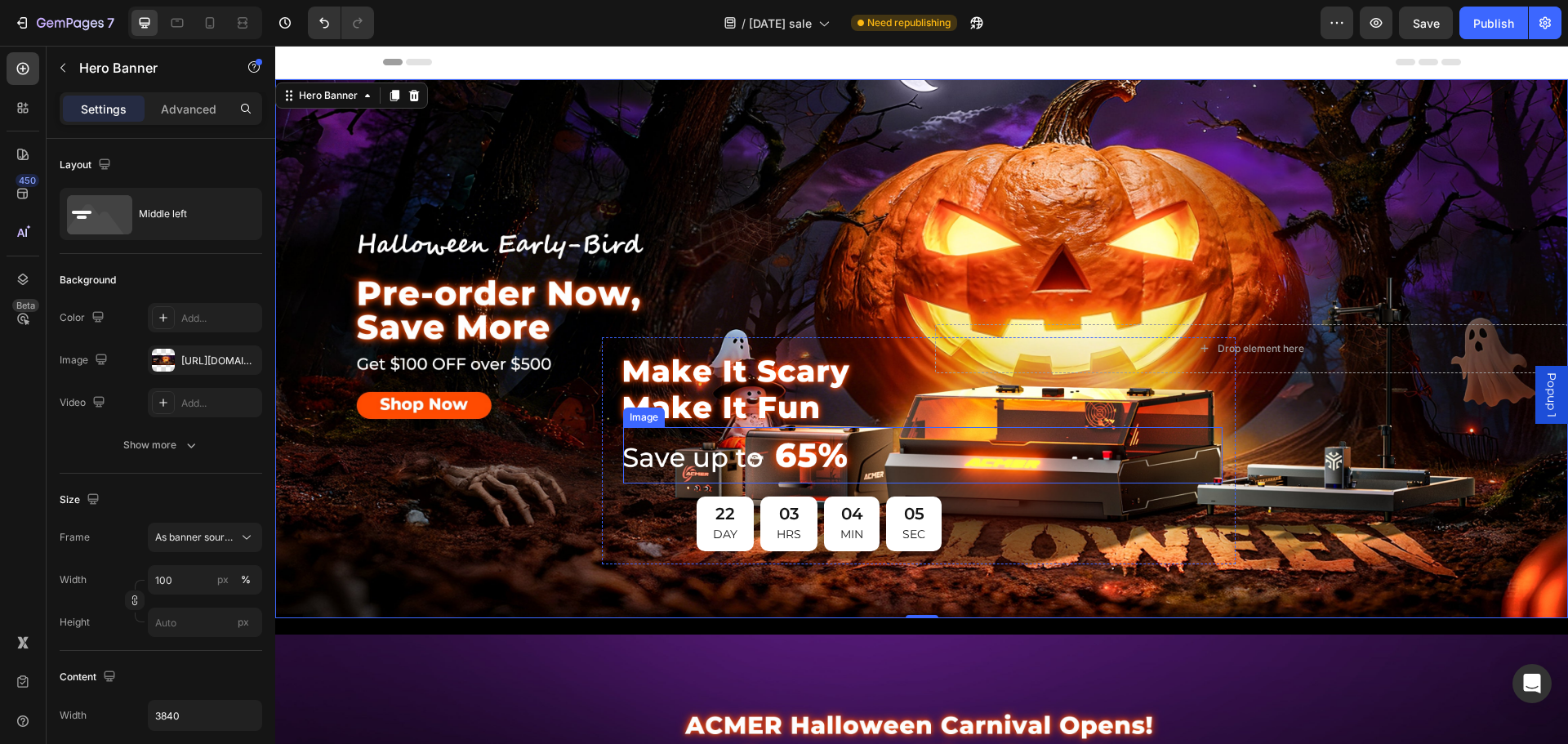
click at [781, 456] on img at bounding box center [743, 455] width 239 height 56
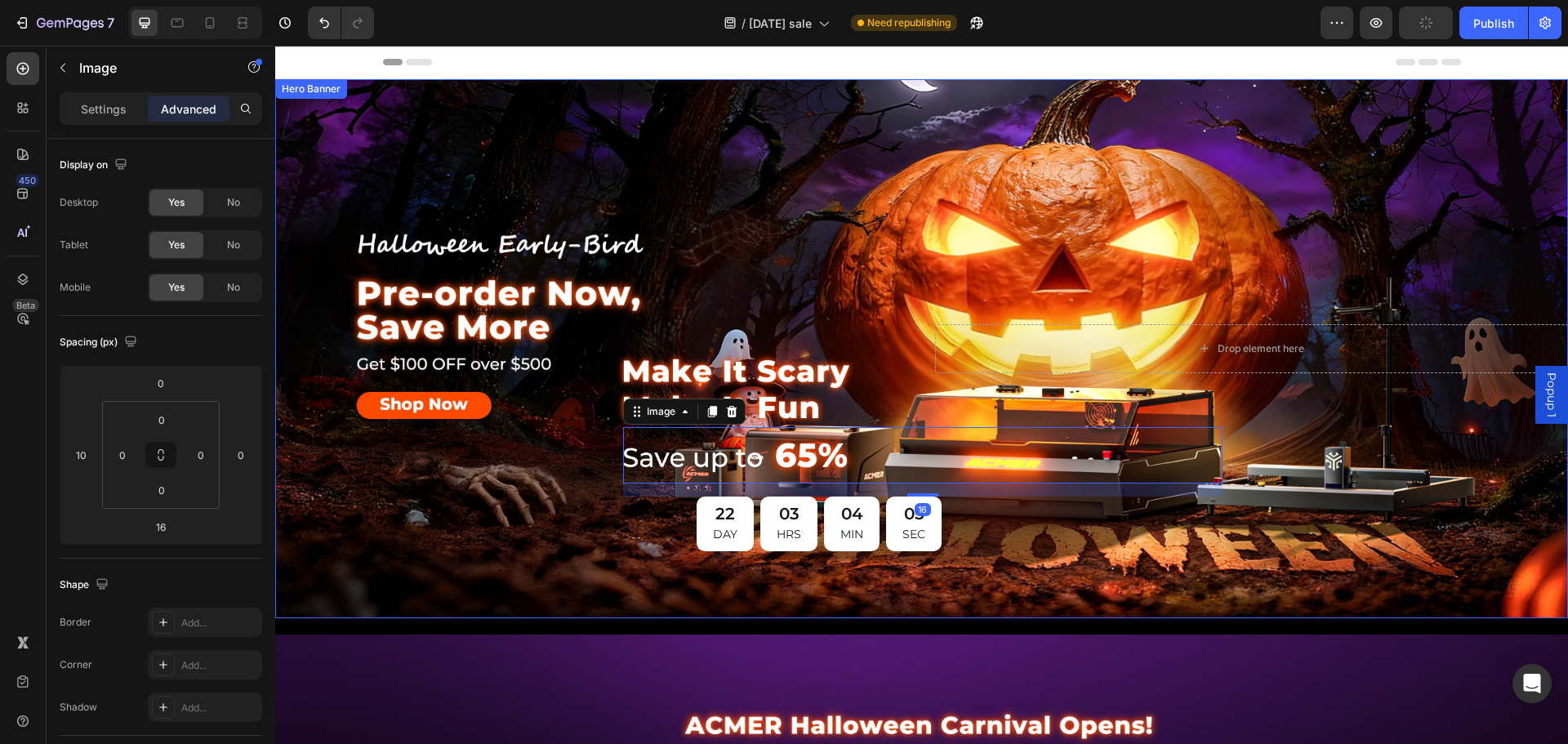
click at [869, 191] on div "Image Image 16 22 DAY 03 HRS 04 MIN 05 SEC Countdown Timer Row" at bounding box center [592, 349] width 634 height 431
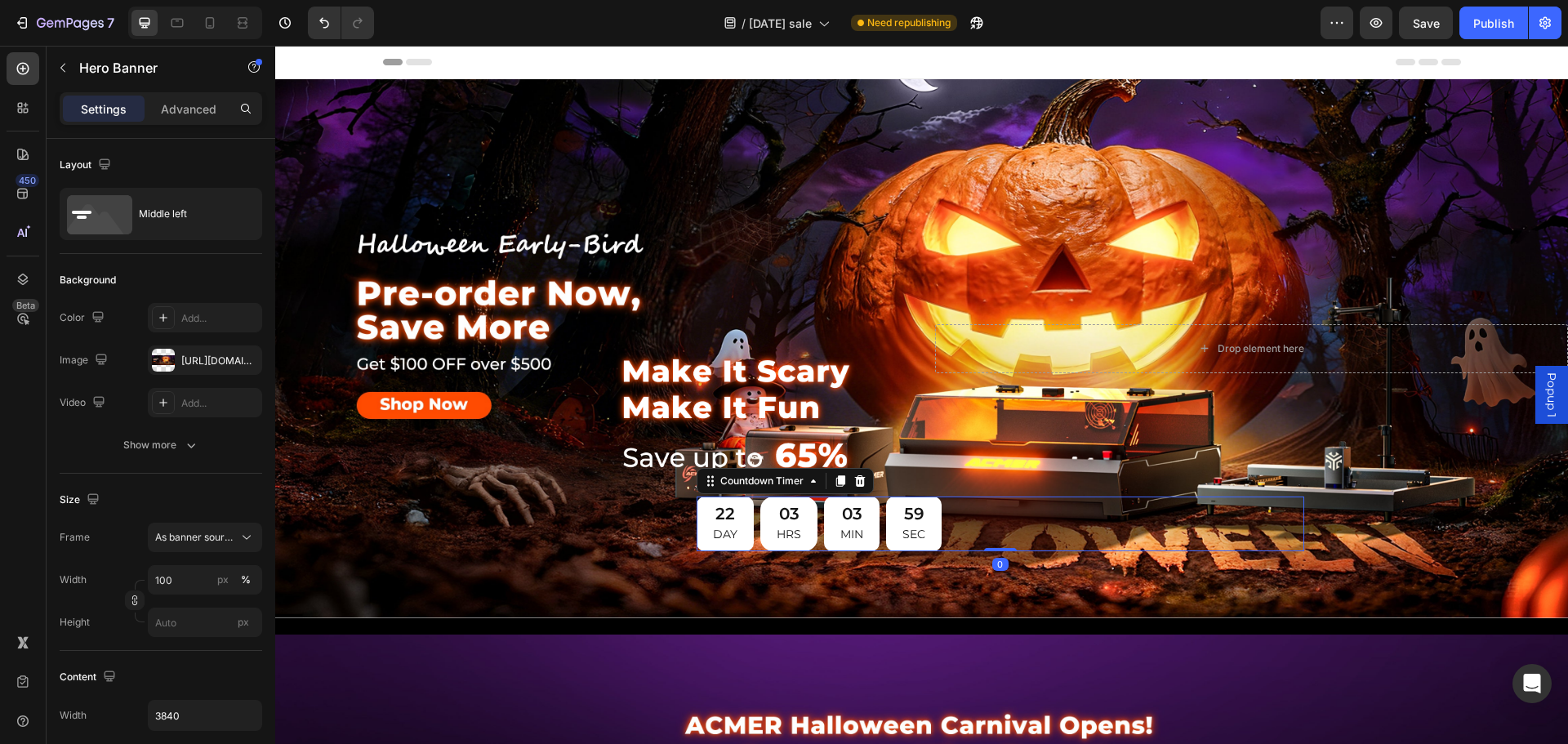
click at [789, 517] on div "03" at bounding box center [789, 514] width 24 height 22
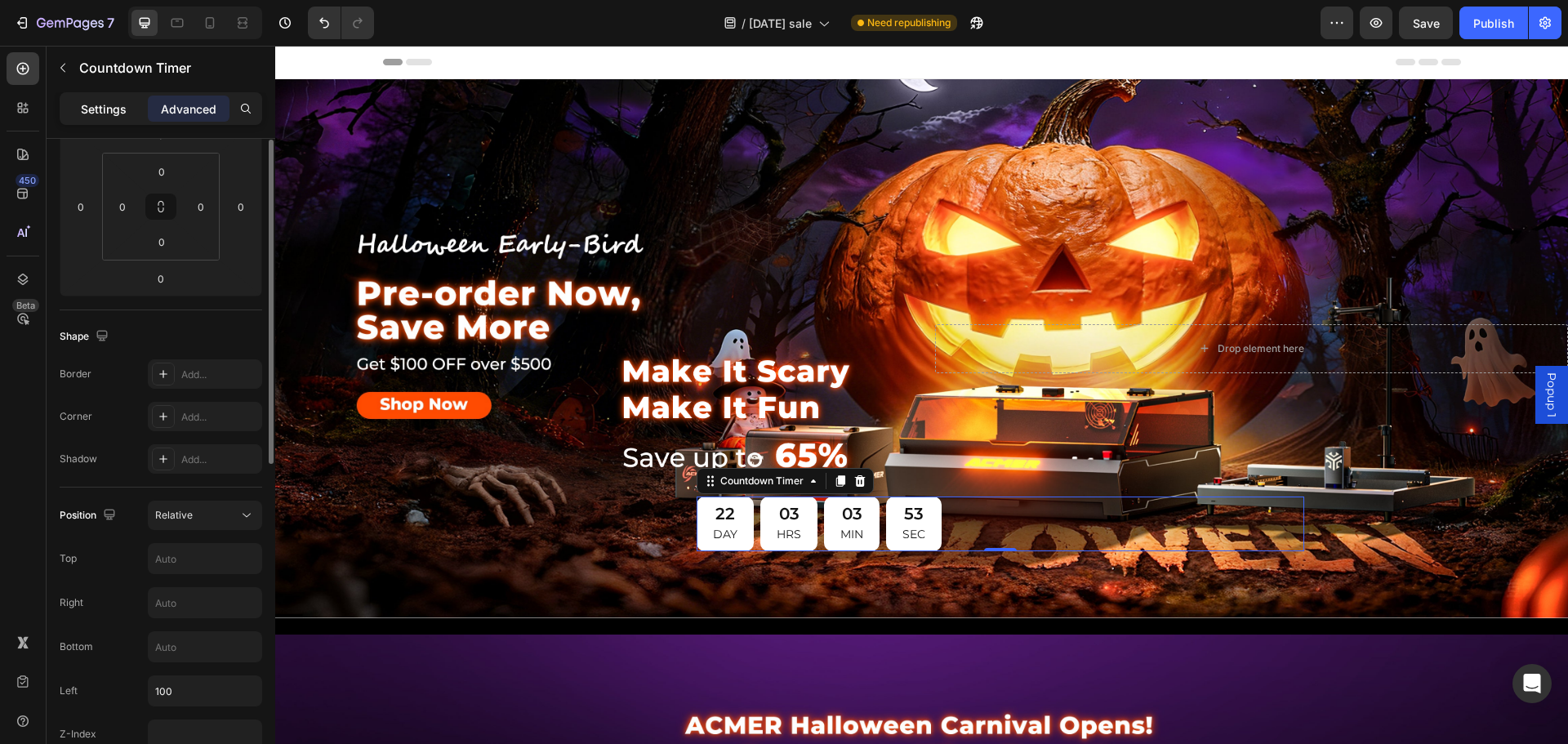
scroll to position [166, 0]
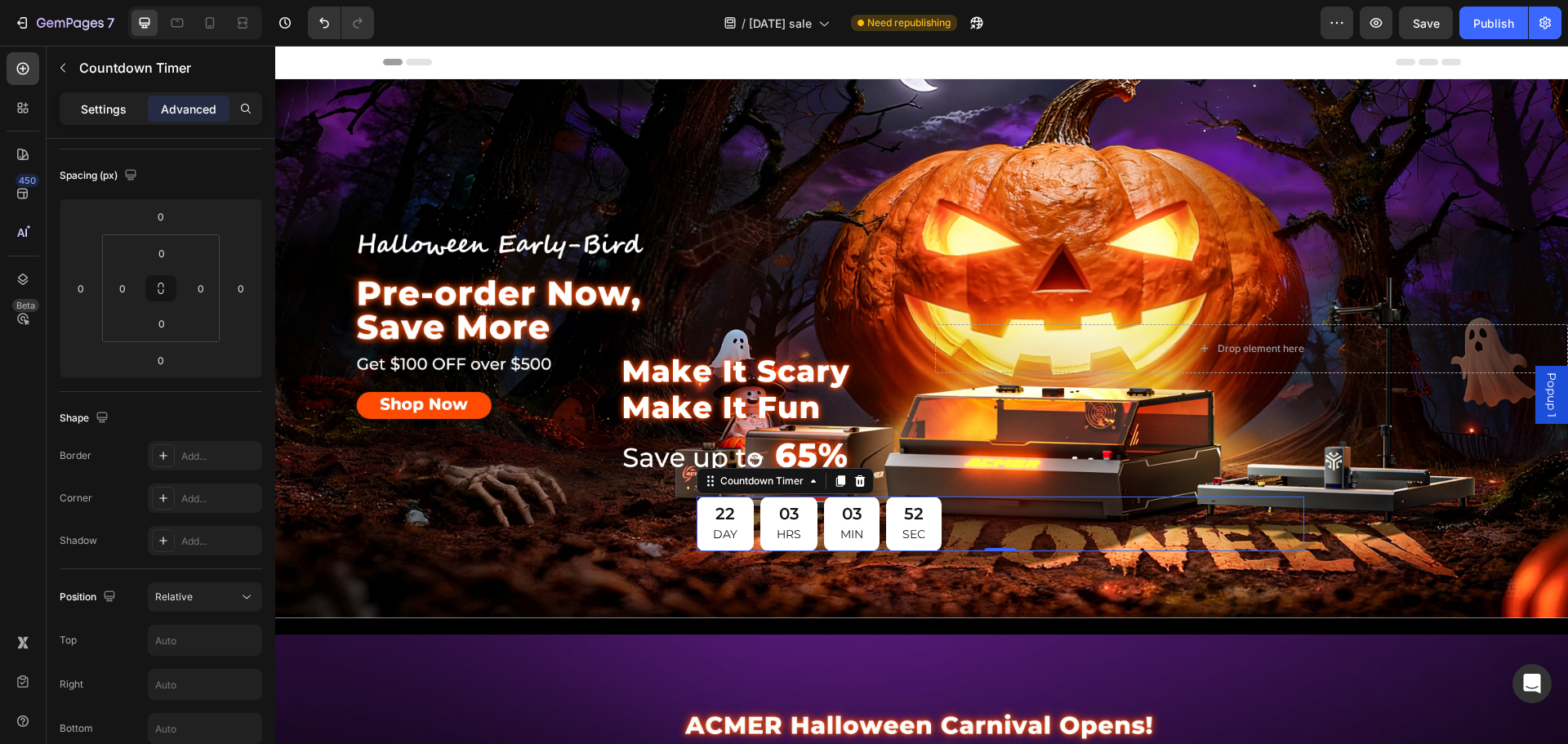
click at [97, 108] on p "Settings" at bounding box center [103, 109] width 46 height 17
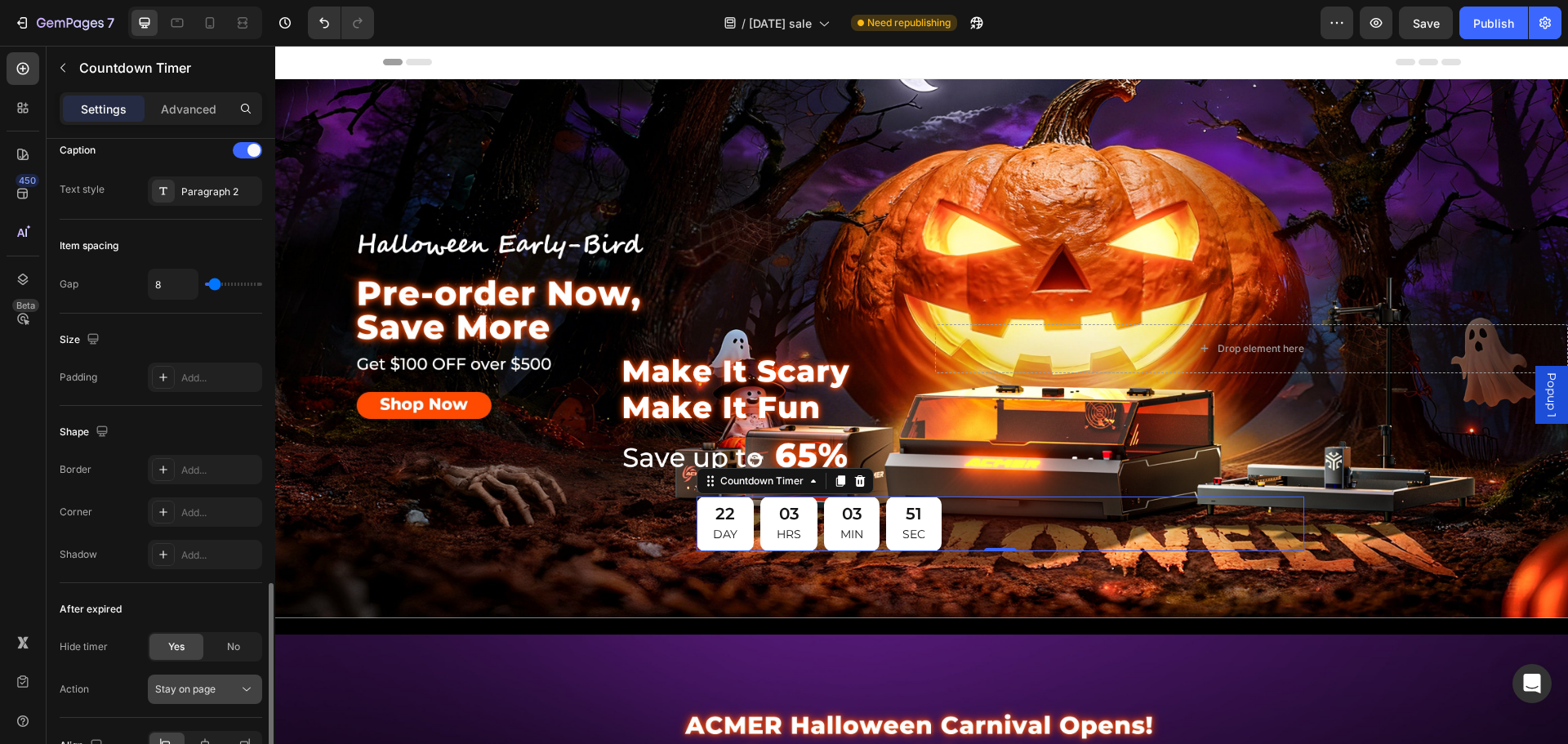
scroll to position [752, 0]
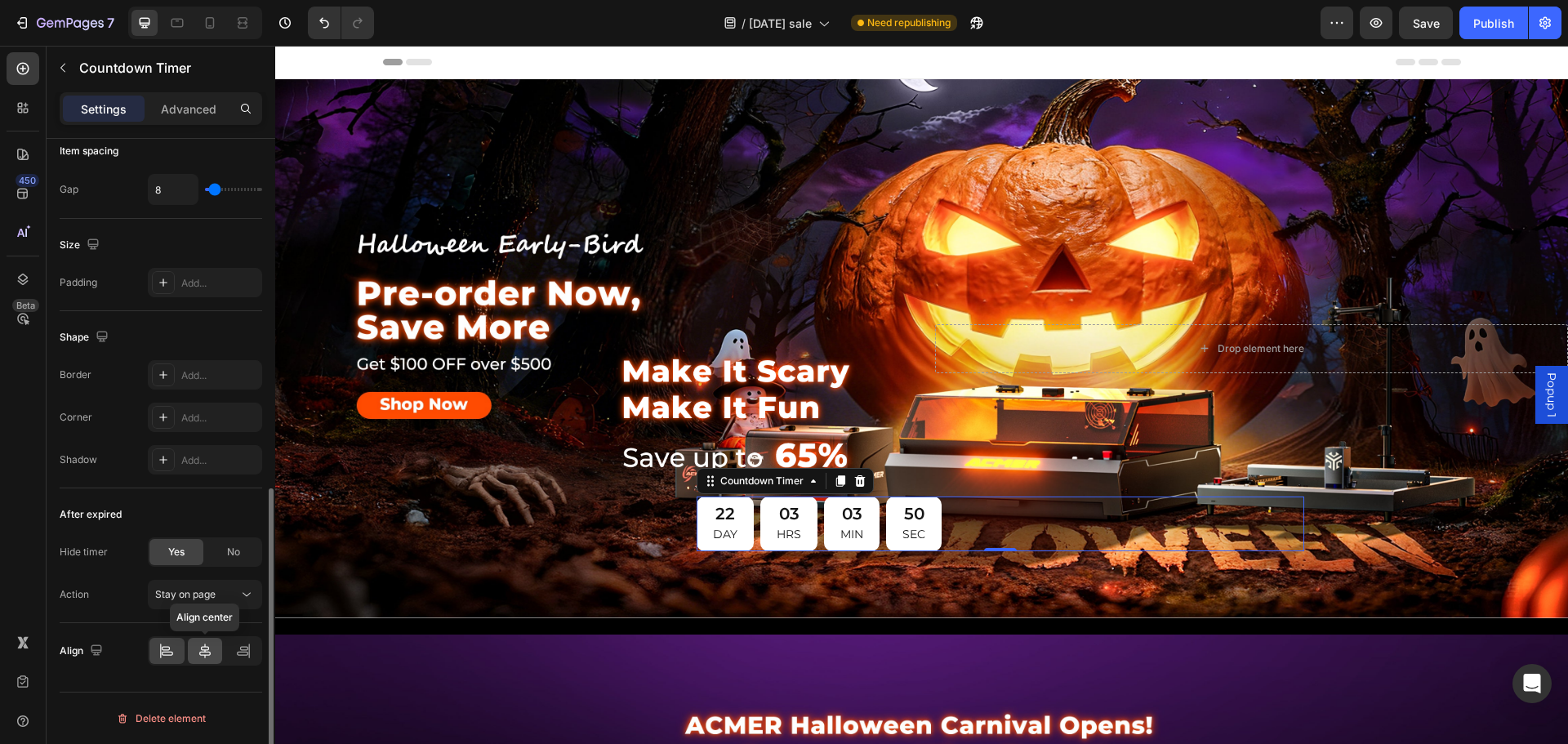
click at [210, 653] on icon at bounding box center [204, 650] width 11 height 15
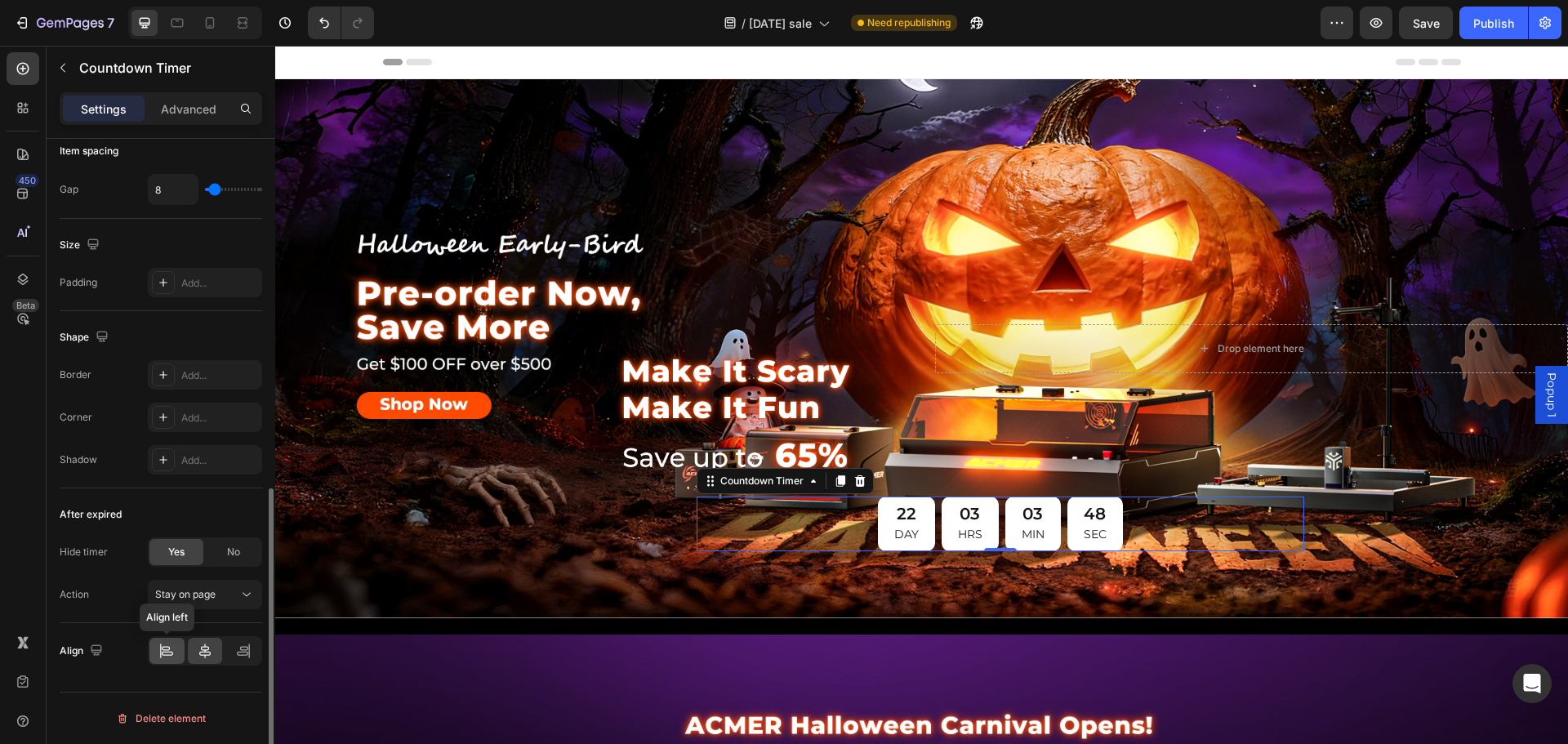
click at [161, 649] on icon at bounding box center [161, 650] width 1 height 15
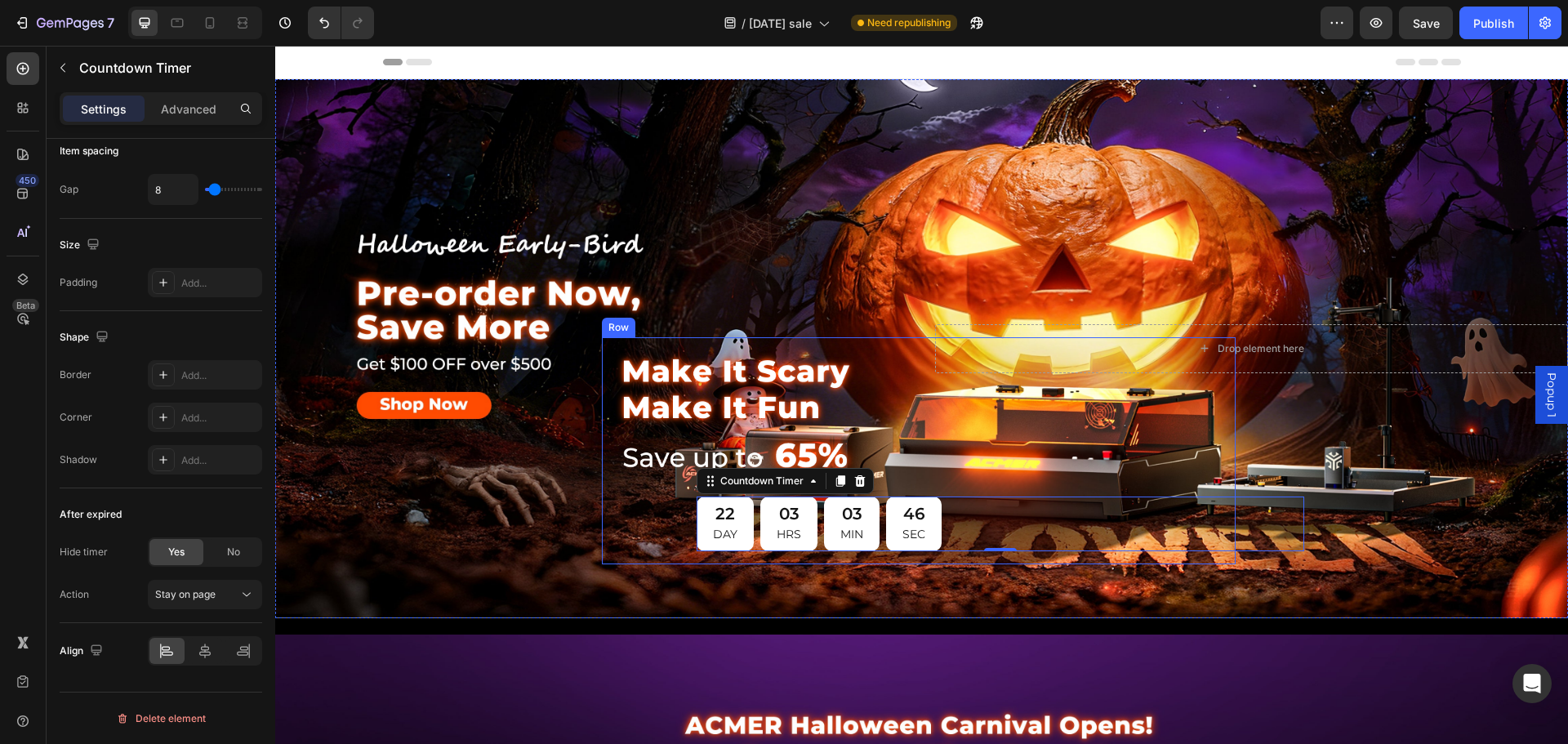
click at [622, 511] on div "Image Image 22 DAY 03 HRS 03 MIN 46 SEC Countdown Timer 0" at bounding box center [919, 451] width 608 height 201
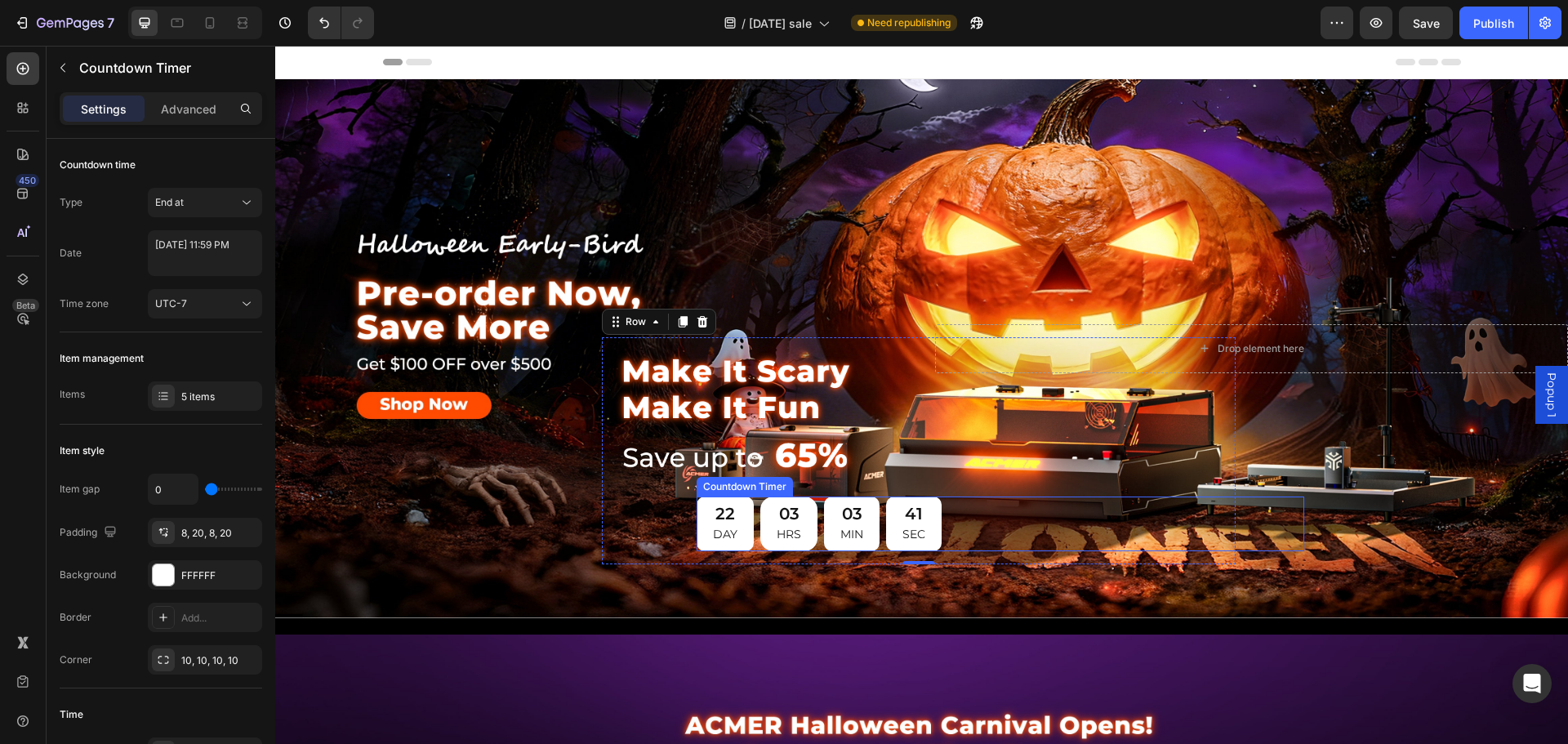
click at [801, 520] on div "03" at bounding box center [789, 514] width 24 height 22
click at [178, 101] on p "Advanced" at bounding box center [189, 109] width 55 height 17
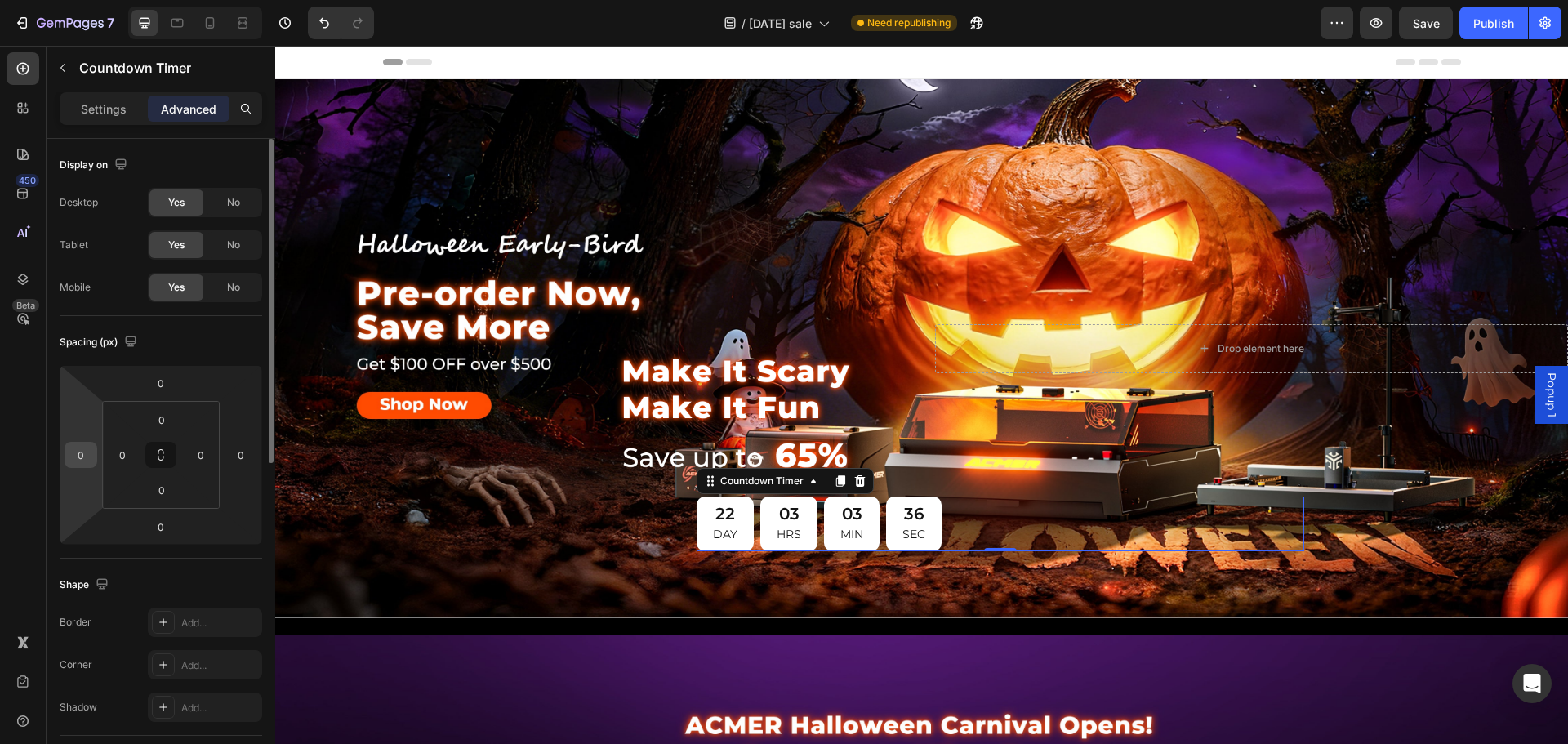
click at [77, 457] on input "0" at bounding box center [81, 455] width 24 height 24
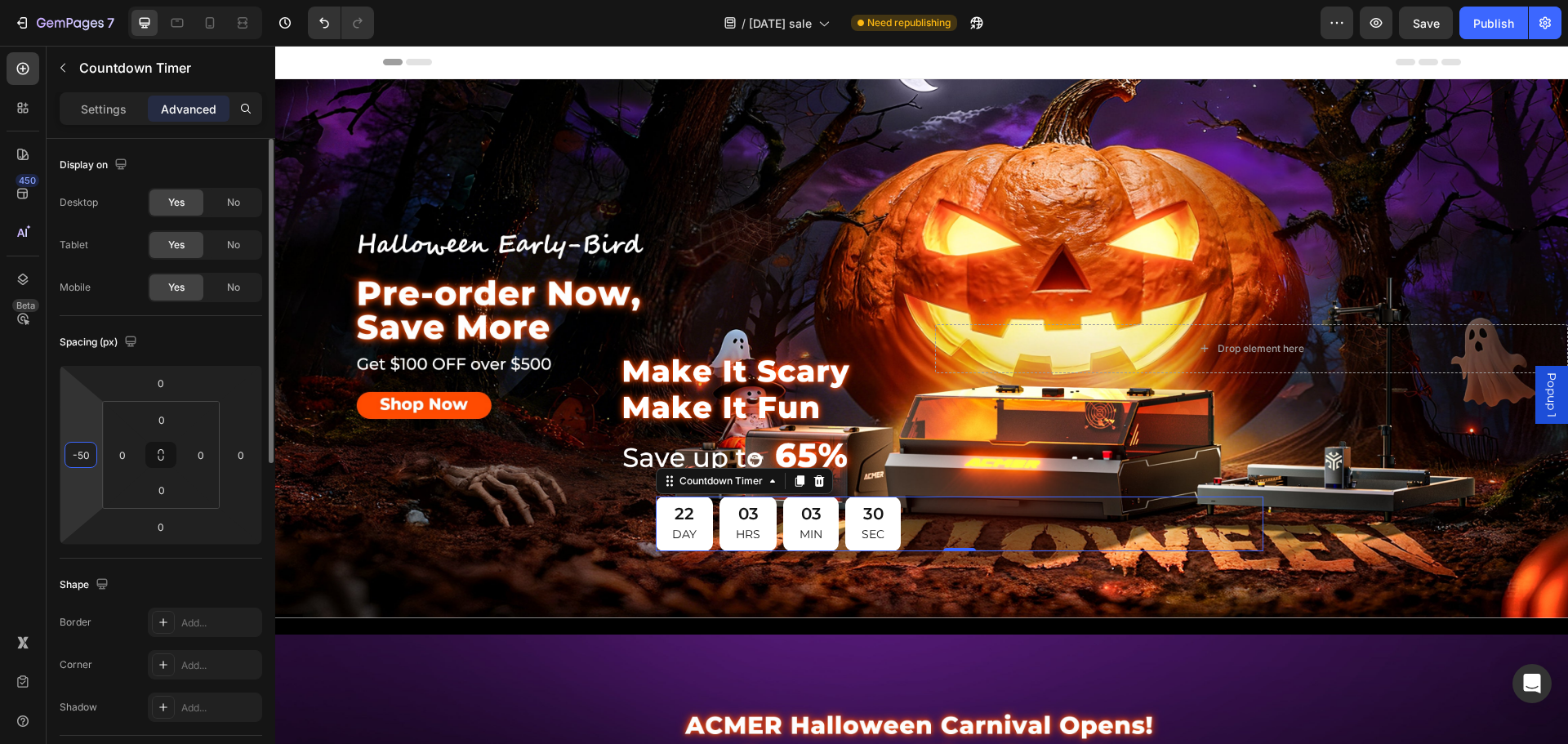
type input "-5"
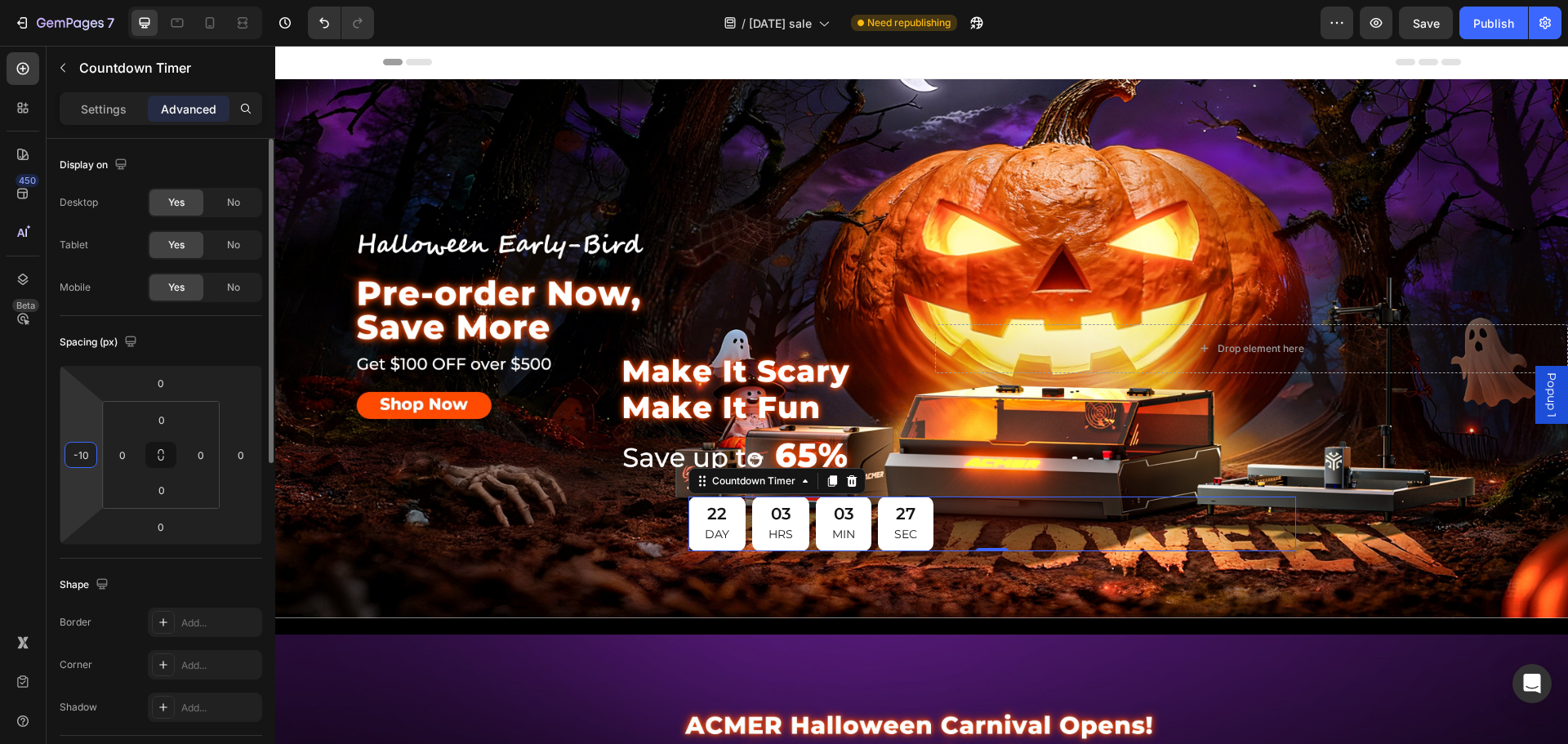
type input "-1"
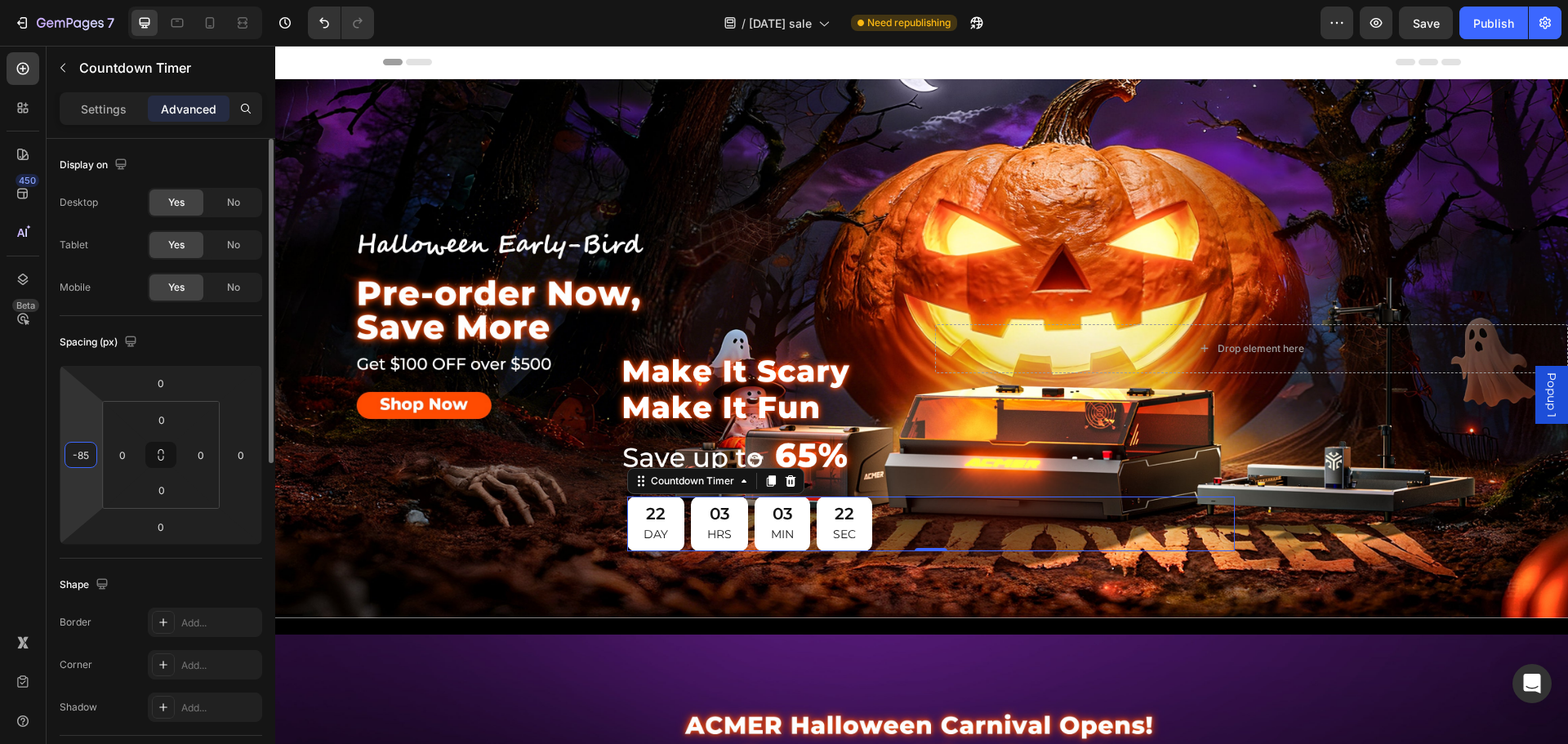
type input "-8"
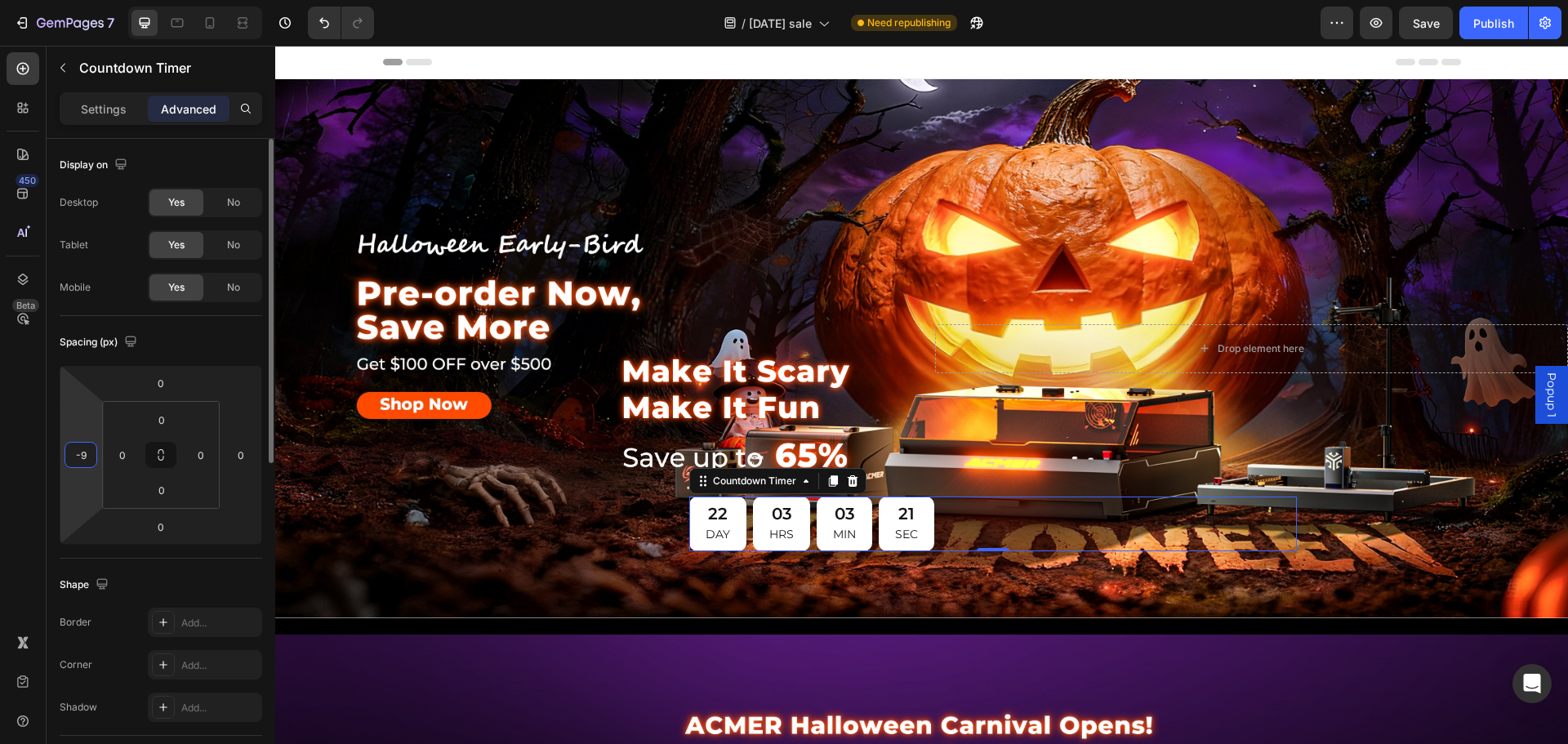
type input "-90"
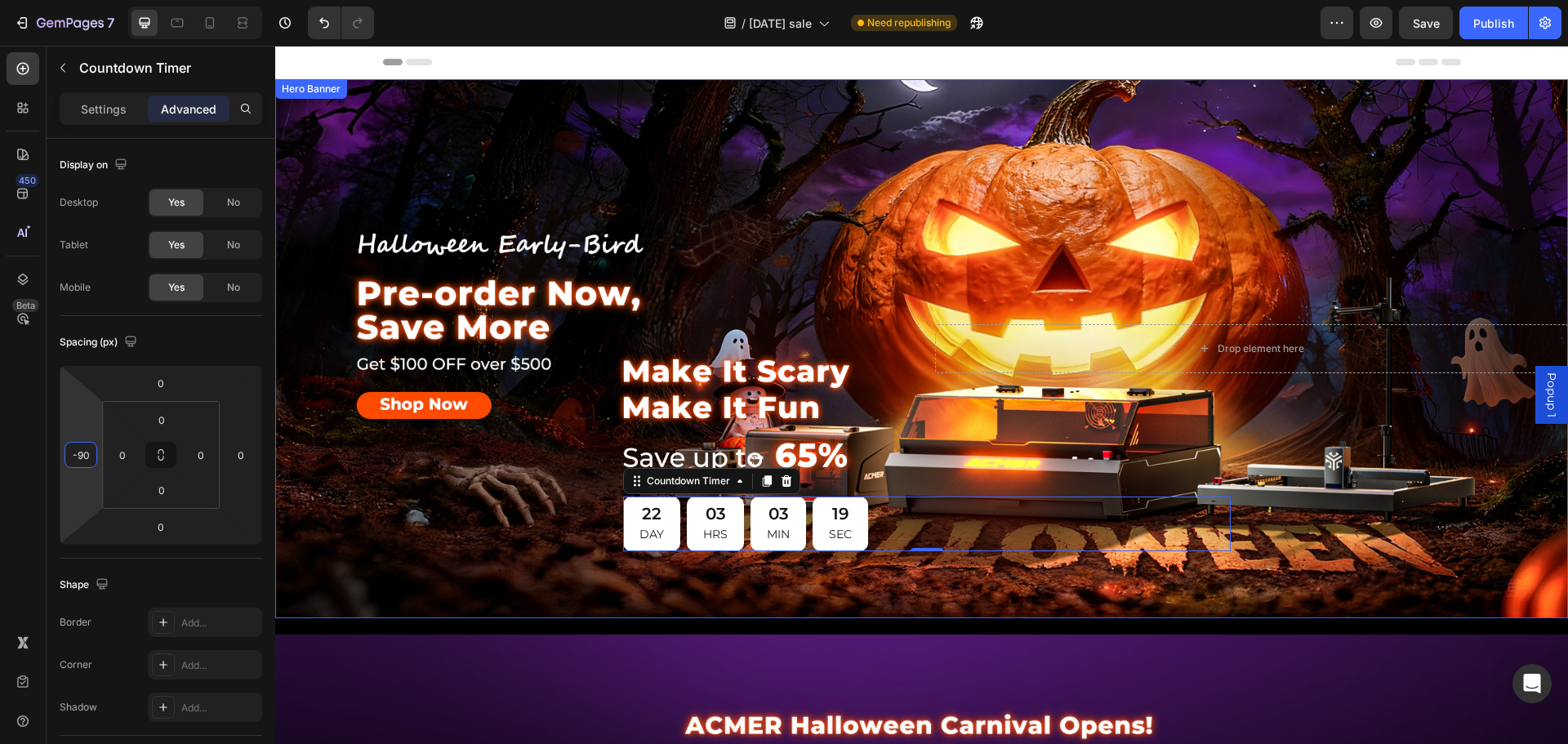
click at [830, 272] on div "Image Image 22 DAY 03 HRS 03 MIN 19 SEC Countdown Timer 0 Row" at bounding box center [592, 349] width 634 height 431
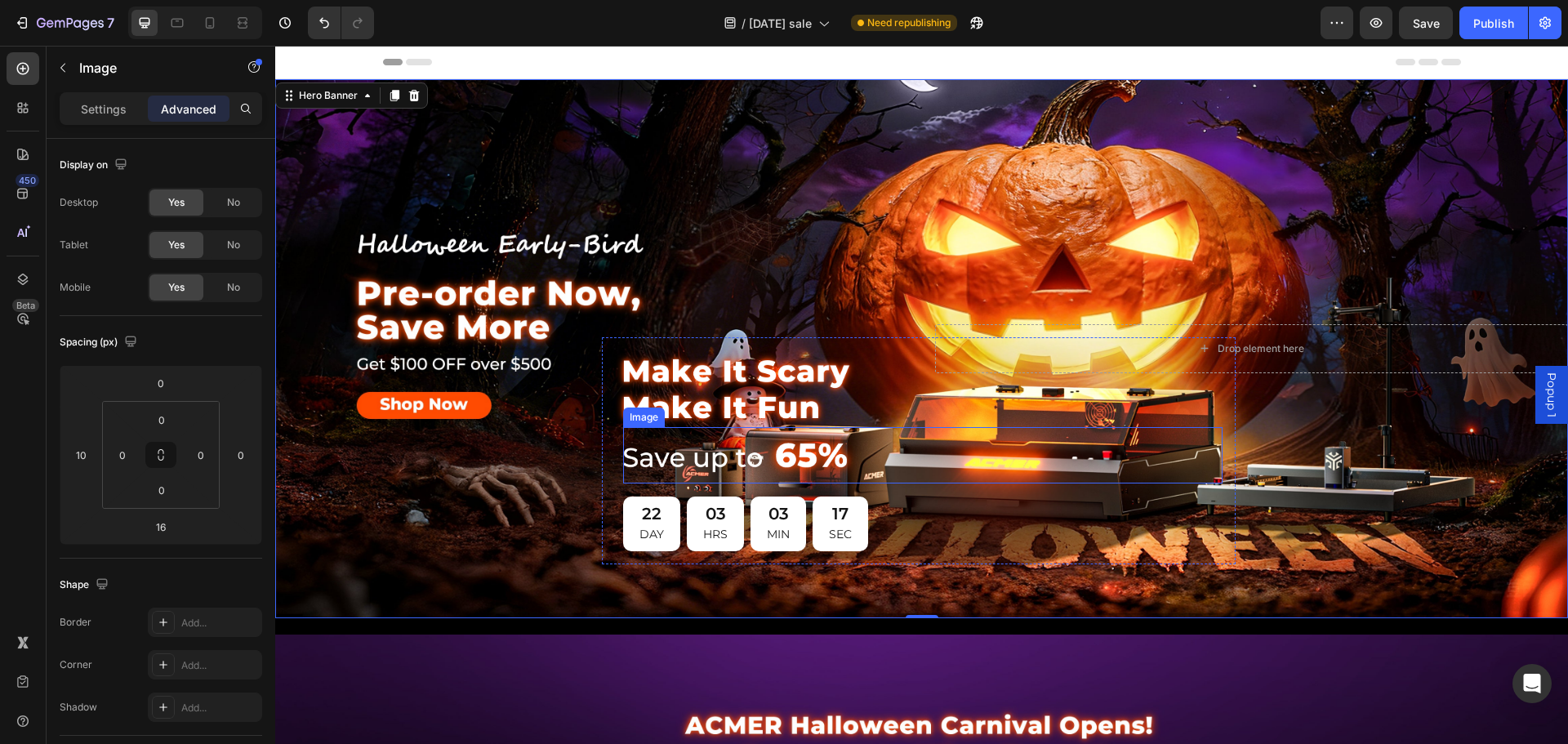
click at [764, 451] on img at bounding box center [743, 455] width 239 height 56
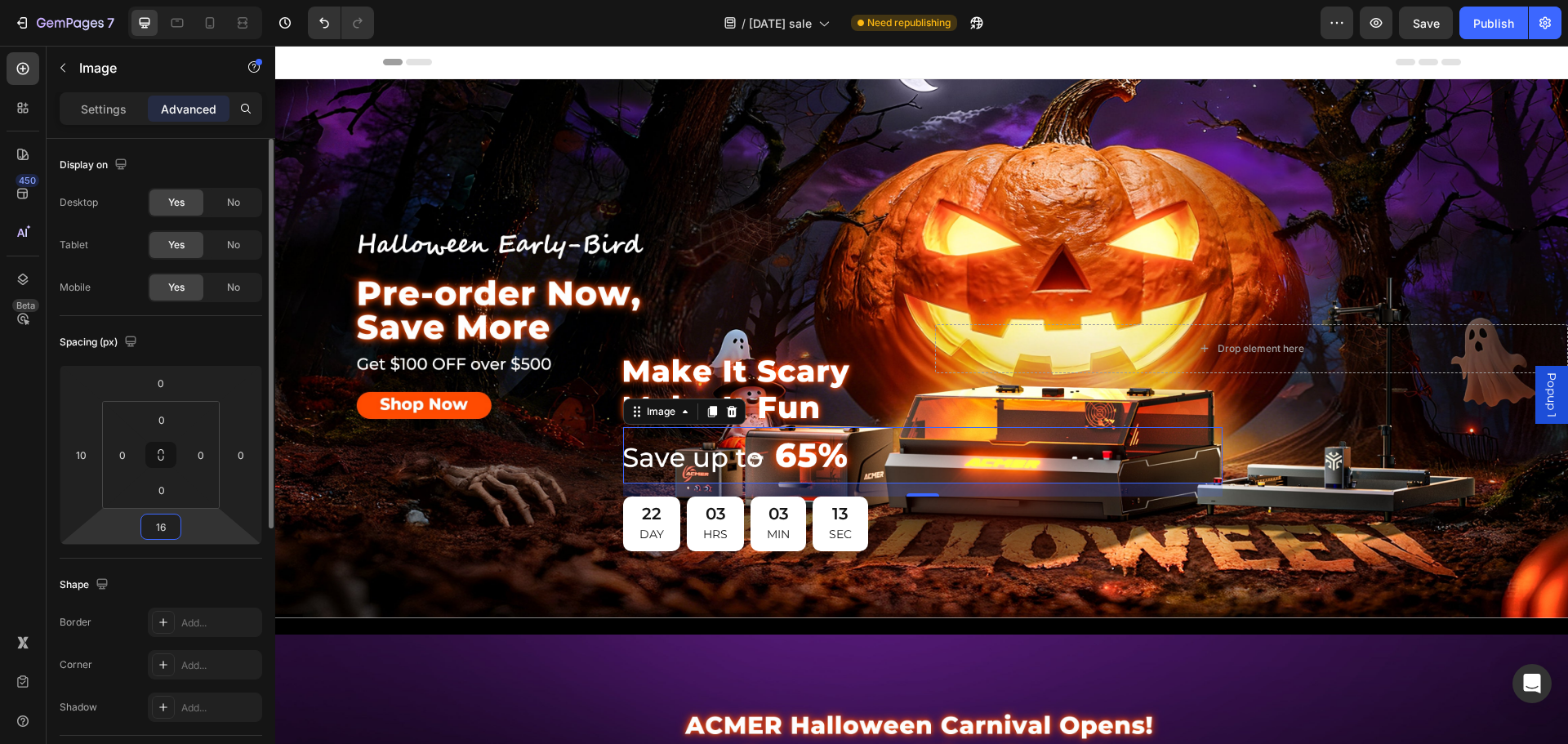
click at [169, 532] on input "16" at bounding box center [161, 527] width 33 height 24
type input "0"
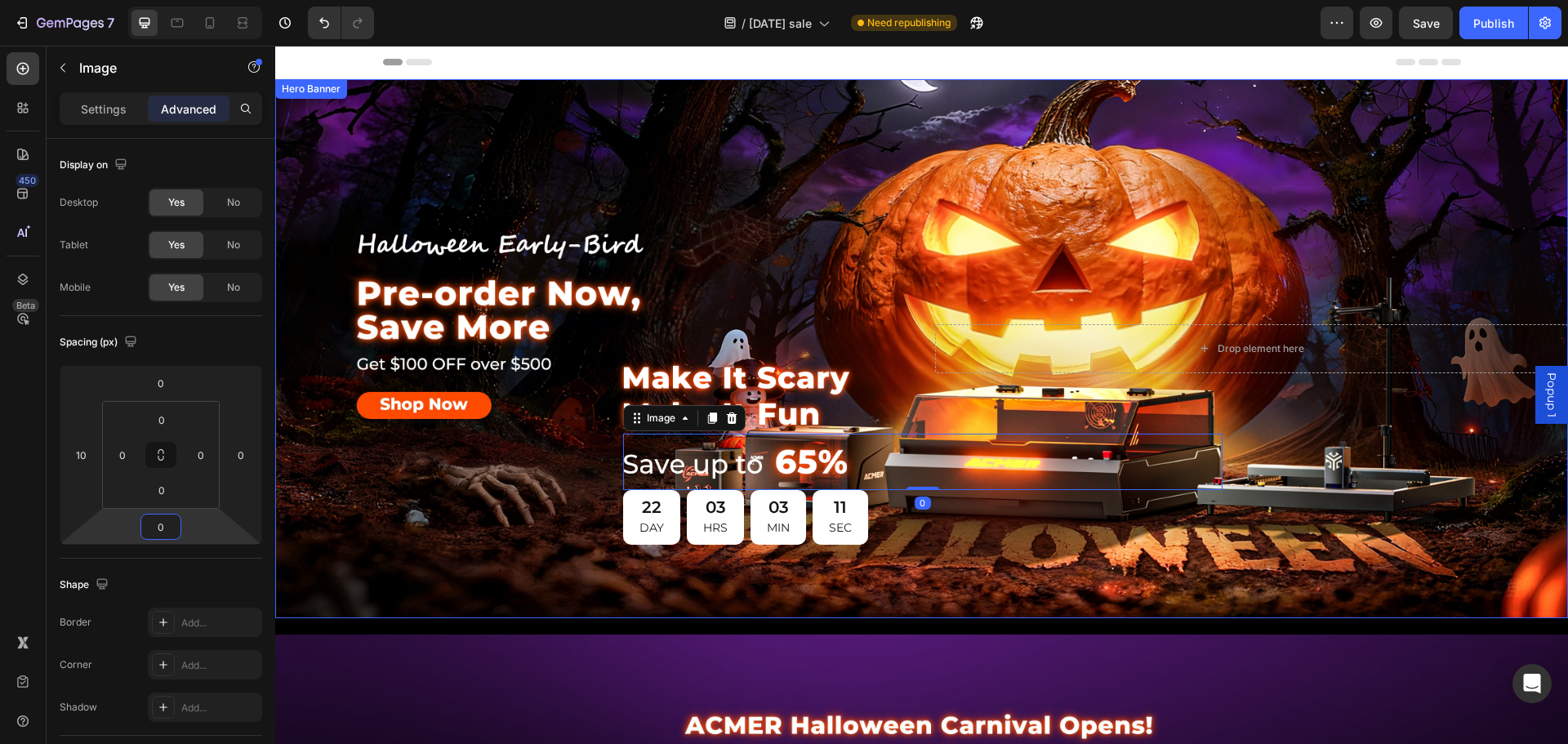
click at [883, 250] on div "Image Image 0 22 DAY 03 HRS 03 MIN 11 SEC Countdown Timer Row" at bounding box center [592, 348] width 634 height 418
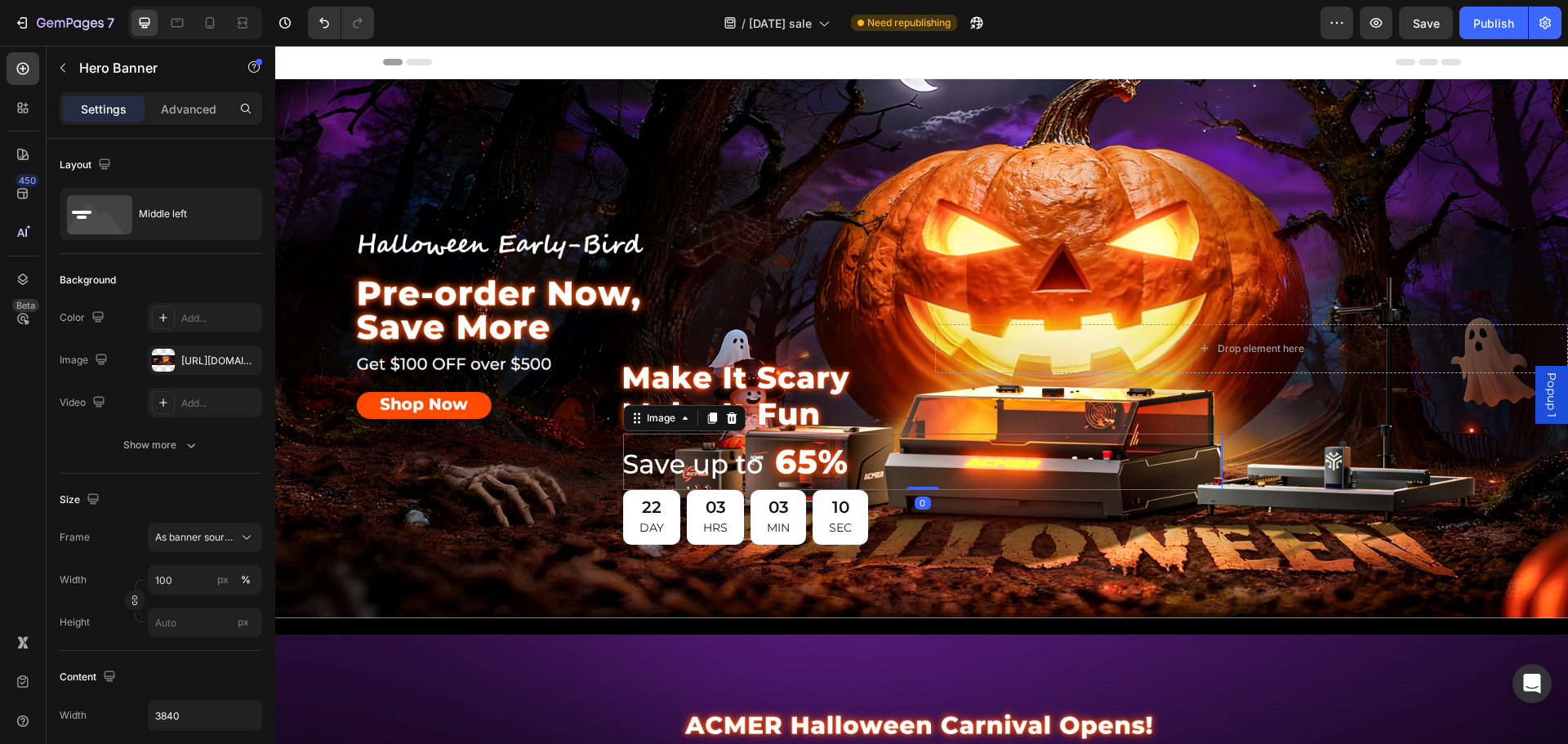
click at [790, 452] on img at bounding box center [743, 462] width 239 height 56
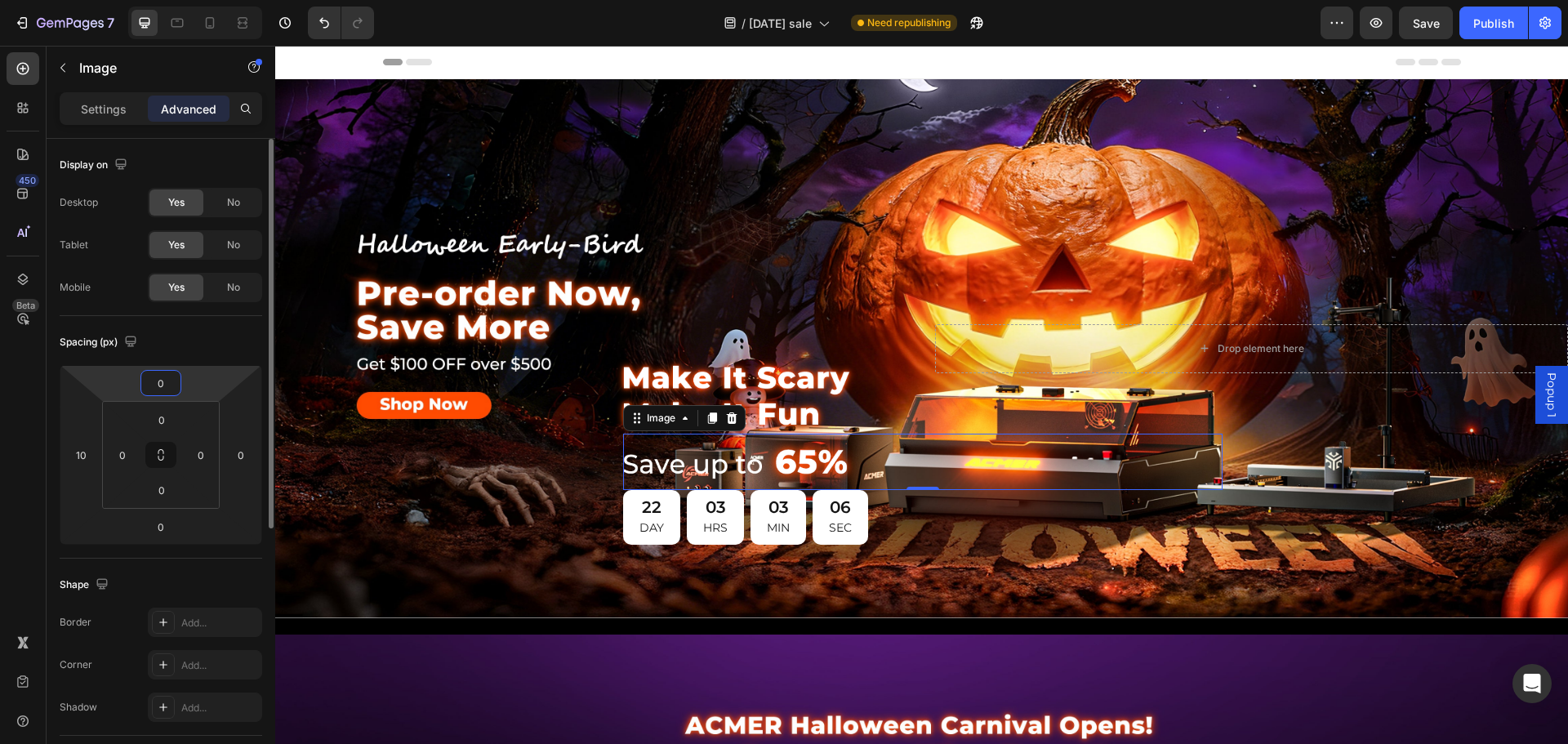
click at [165, 391] on input "0" at bounding box center [161, 383] width 33 height 24
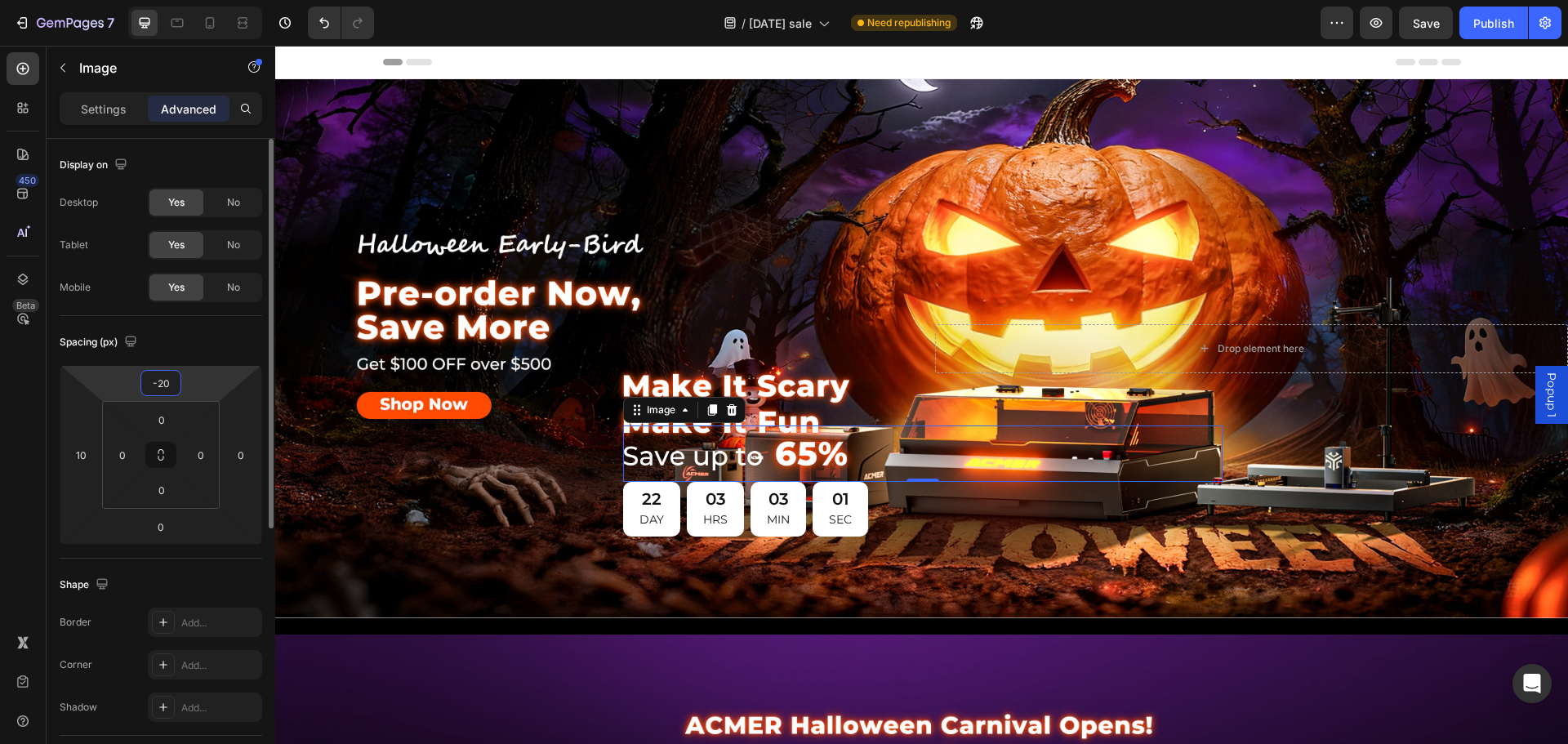
type input "-2"
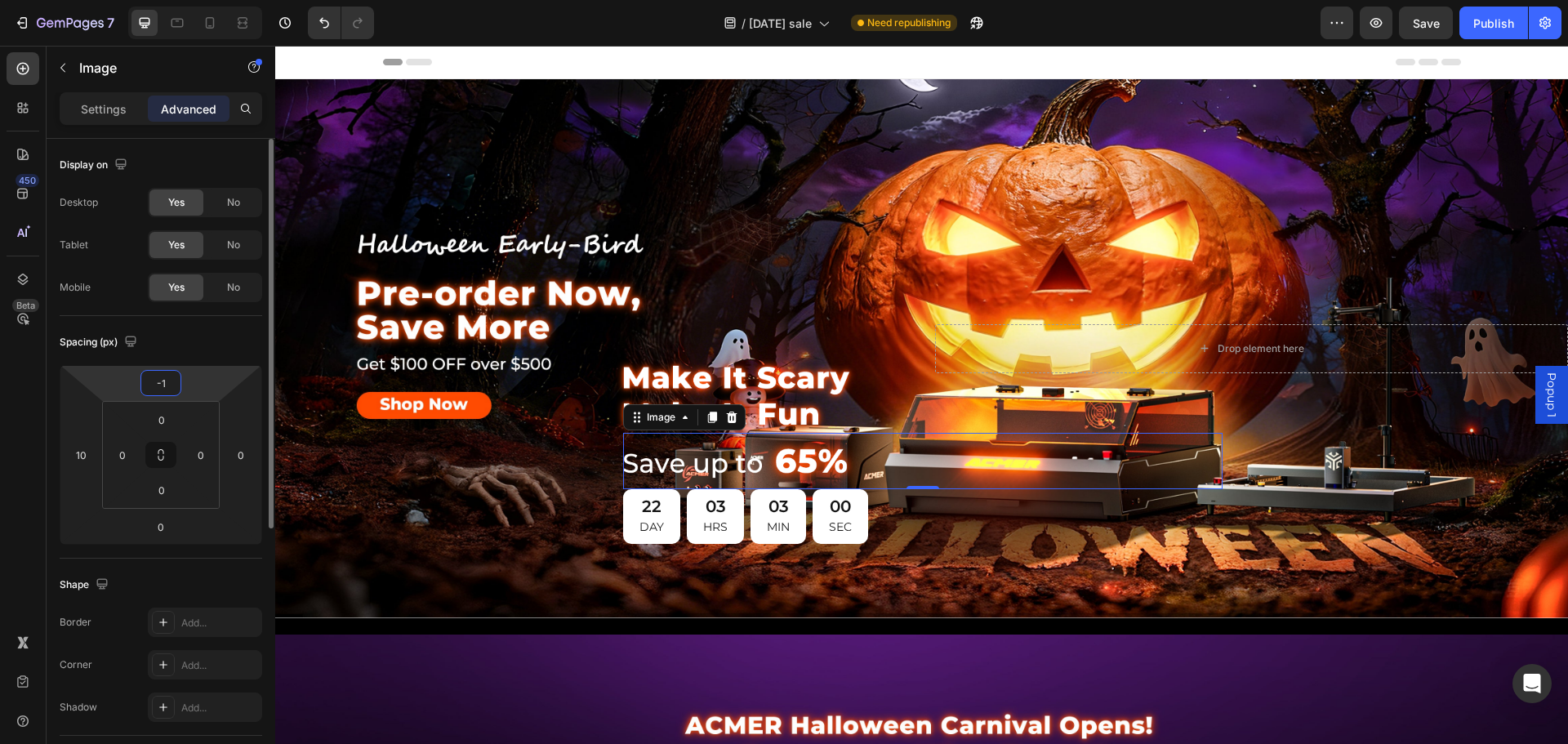
type input "-10"
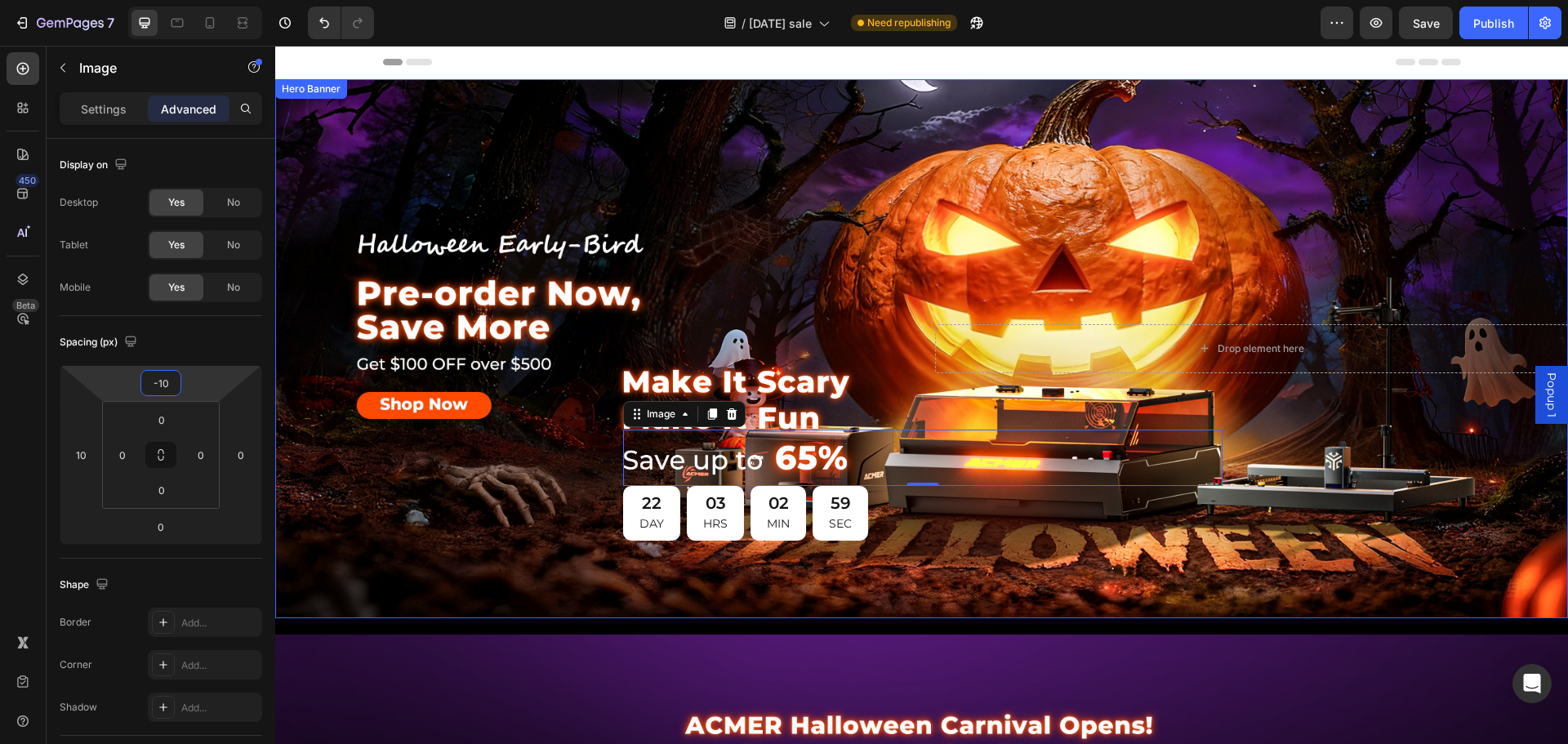
click at [799, 152] on div "Image Image 0 22 DAY 03 HRS 02 MIN 59 SEC Countdown Timer Row" at bounding box center [592, 349] width 634 height 411
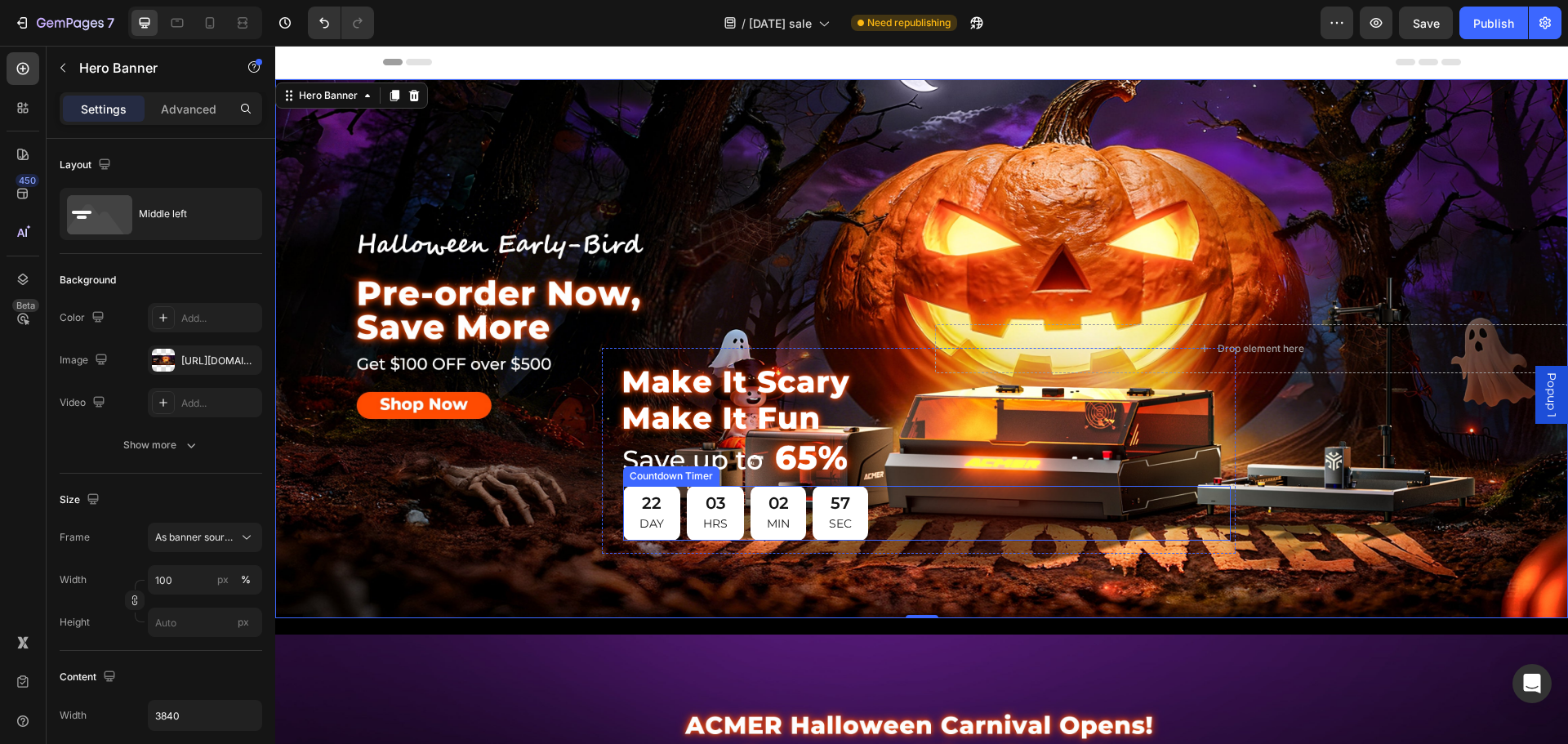
click at [911, 523] on div "22 DAY 03 HRS 02 MIN 57 SEC" at bounding box center [927, 513] width 608 height 55
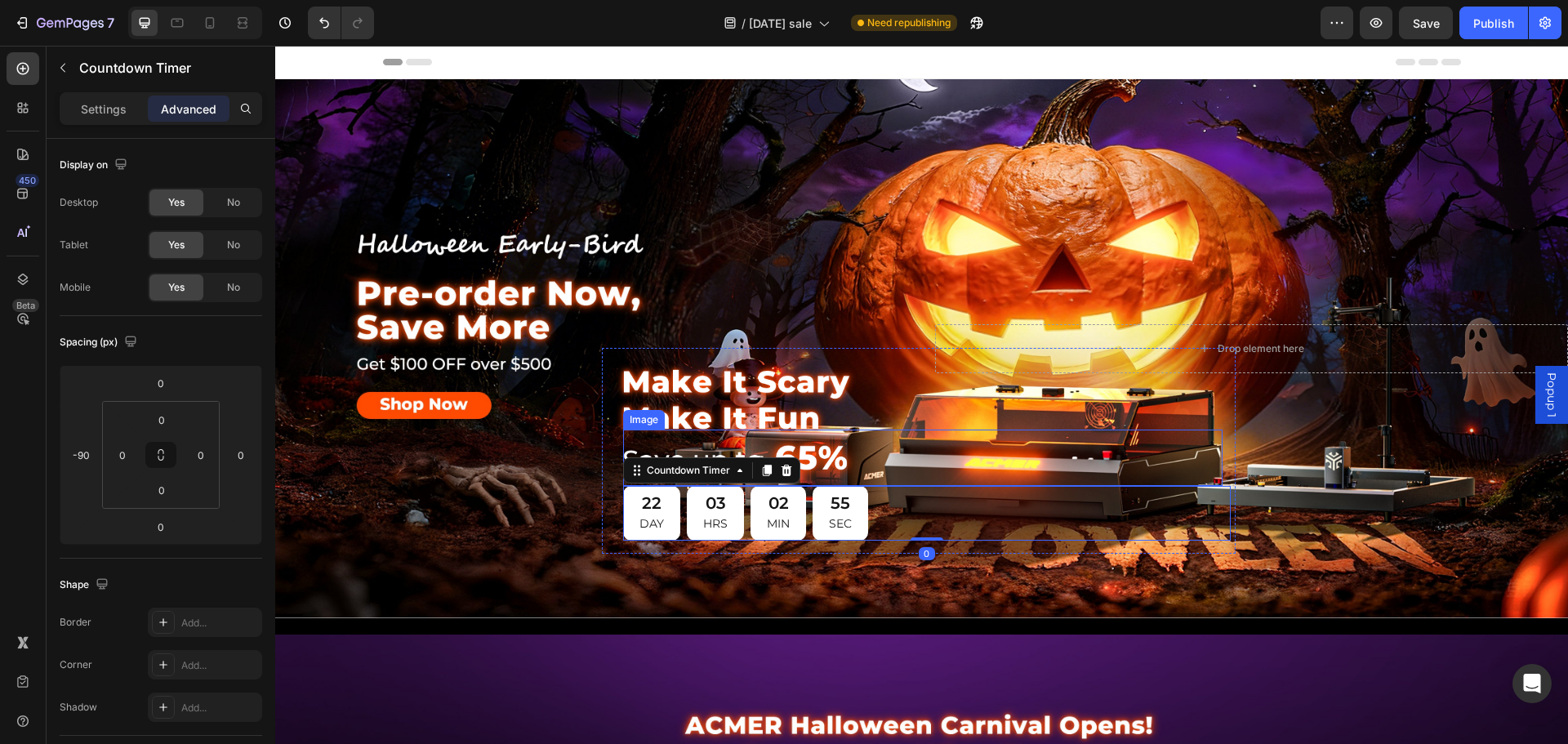
click at [879, 456] on div at bounding box center [923, 457] width 599 height 56
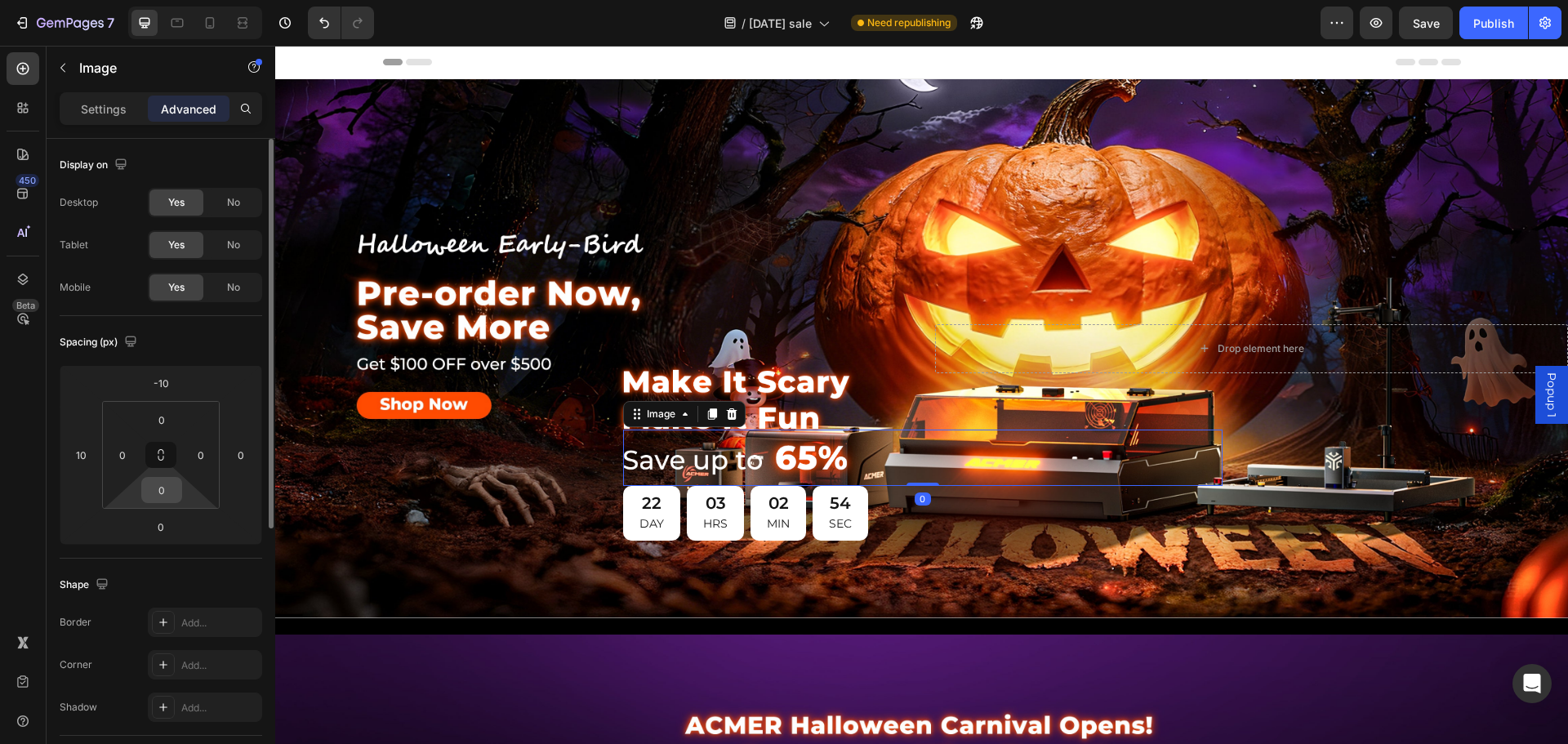
click at [171, 488] on input "0" at bounding box center [162, 490] width 33 height 24
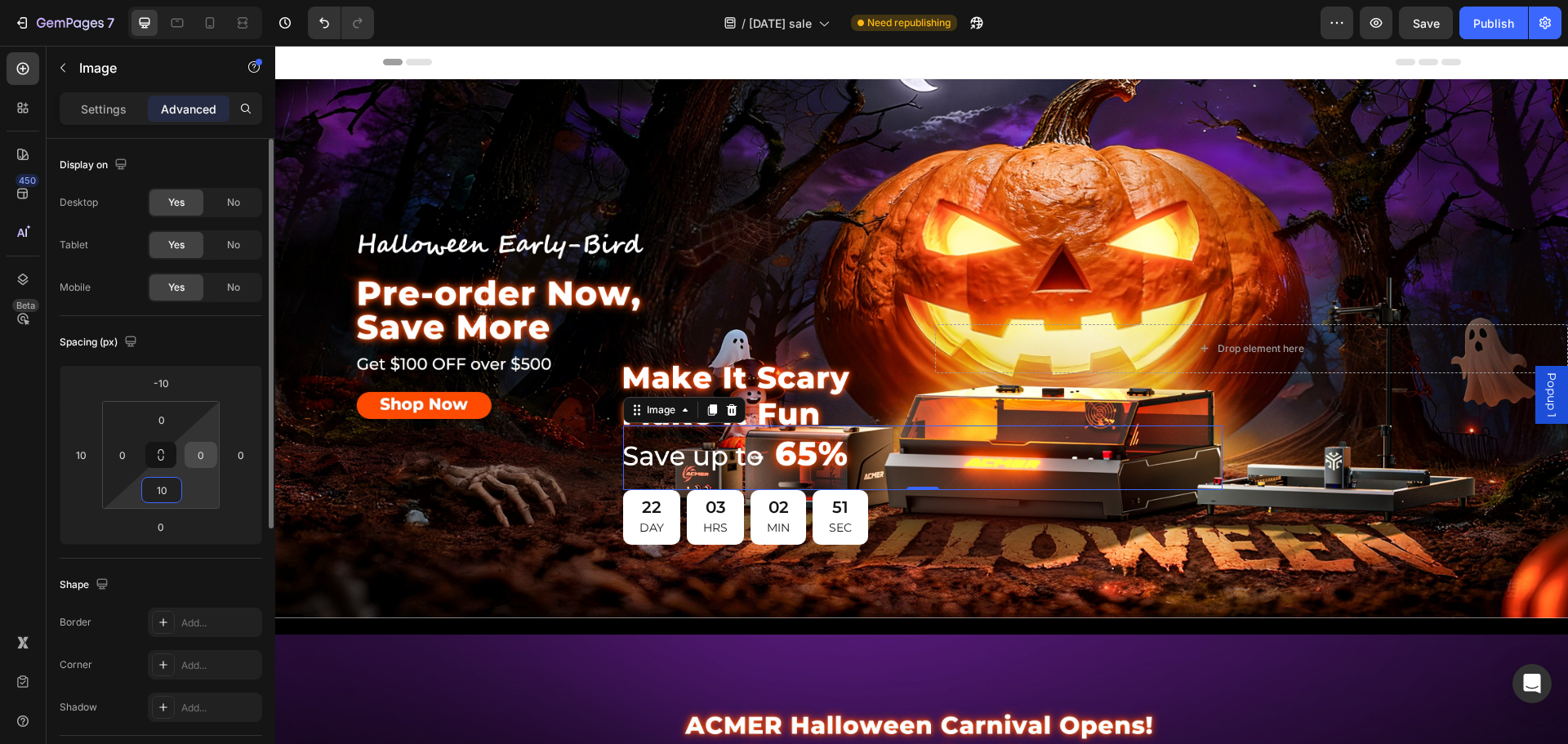
type input "1"
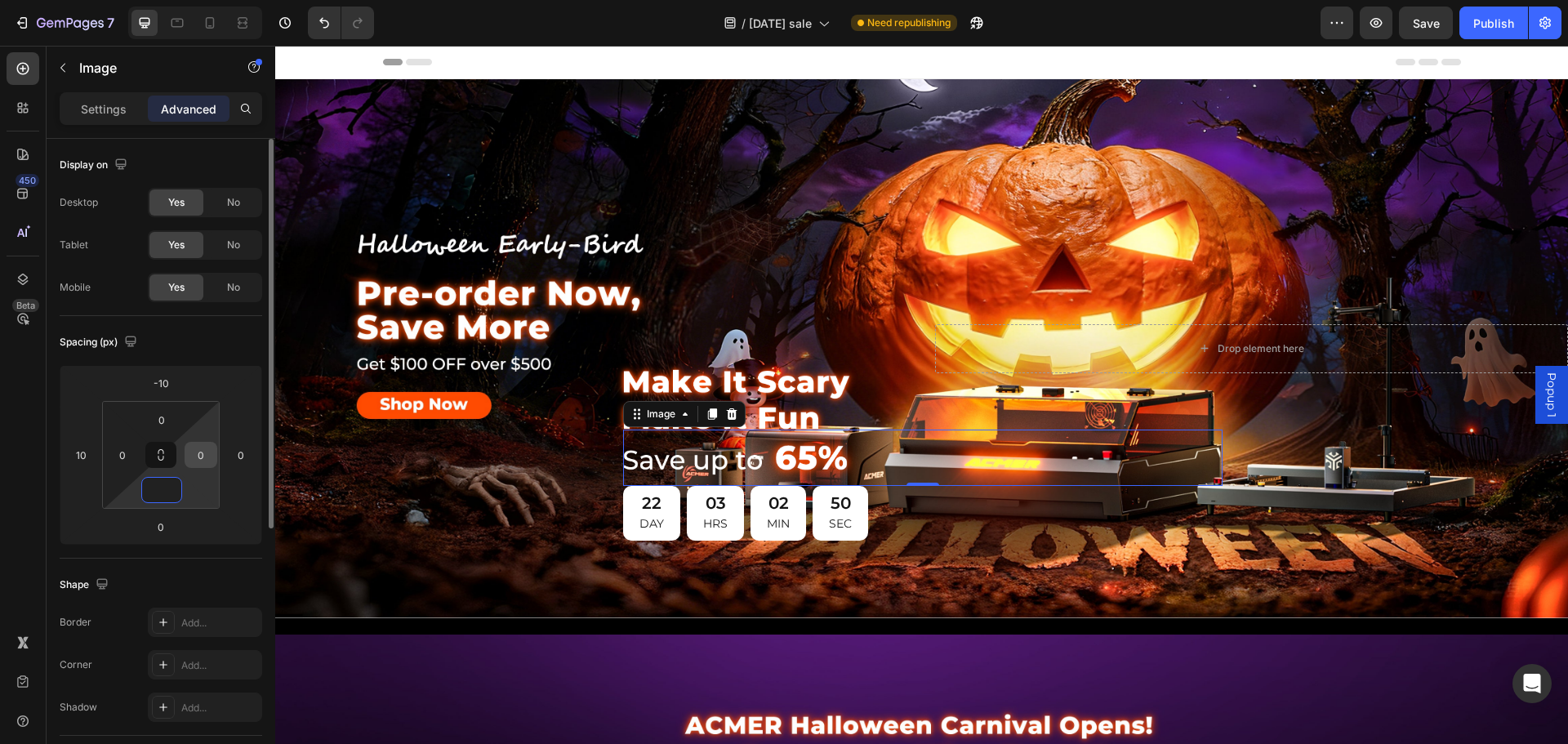
type input "5"
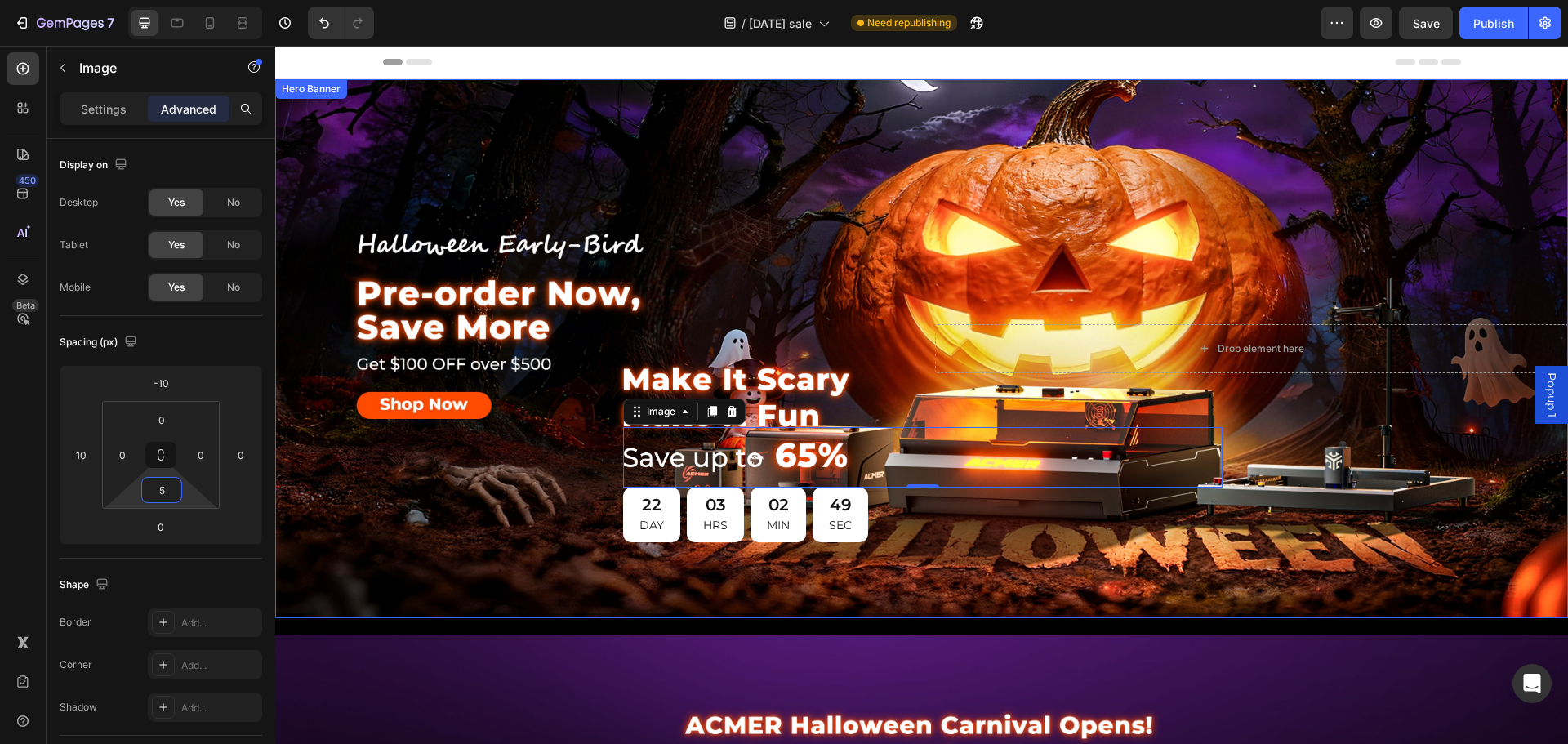
click at [823, 232] on div "Image Image 0 22 DAY 03 HRS 02 MIN 49 SEC Countdown Timer Row" at bounding box center [592, 348] width 634 height 414
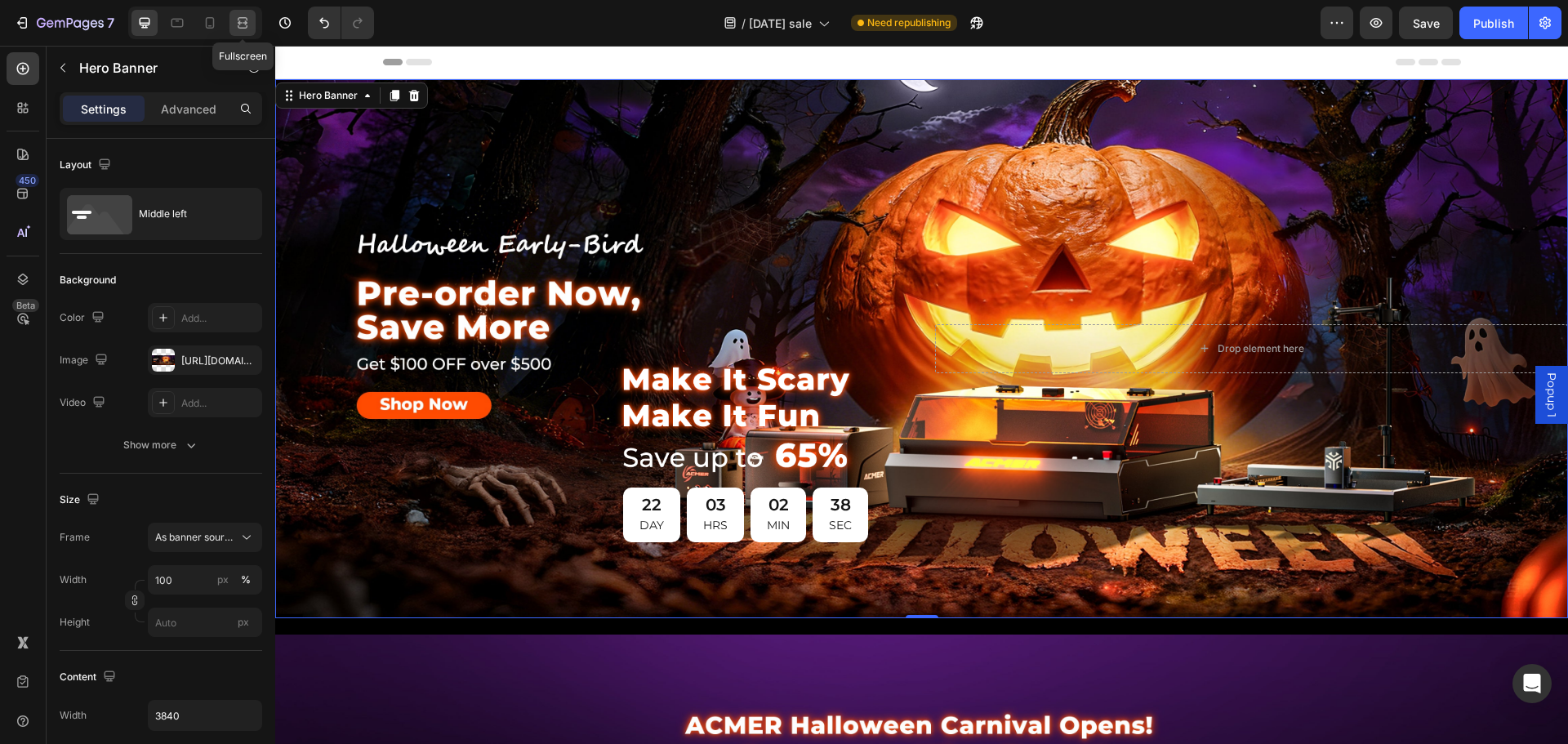
click at [240, 23] on icon at bounding box center [241, 23] width 5 height 4
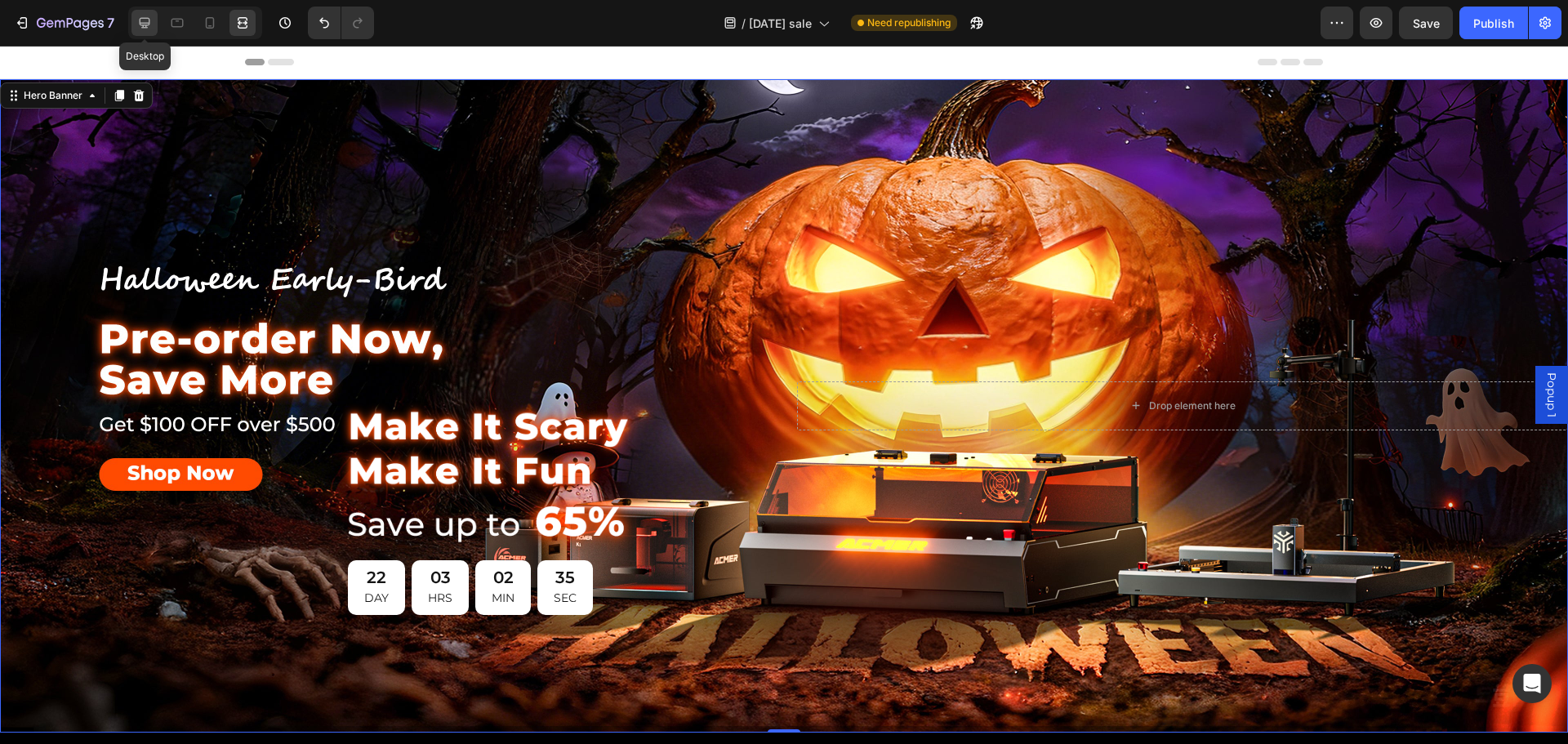
click at [140, 24] on icon at bounding box center [145, 23] width 10 height 10
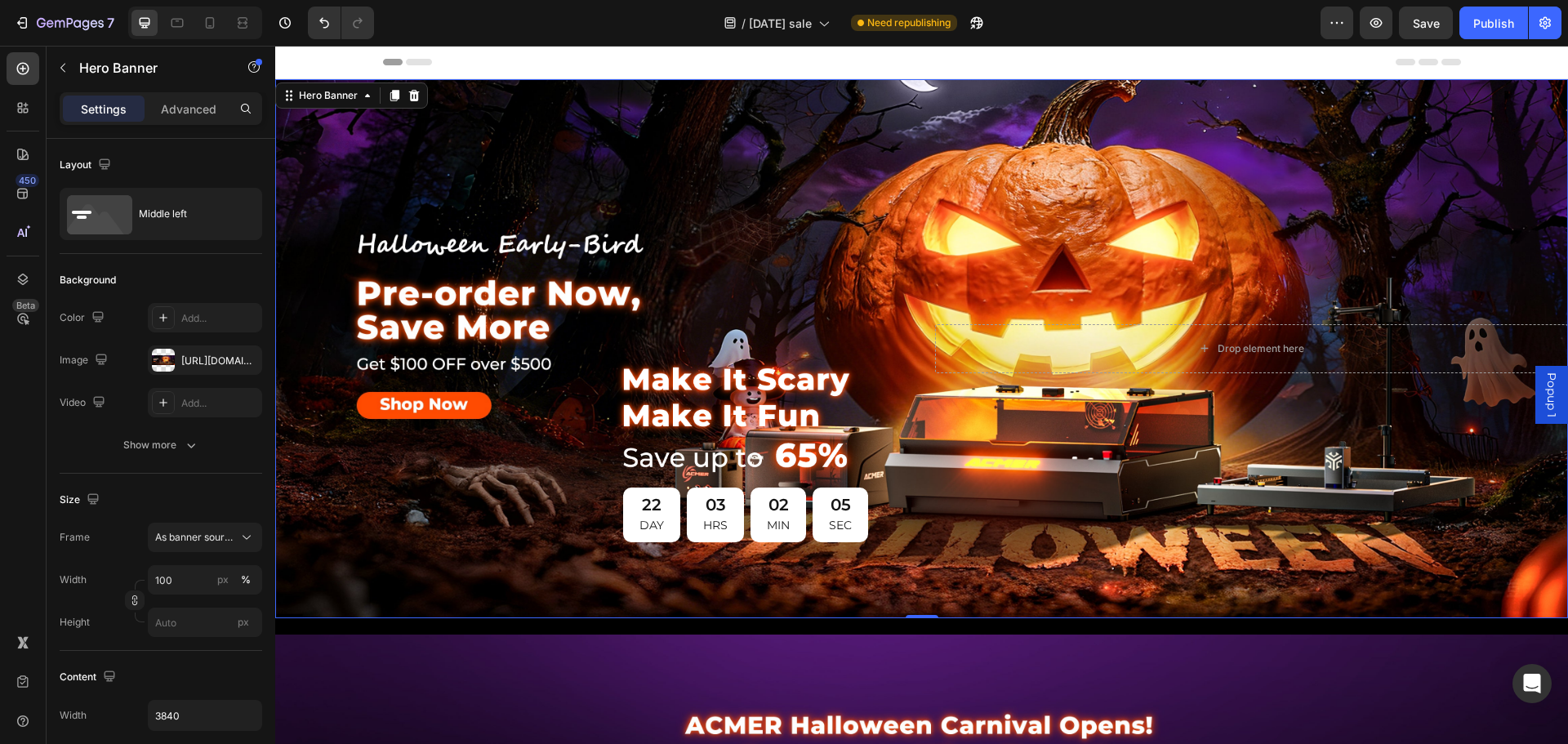
click at [831, 249] on div "Image Image 22 DAY 03 HRS 02 MIN 05 SEC Countdown Timer Row" at bounding box center [592, 348] width 634 height 414
click at [1019, 142] on div "Drop element here Row" at bounding box center [1252, 348] width 634 height 414
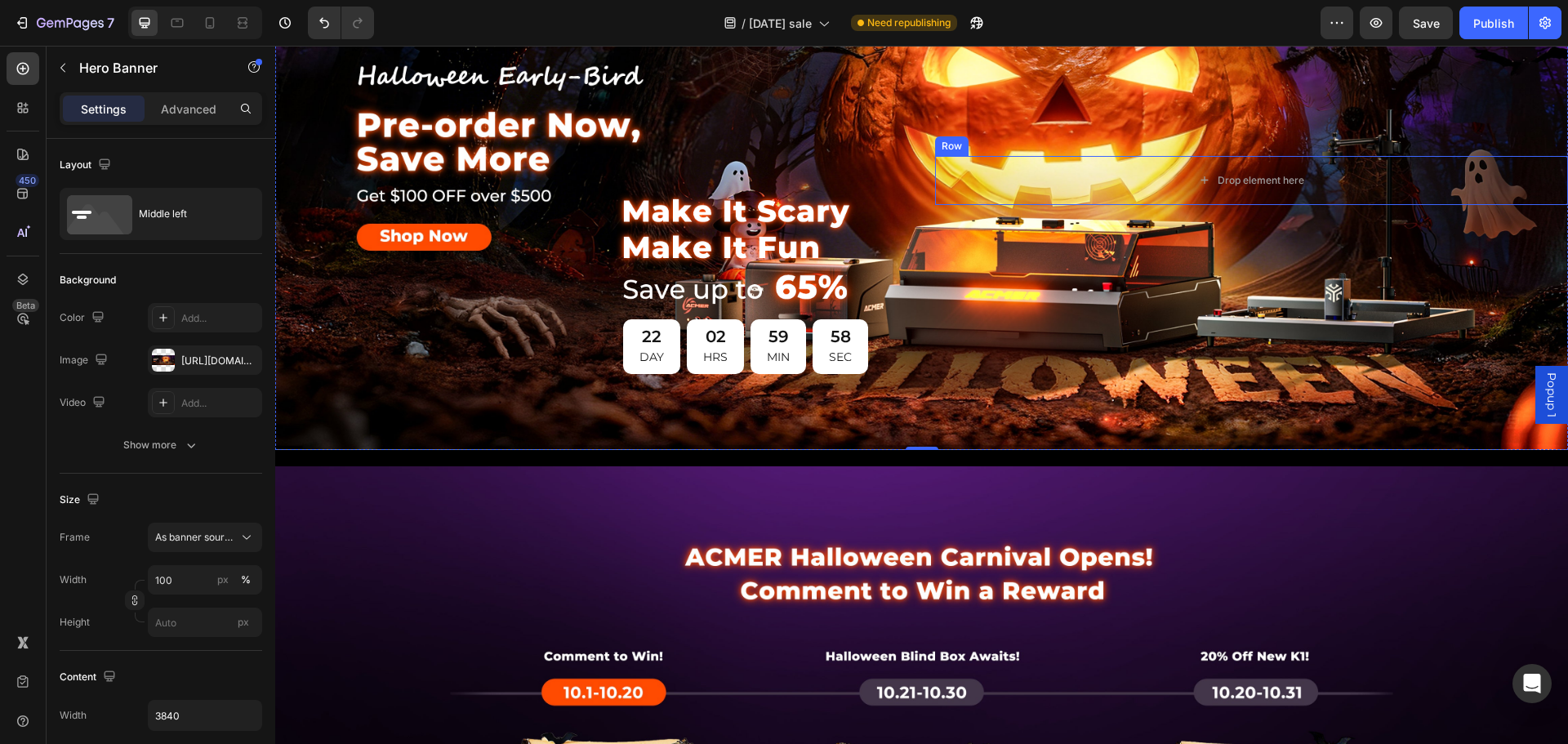
scroll to position [245, 0]
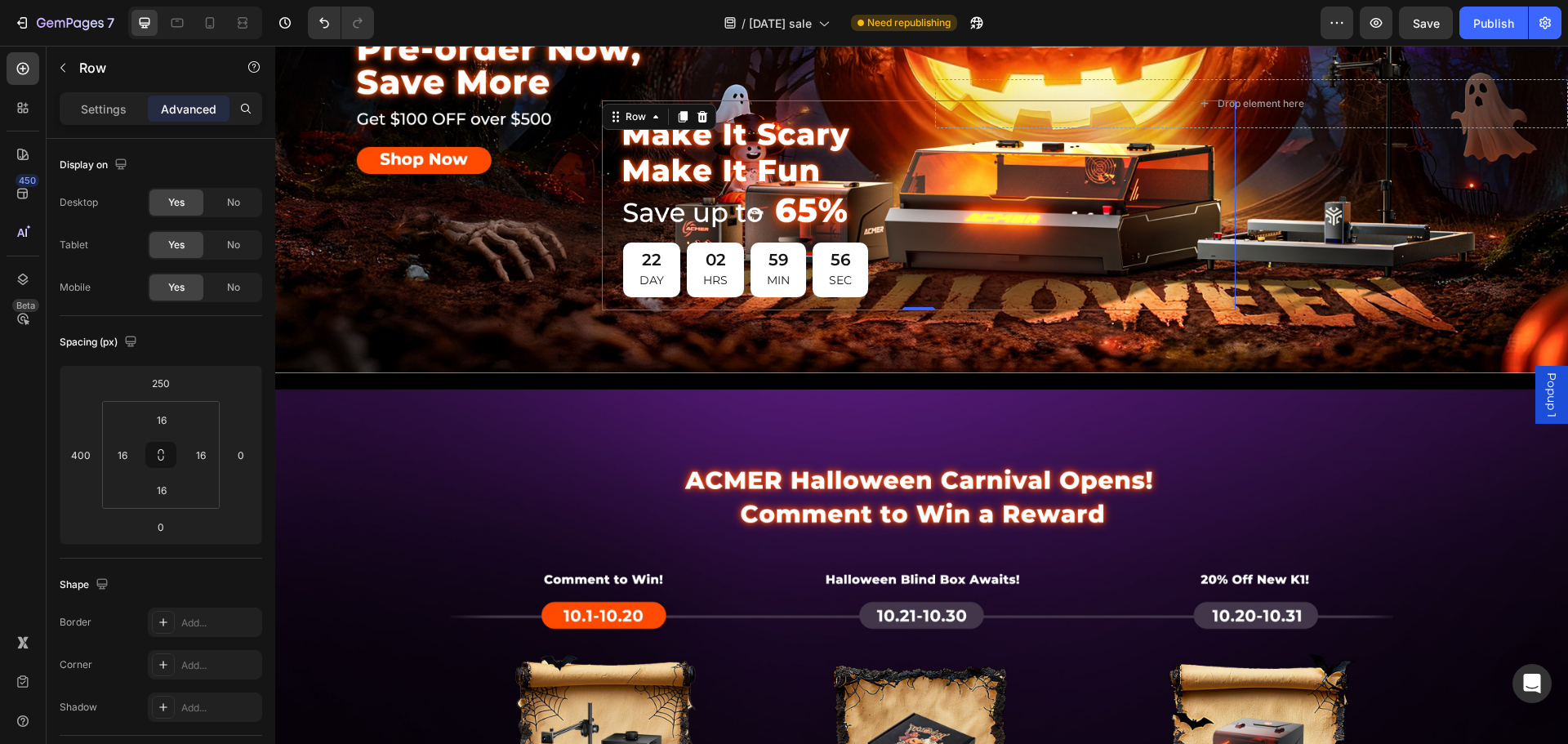
click at [719, 301] on div "Image Image 22 DAY 02 HRS 59 MIN 56 SEC Countdown Timer Row 0" at bounding box center [919, 205] width 634 height 210
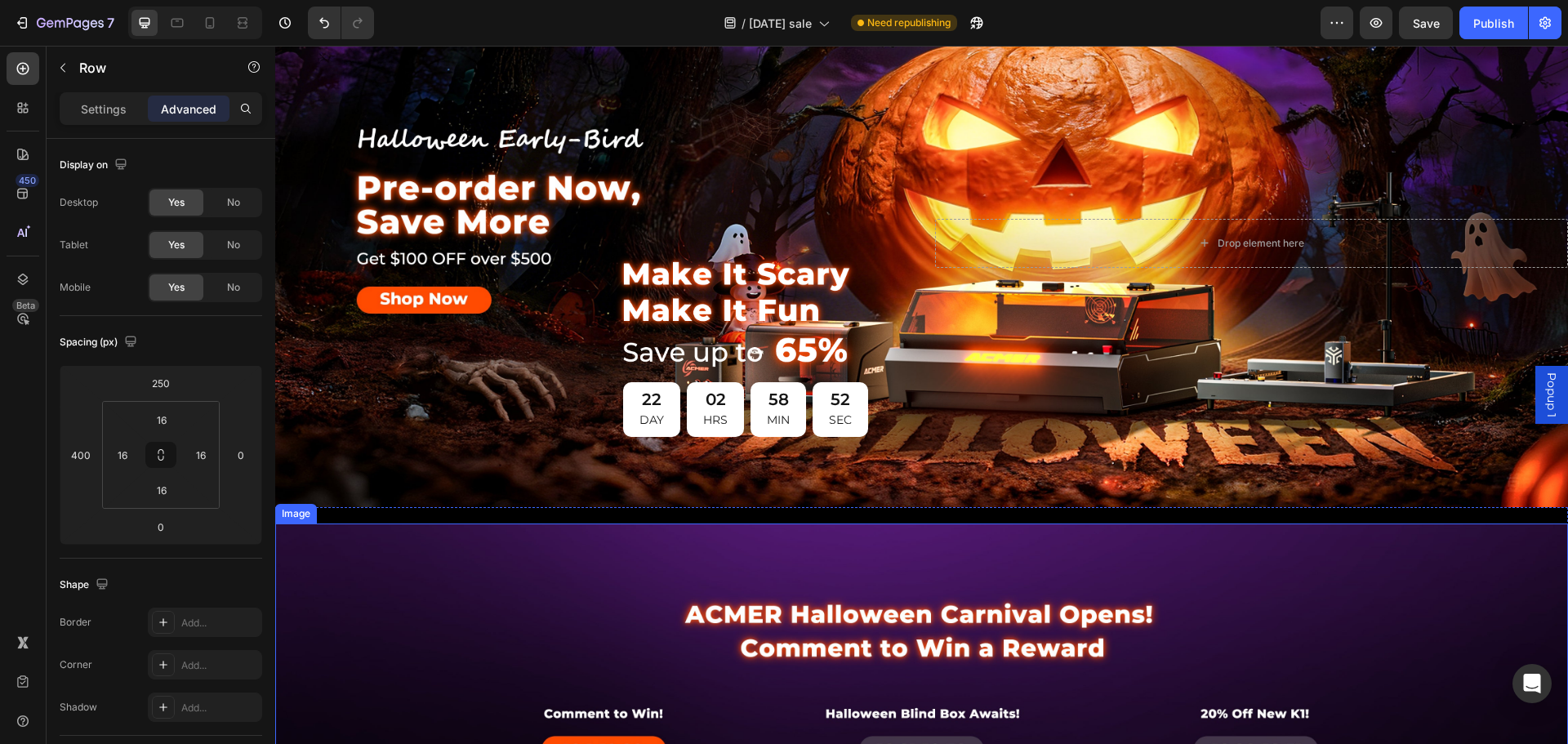
scroll to position [0, 0]
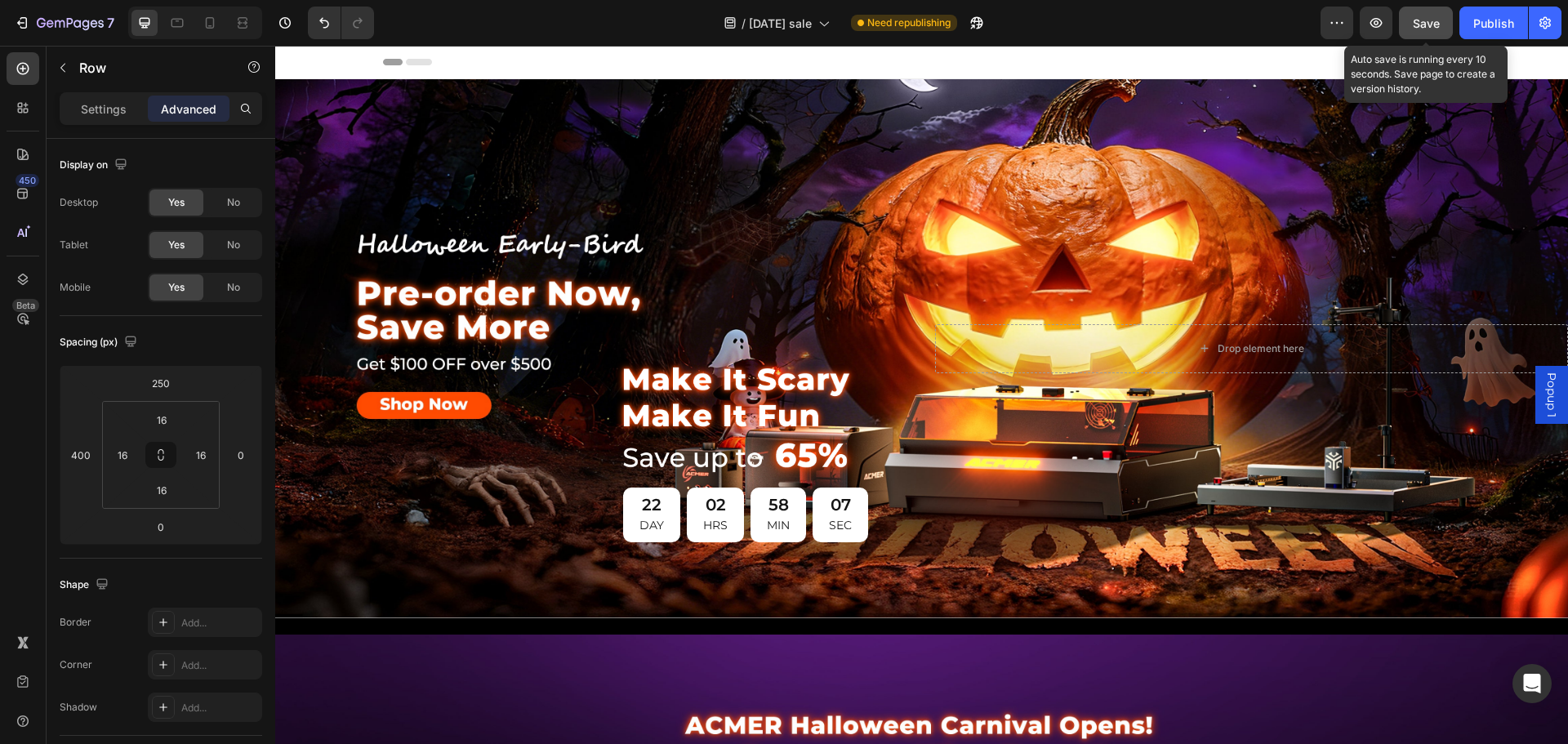
click at [1426, 21] on span "Save" at bounding box center [1426, 23] width 27 height 14
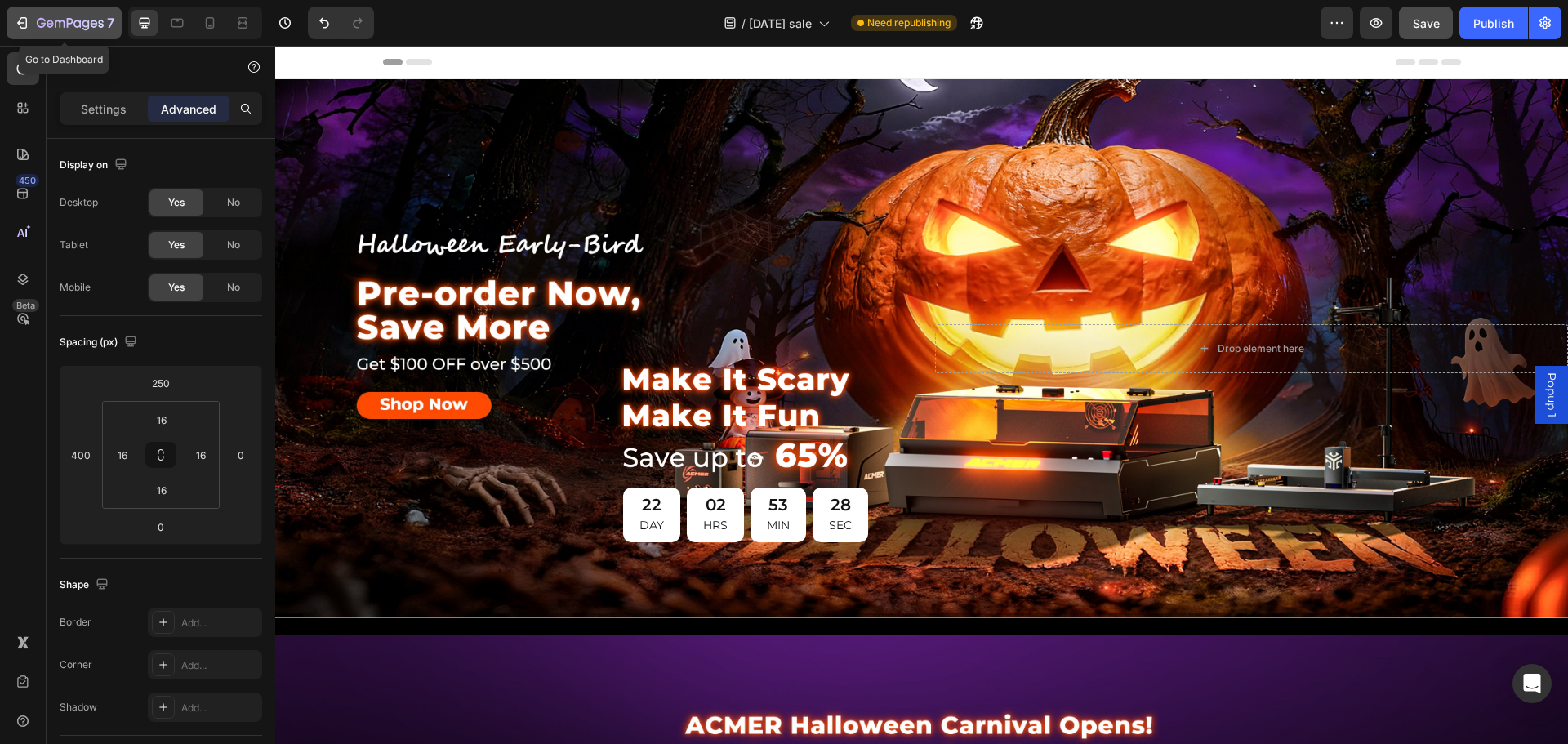
click at [19, 18] on icon "button" at bounding box center [22, 23] width 16 height 16
